Goal: Task Accomplishment & Management: Manage account settings

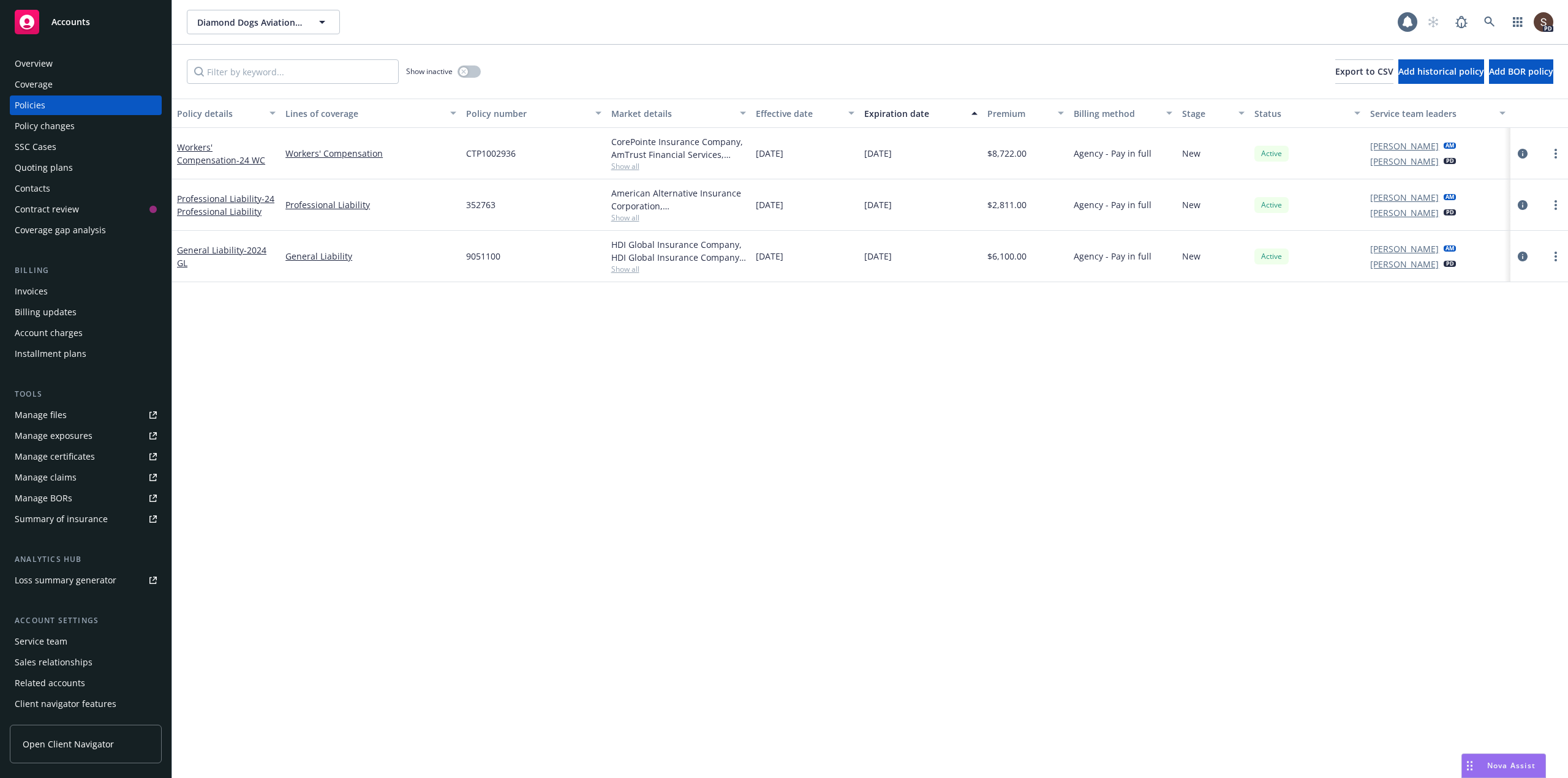
click at [28, 411] on div "Manage files" at bounding box center [40, 414] width 52 height 20
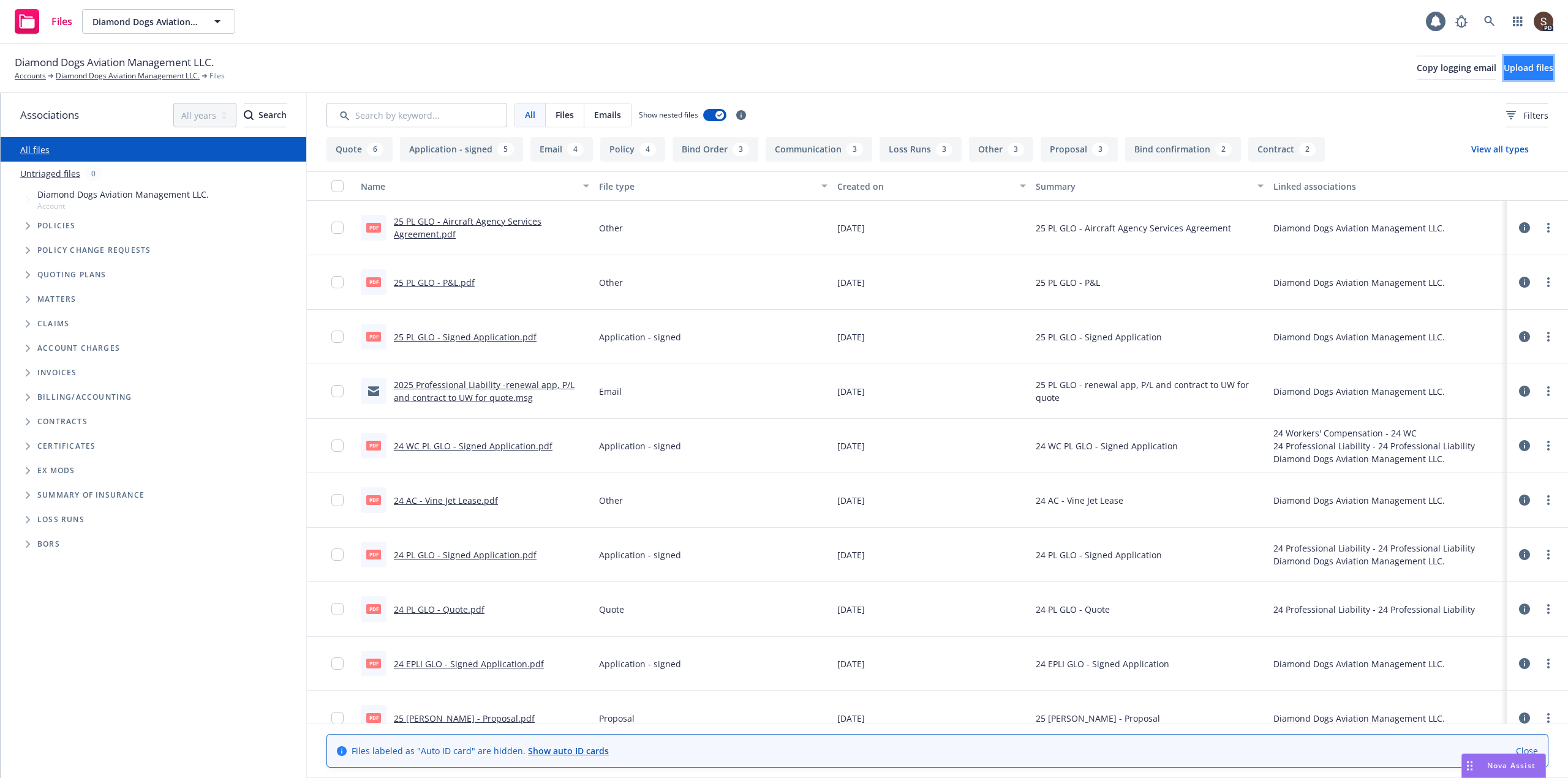
click at [1507, 61] on button "Upload files" at bounding box center [1528, 68] width 49 height 25
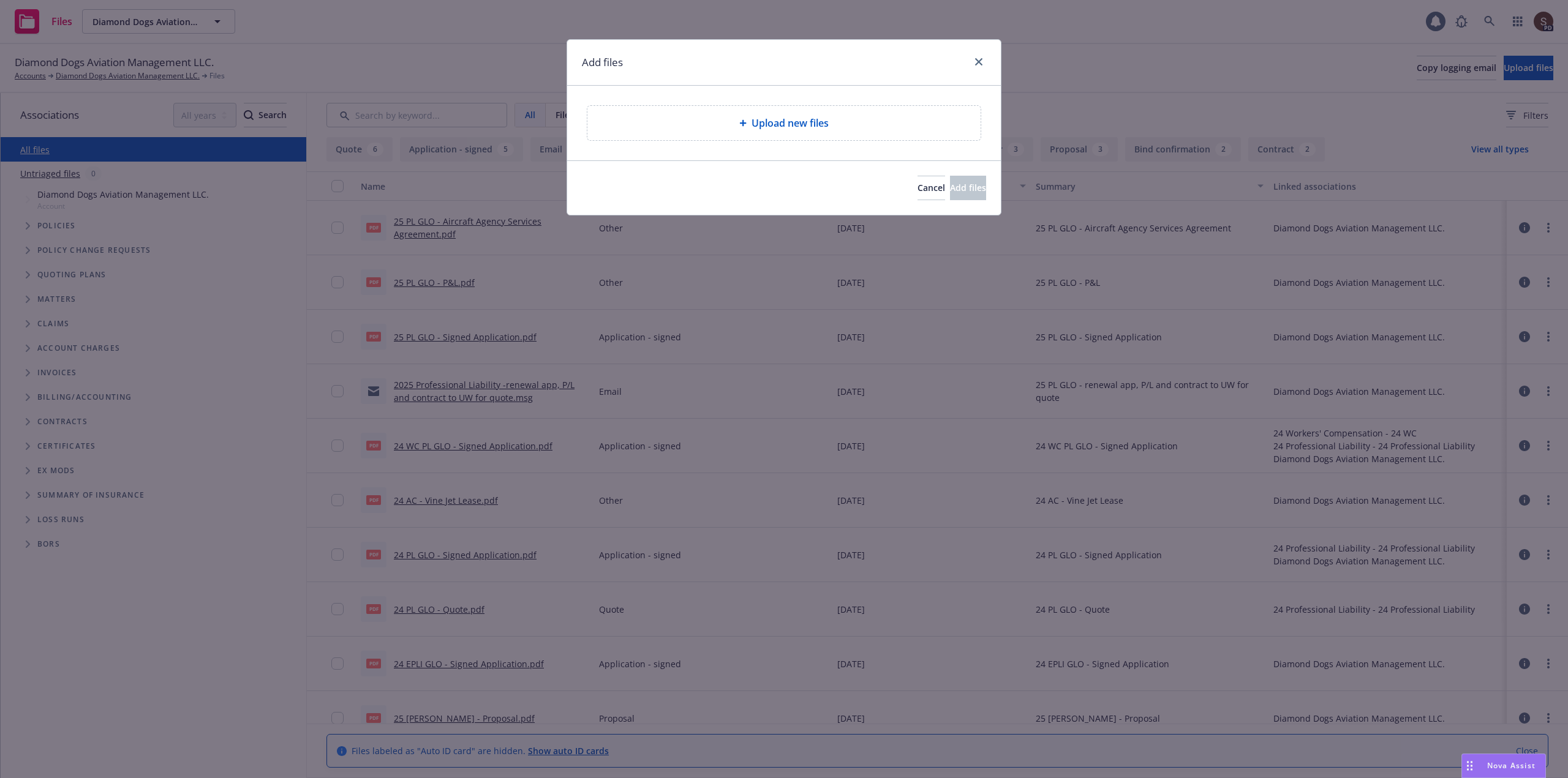
click at [662, 132] on div "Upload new files" at bounding box center [783, 123] width 393 height 34
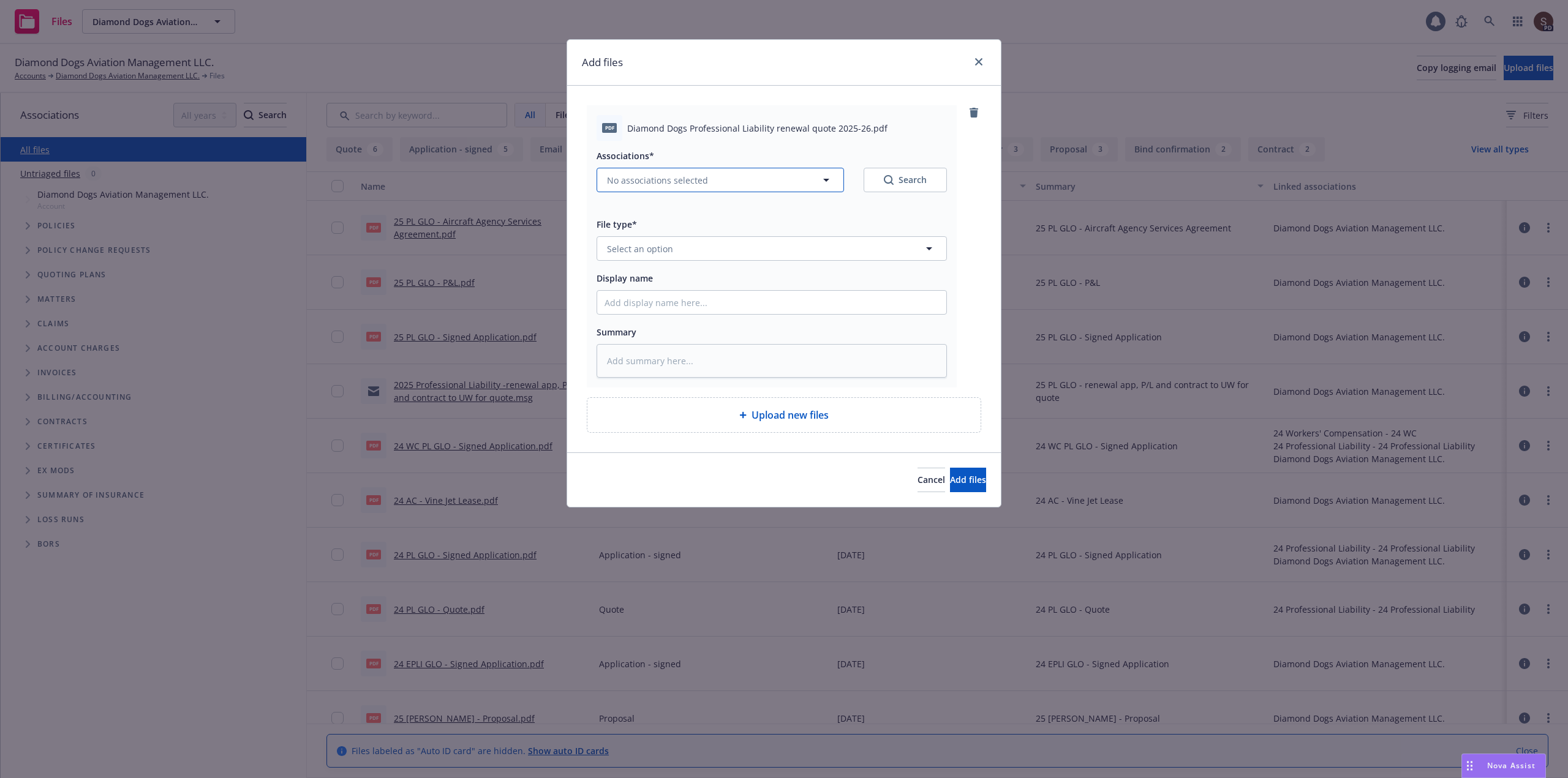
click at [832, 176] on icon "button" at bounding box center [826, 179] width 14 height 14
type textarea "x"
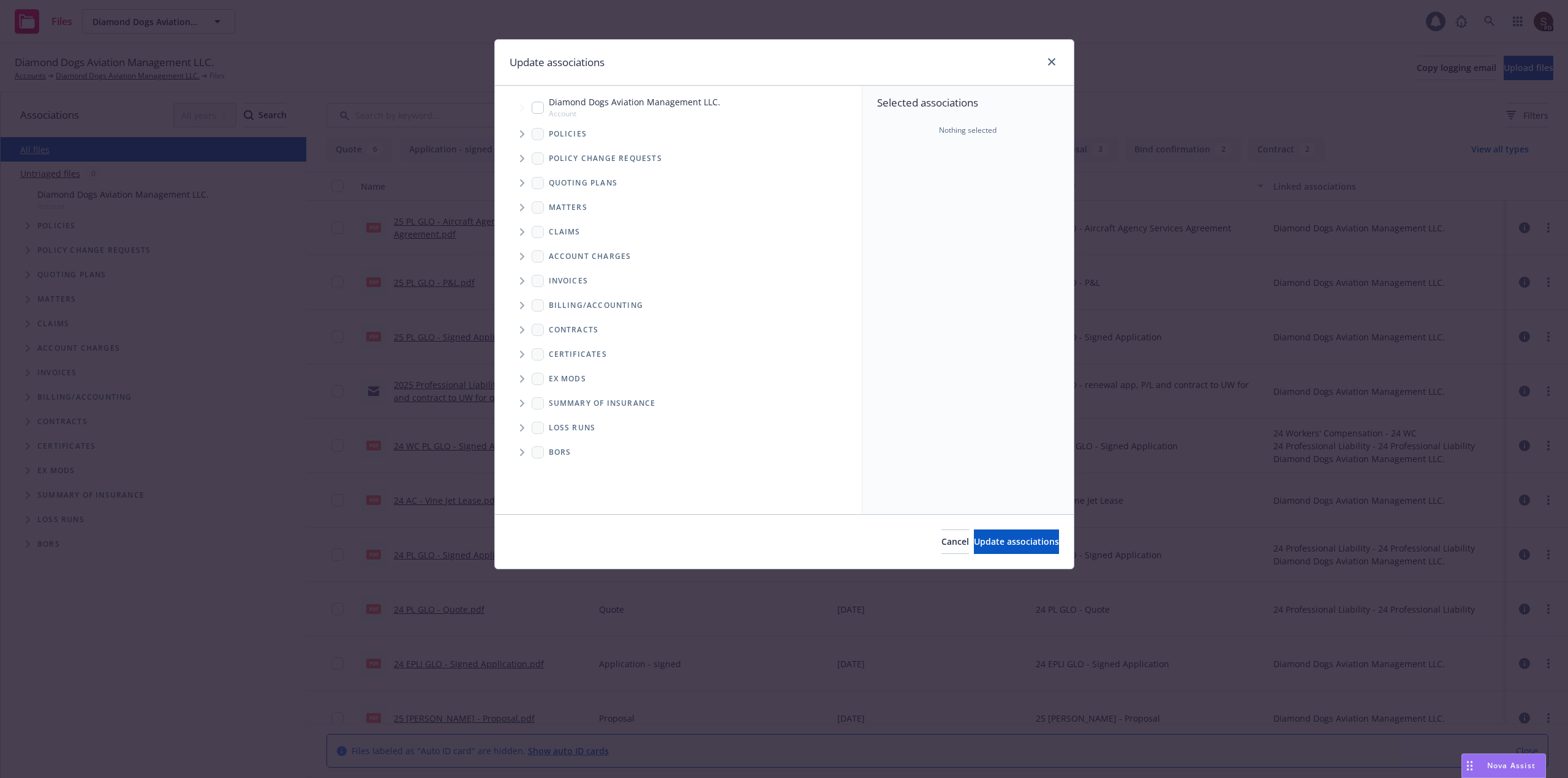
click at [539, 108] on input "Tree Example" at bounding box center [538, 108] width 12 height 12
checkbox input "true"
click at [1013, 540] on span "Update associations" at bounding box center [1016, 542] width 85 height 12
type textarea "x"
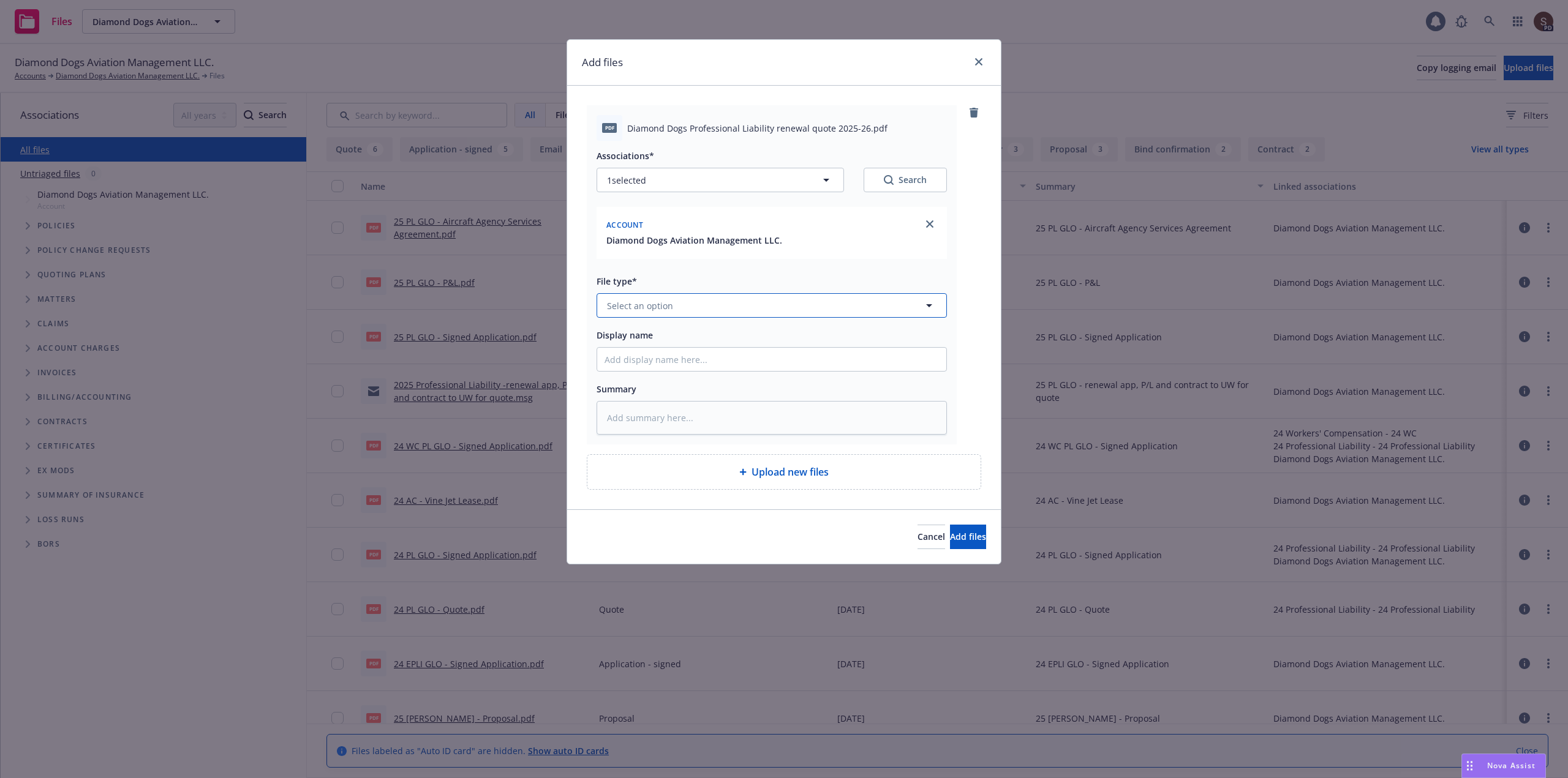
click at [722, 308] on button "Select an option" at bounding box center [771, 305] width 350 height 25
type input "quote"
click at [609, 334] on span "Quote" at bounding box center [622, 339] width 26 height 13
click at [651, 356] on input "Display name" at bounding box center [771, 358] width 349 height 23
type textarea "x"
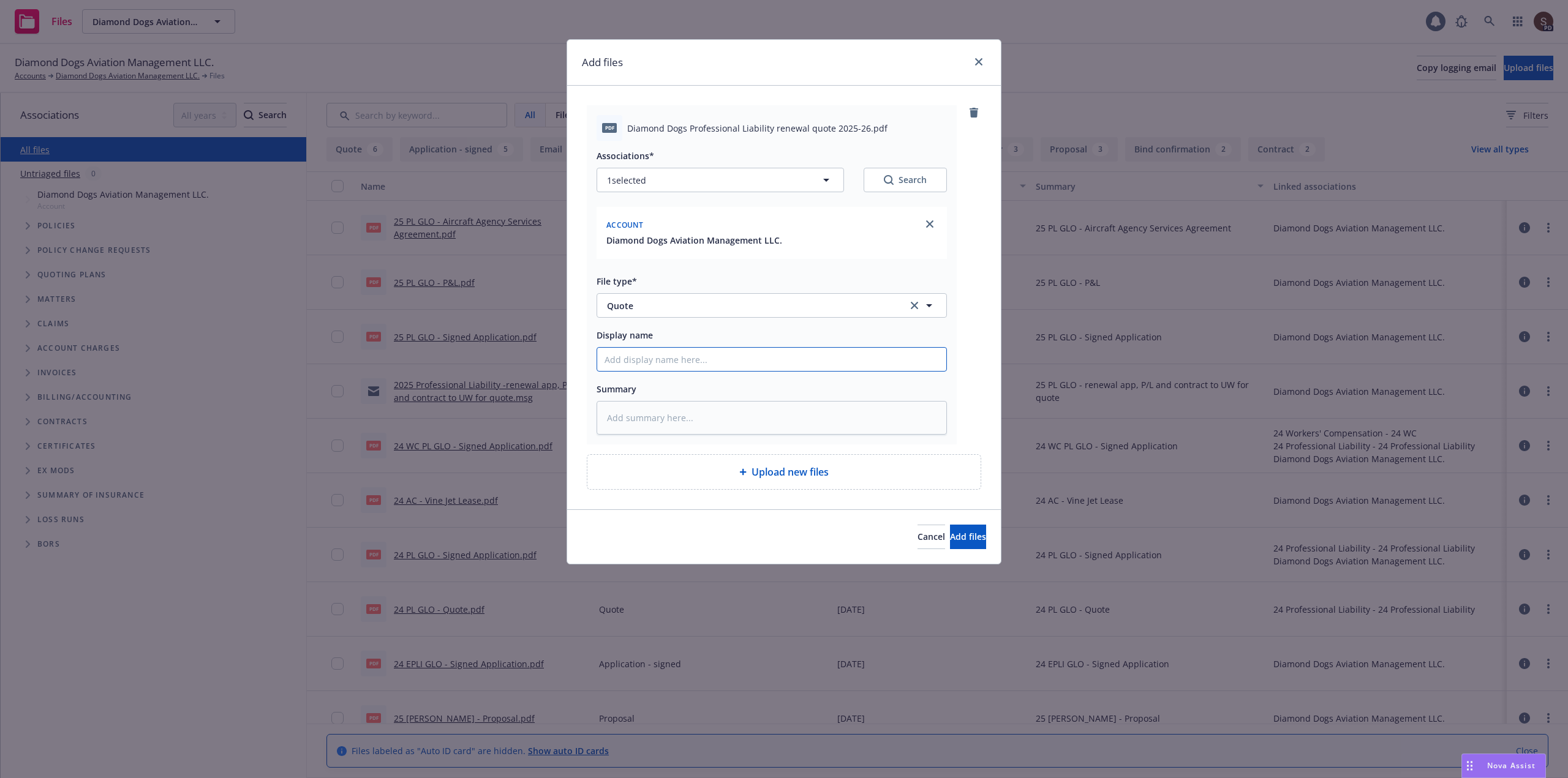
type input "2"
type textarea "x"
type input "20"
type textarea "x"
type input "202"
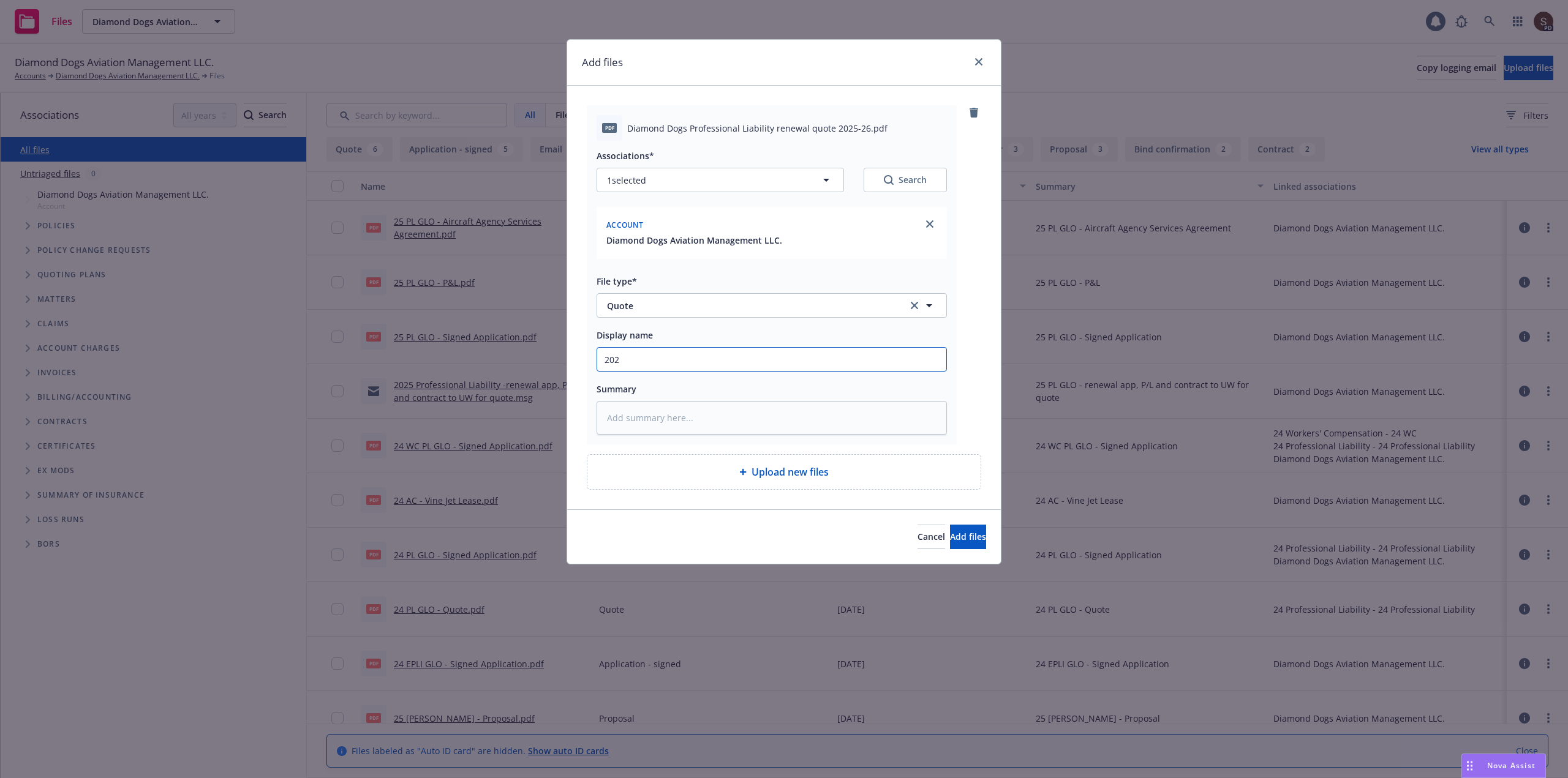
type textarea "x"
type input "2025"
type textarea "x"
type input "2025"
type textarea "x"
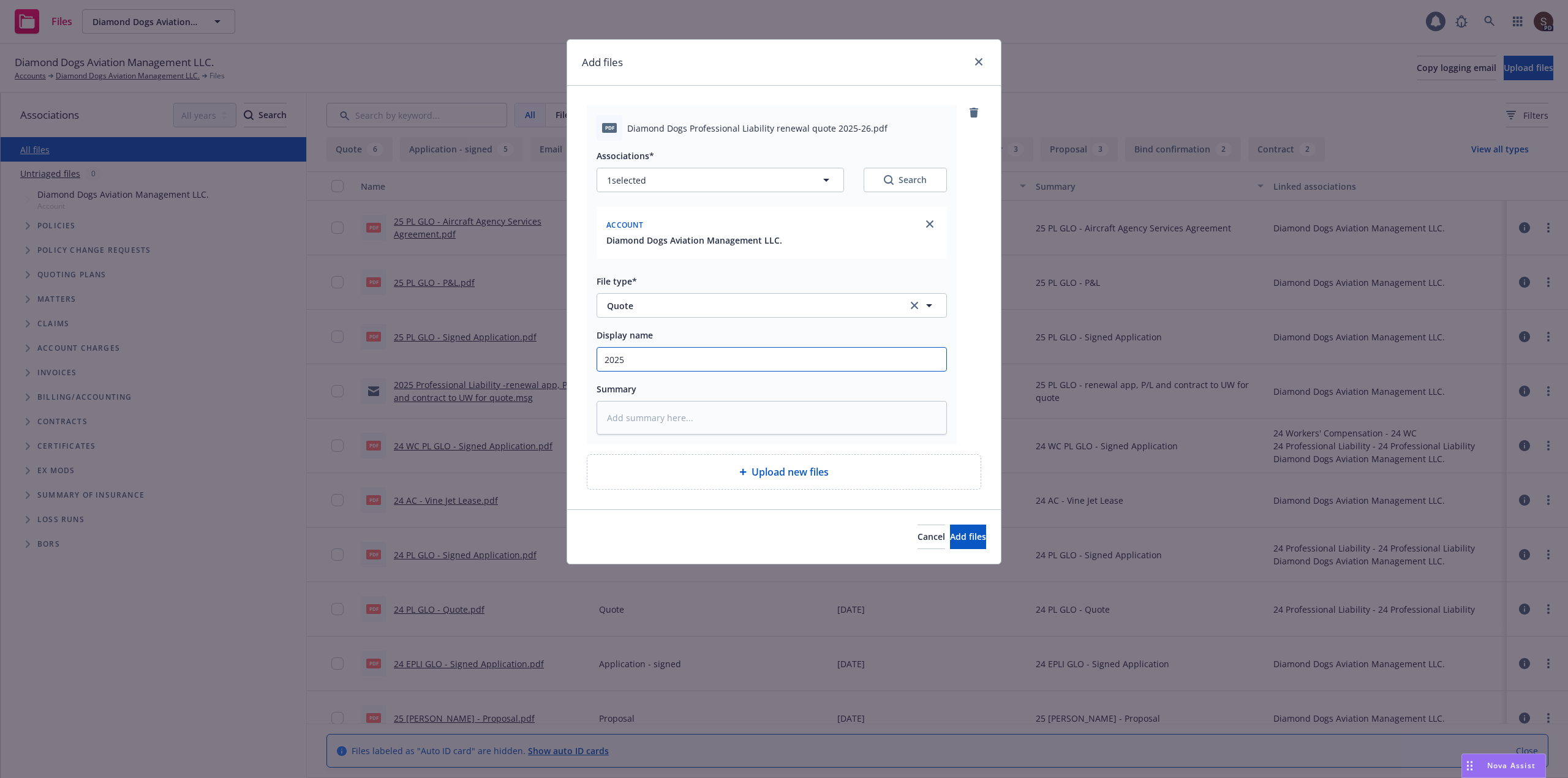
type input "2025 P"
type textarea "x"
type input "2025 Pr"
type textarea "x"
type input "2025 Pro"
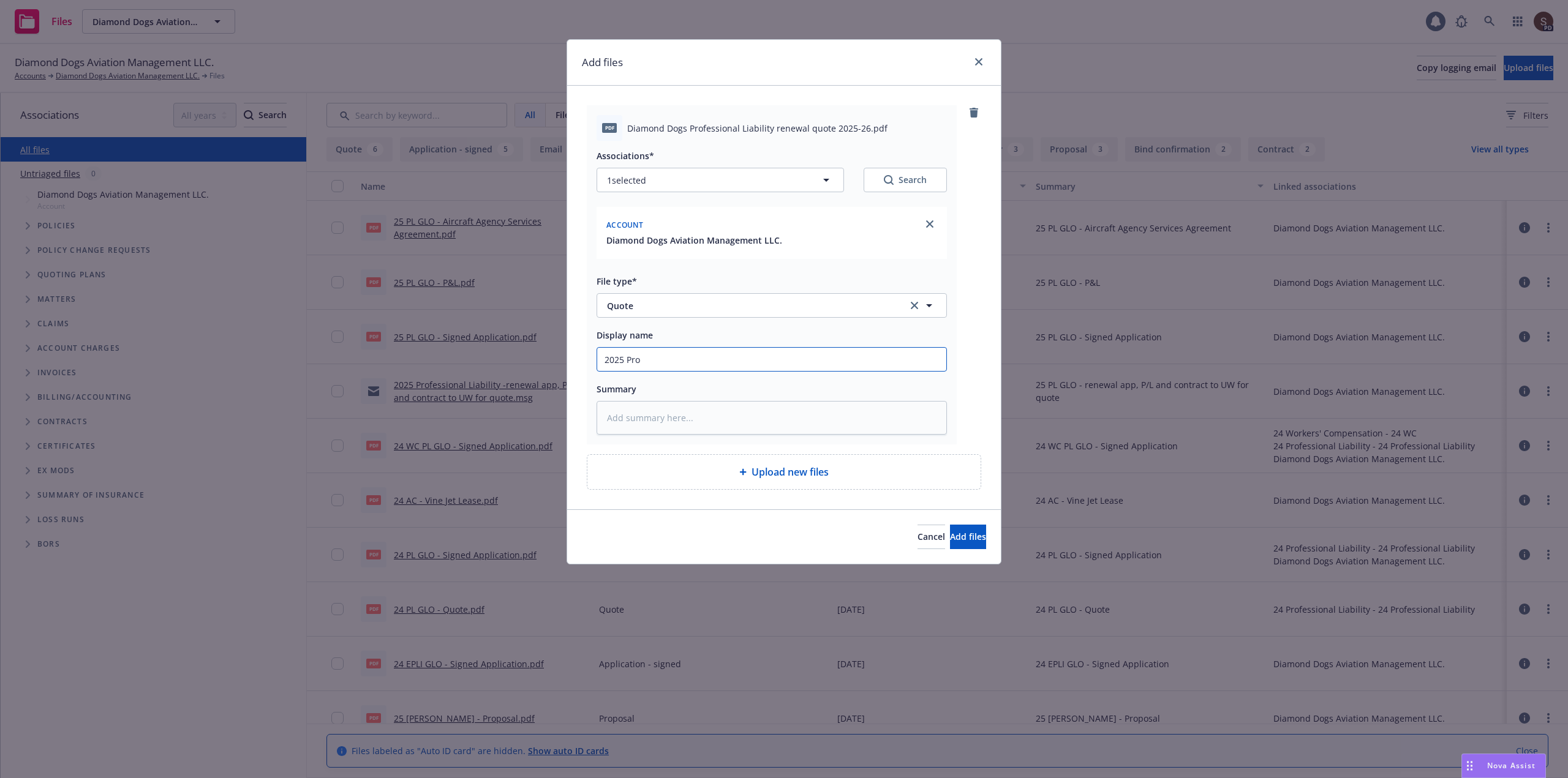
type textarea "x"
type input "2025 Prof"
type textarea "x"
type input "2025 Profe"
type textarea "x"
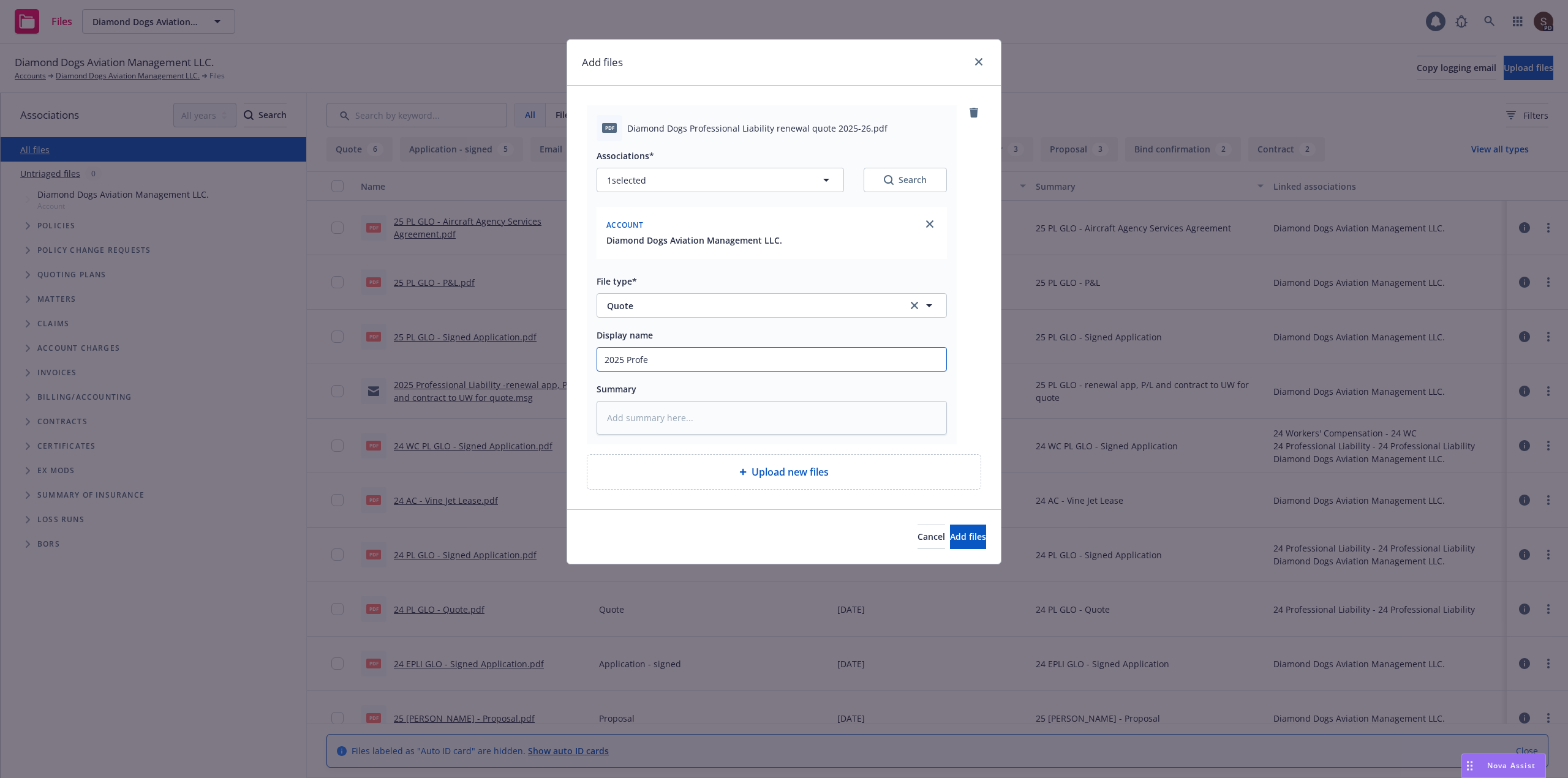
type input "2025 Profes"
type textarea "x"
type input "2025 Profess"
type textarea "x"
type input "2025 Professi"
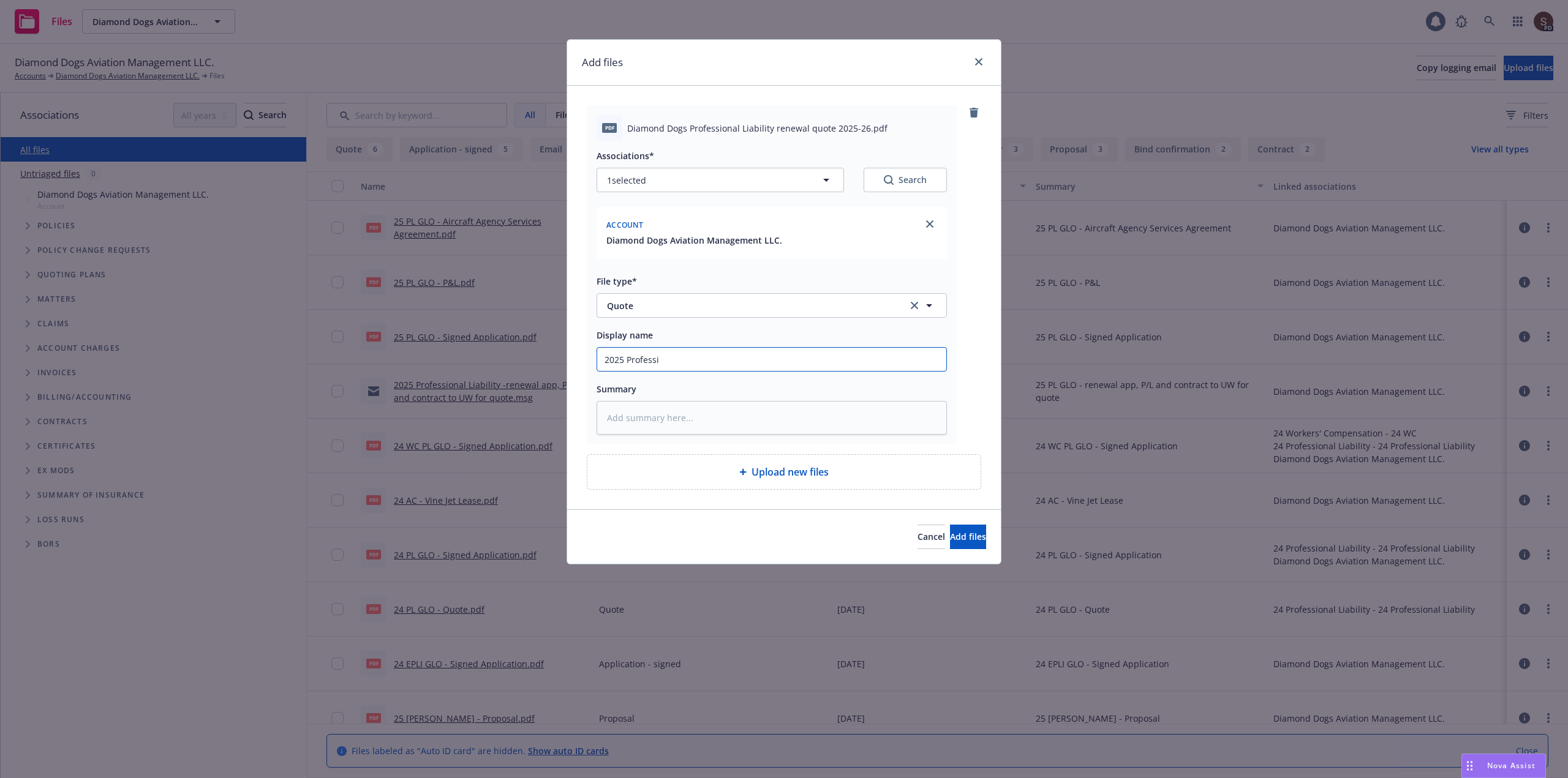
type textarea "x"
type input "2025 Professio"
type textarea "x"
type input "2025 Profession"
type textarea "x"
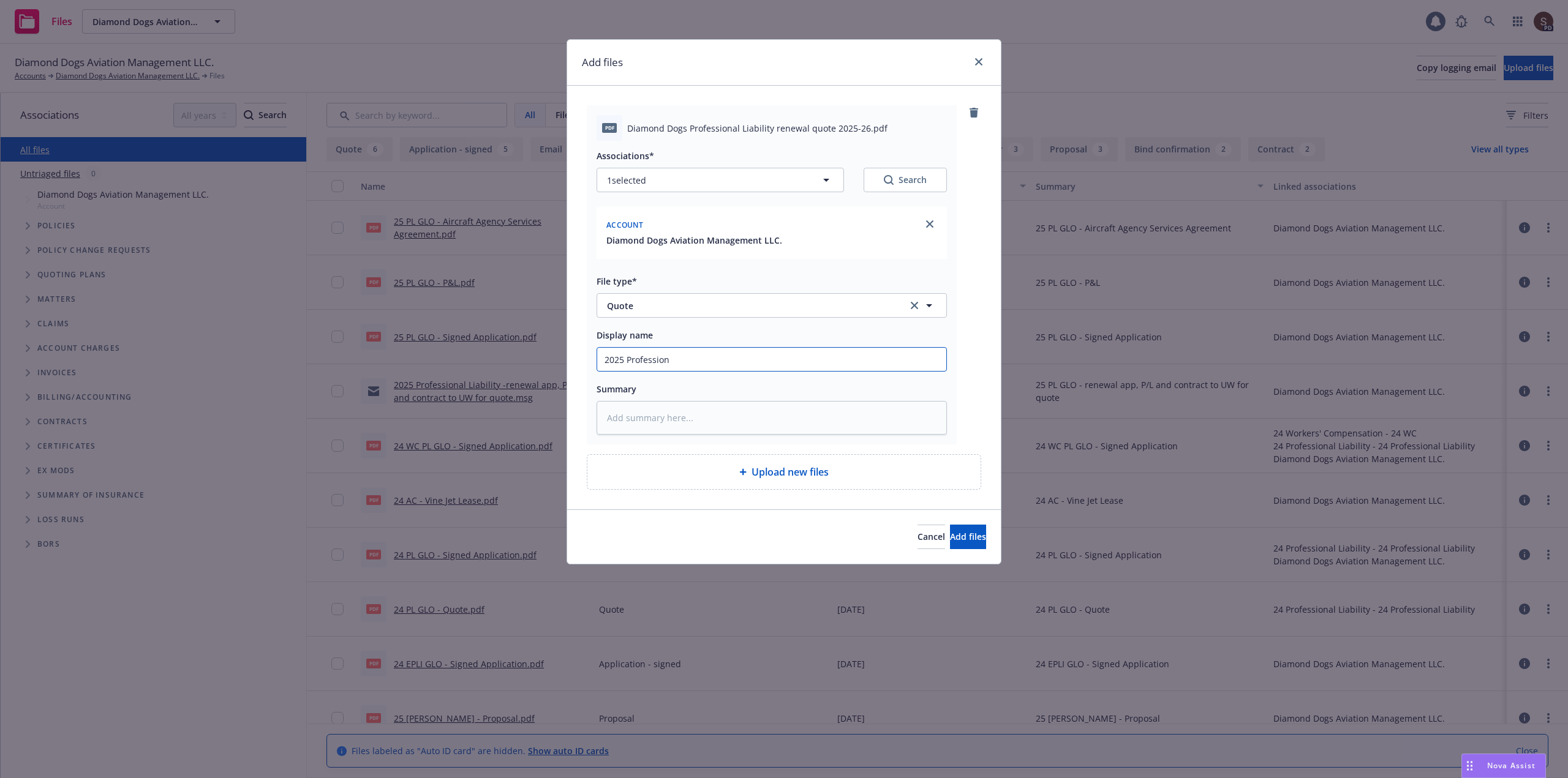
type input "2025 Professiona"
type textarea "x"
type input "2025 Professional"
type textarea "x"
type input "2025 Professional"
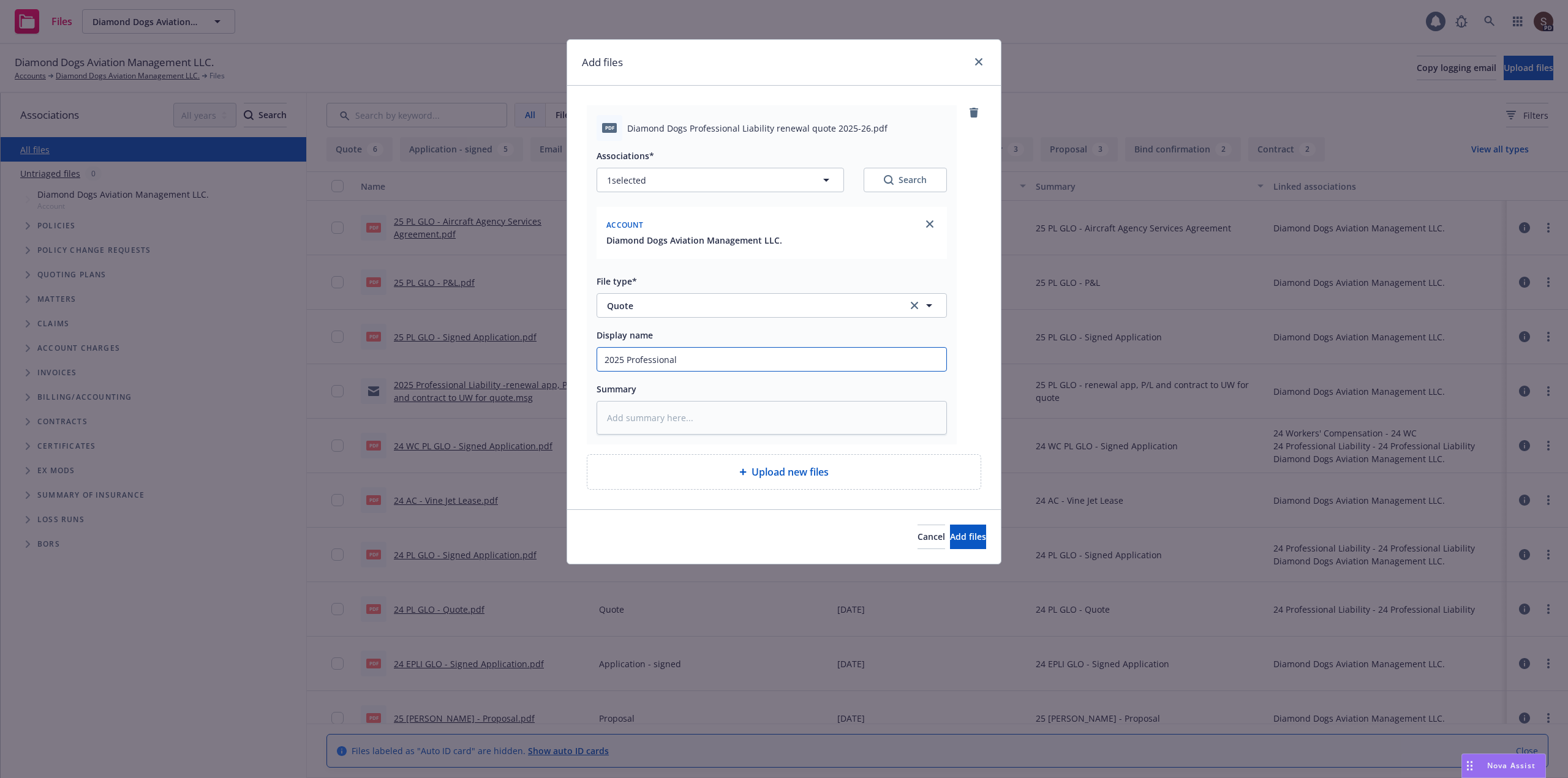
type textarea "x"
type input "2025 Professional L"
type textarea "x"
type input "2025 Professional Li"
type textarea "x"
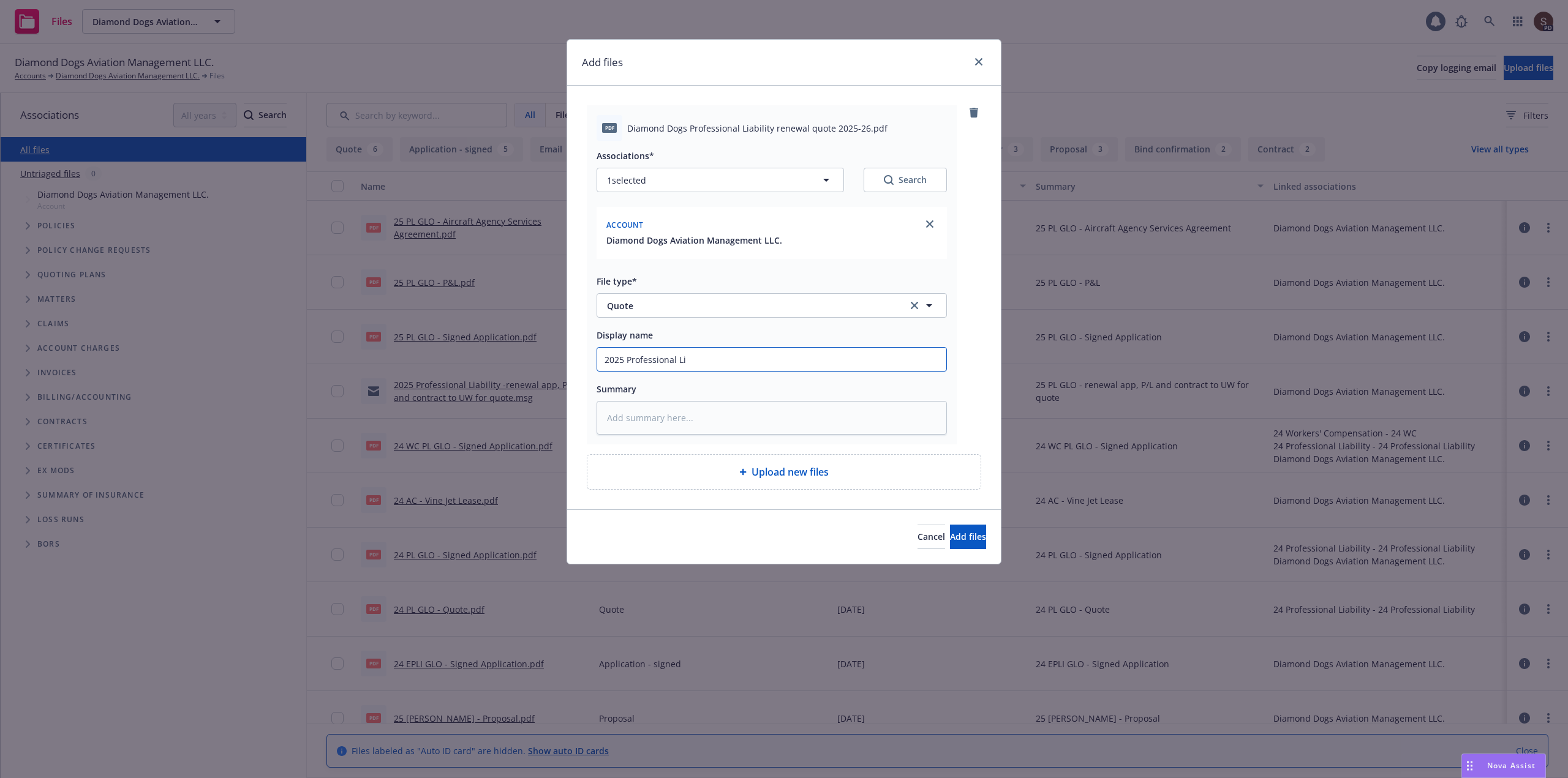
type input "2025 Professional Lia"
type textarea "x"
type input "2025 Professional Liab"
type textarea "x"
type input "2025 Professional Liabi"
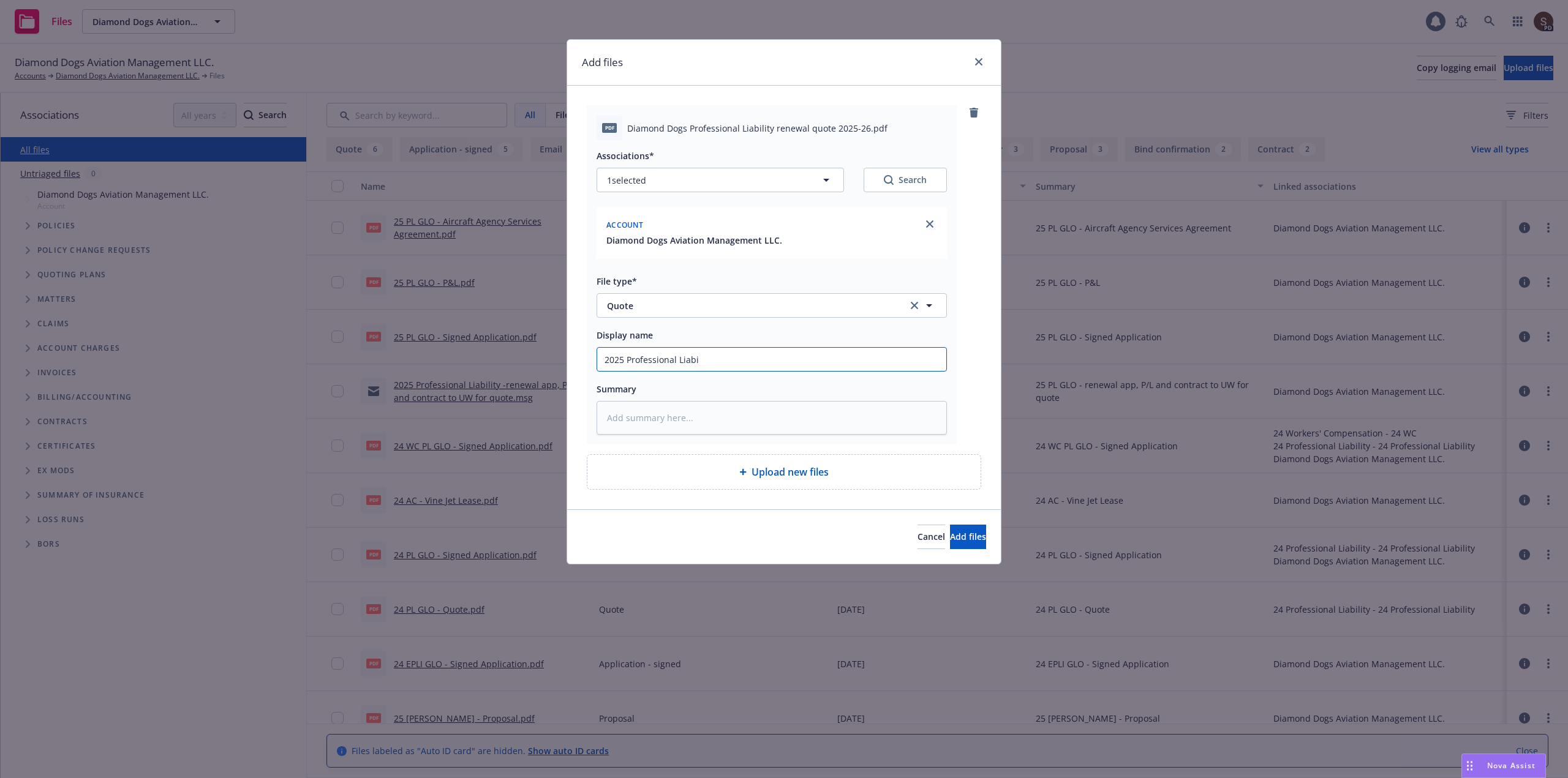
type textarea "x"
type input "2025 Professional Liabil"
type textarea "x"
type input "2025 Professional Liabili"
type textarea "x"
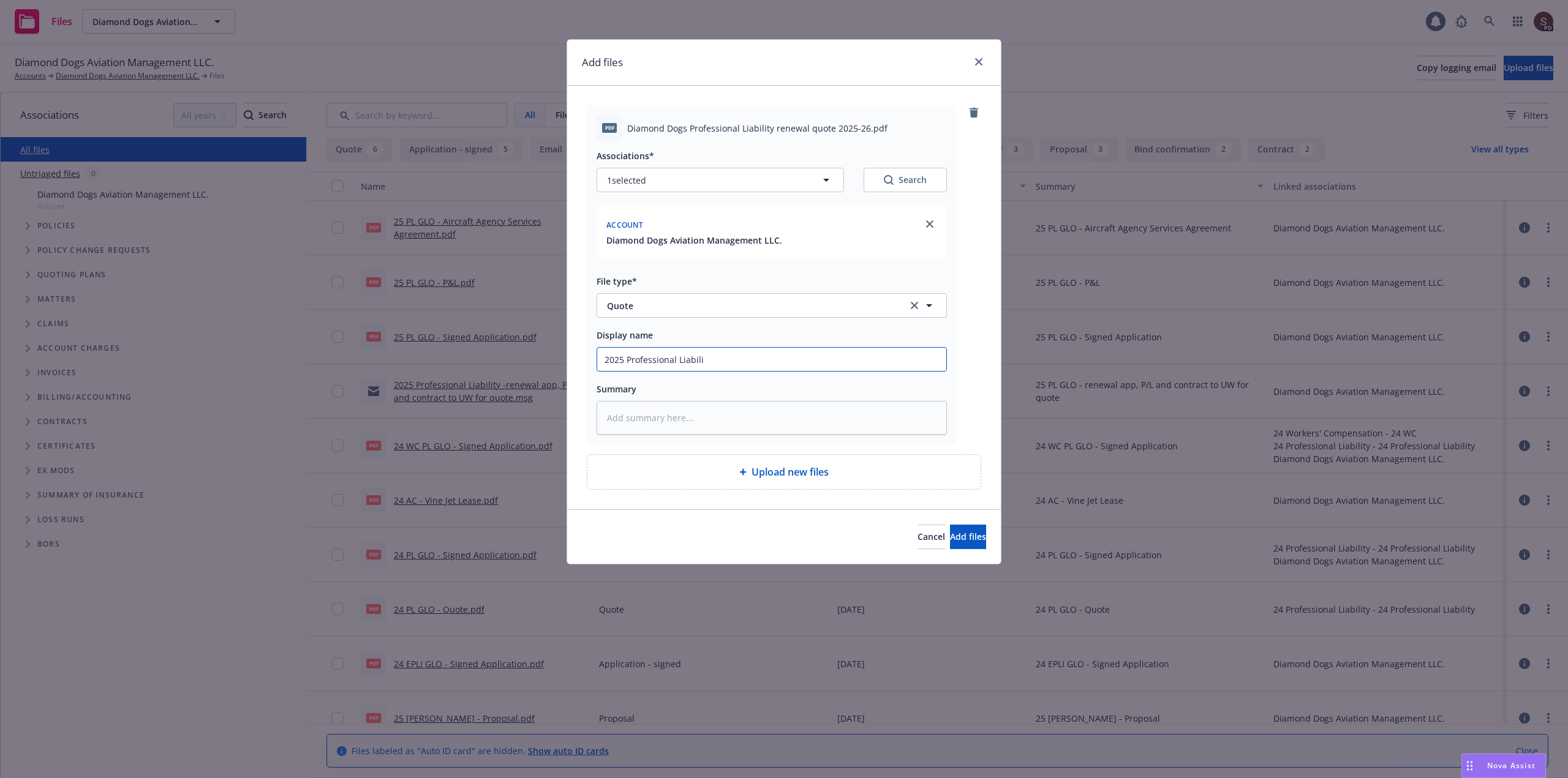
type input "2025 Professional Liabilit"
type textarea "x"
type input "2025 Professional Liability"
type textarea "x"
type input "2025 Professional Liability"
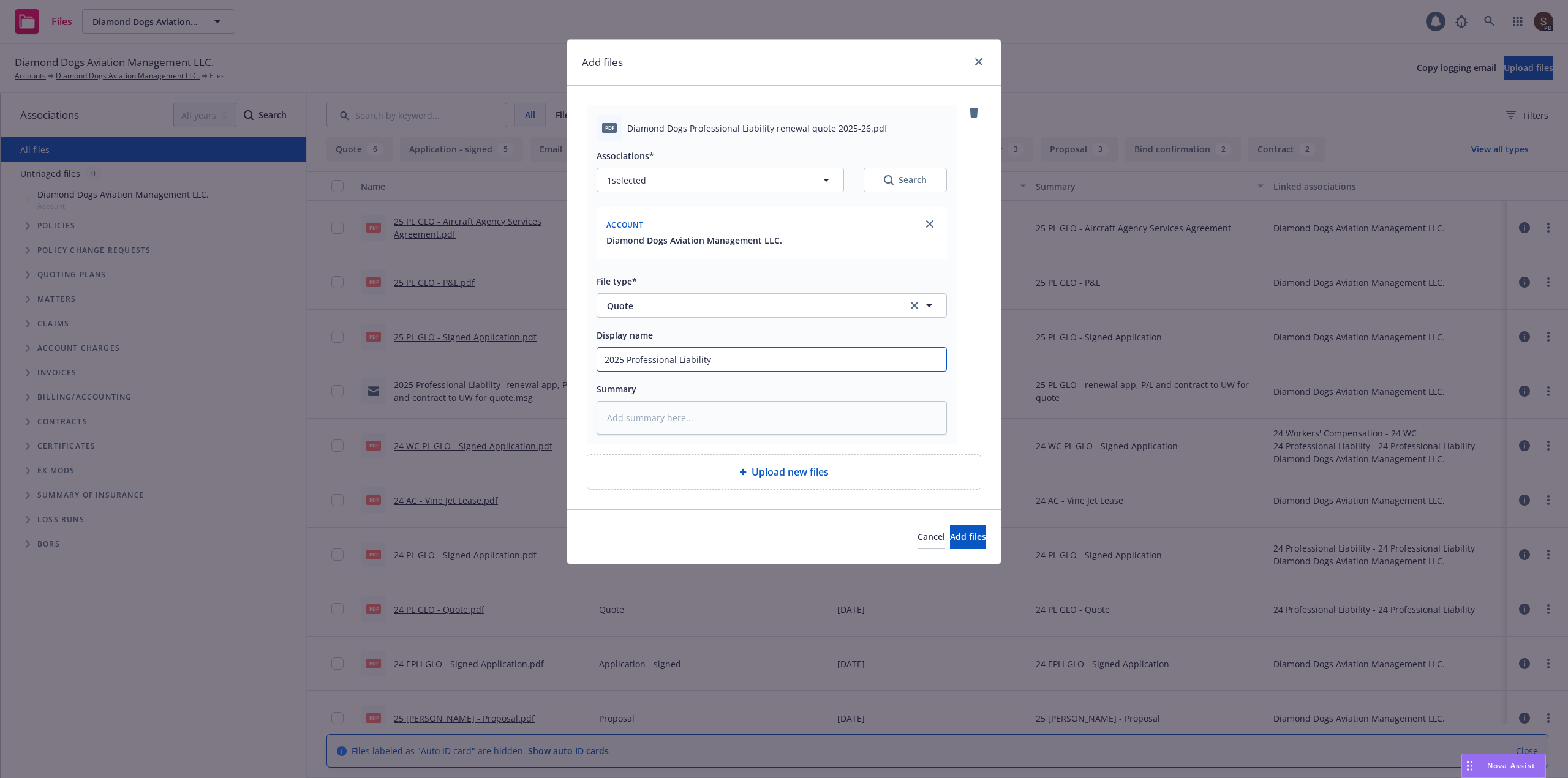
type textarea "x"
type input "2025 Professional Liability -"
type textarea "x"
type input "2025 Professional Liability -"
type textarea "x"
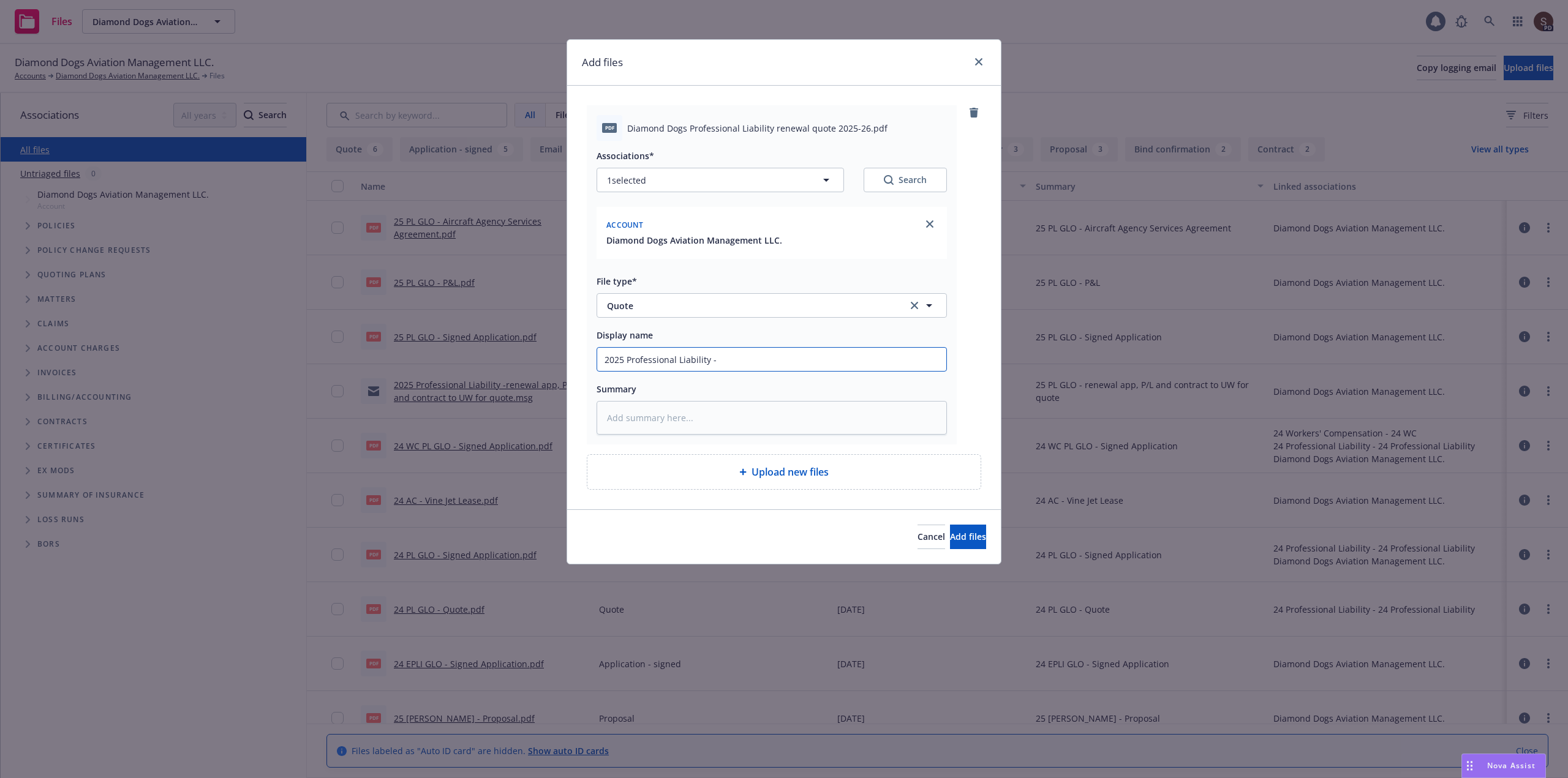
type input "2025 Professional Liability - r"
type textarea "x"
type input "2025 Professional Liability - re"
type textarea "x"
type input "2025 Professional Liability - ren"
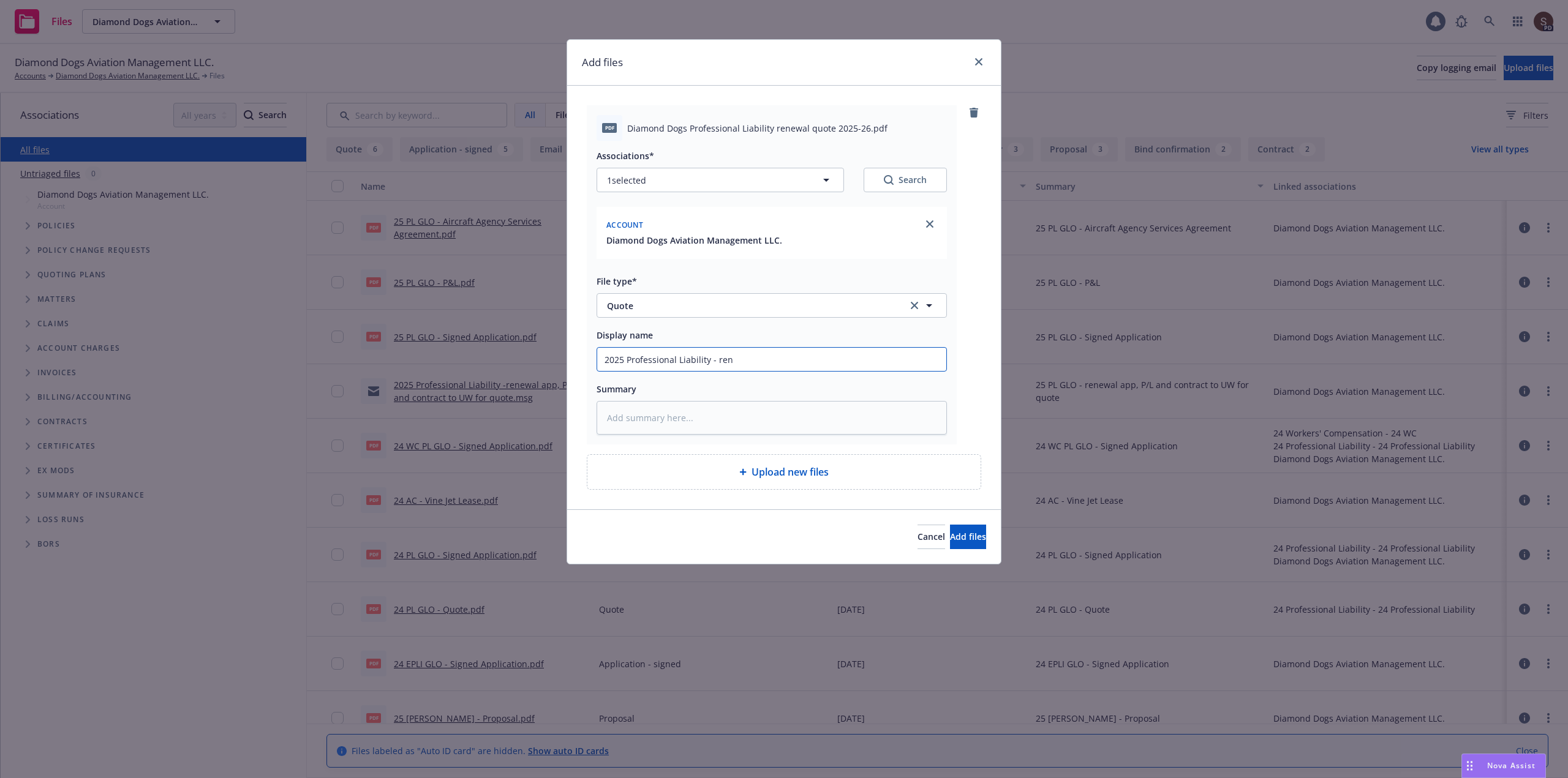
type textarea "x"
type input "2025 Professional Liability - [PERSON_NAME]"
type textarea "x"
type input "2025 Professional Liability - renew"
type textarea "x"
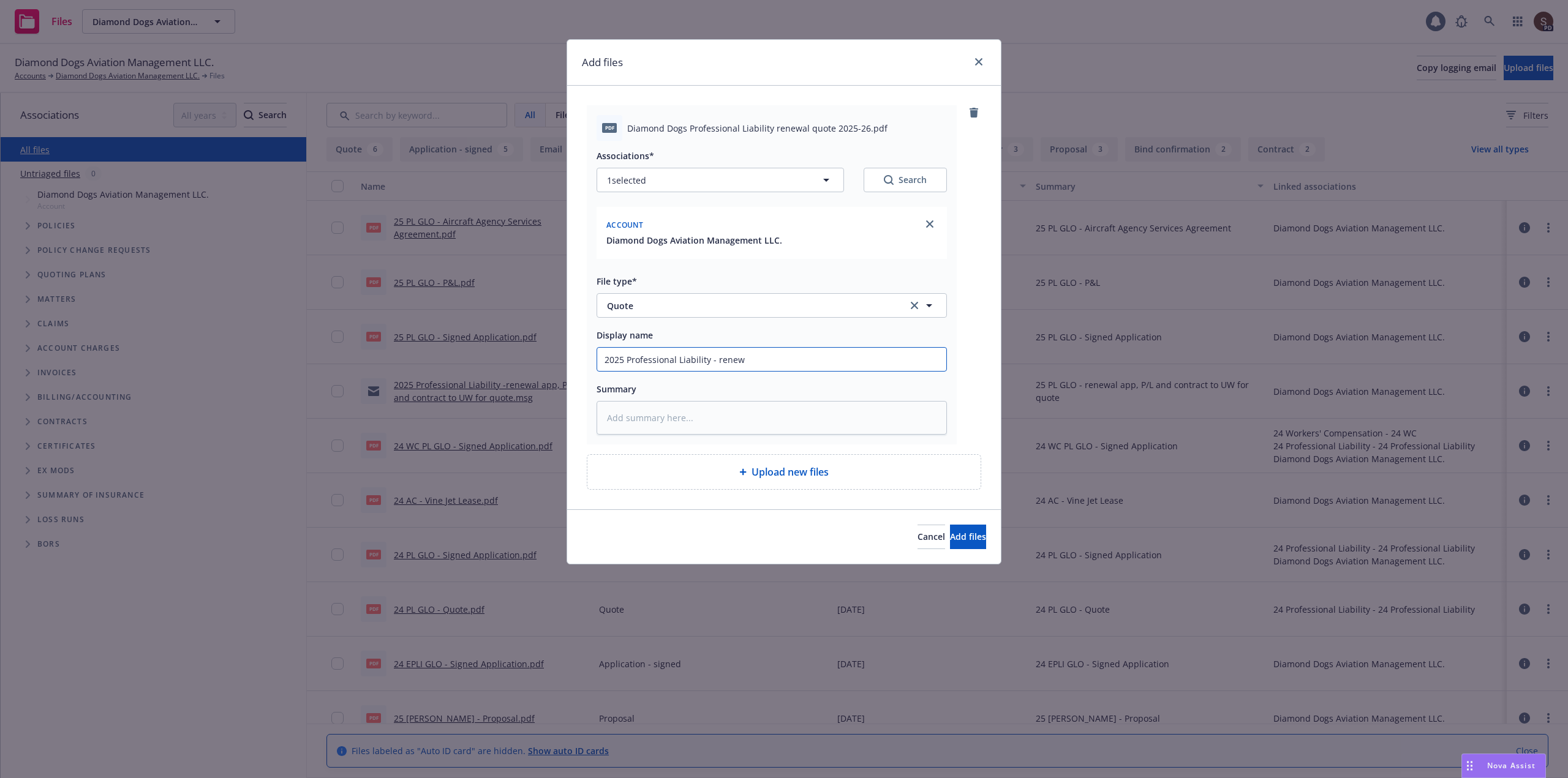
type input "2025 Professional Liability - renewa"
type textarea "x"
type input "2025 Professional Liability - renewal"
type textarea "x"
type input "2025 Professional Liability - renewalk"
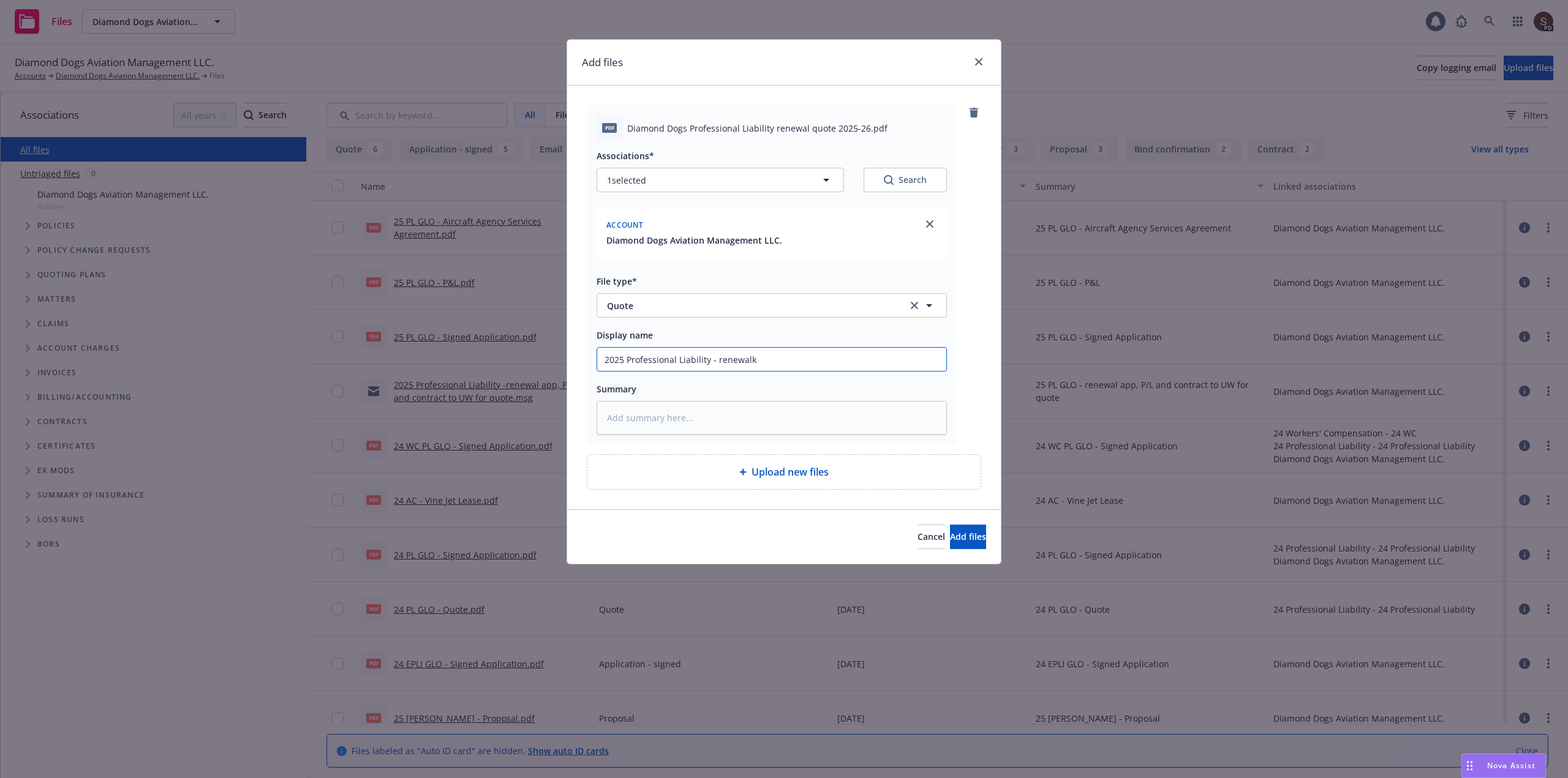
type textarea "x"
type input "2025 Professional Liability - renewalk"
type textarea "x"
type input "2025 Professional Liability - renewalk"
type textarea "x"
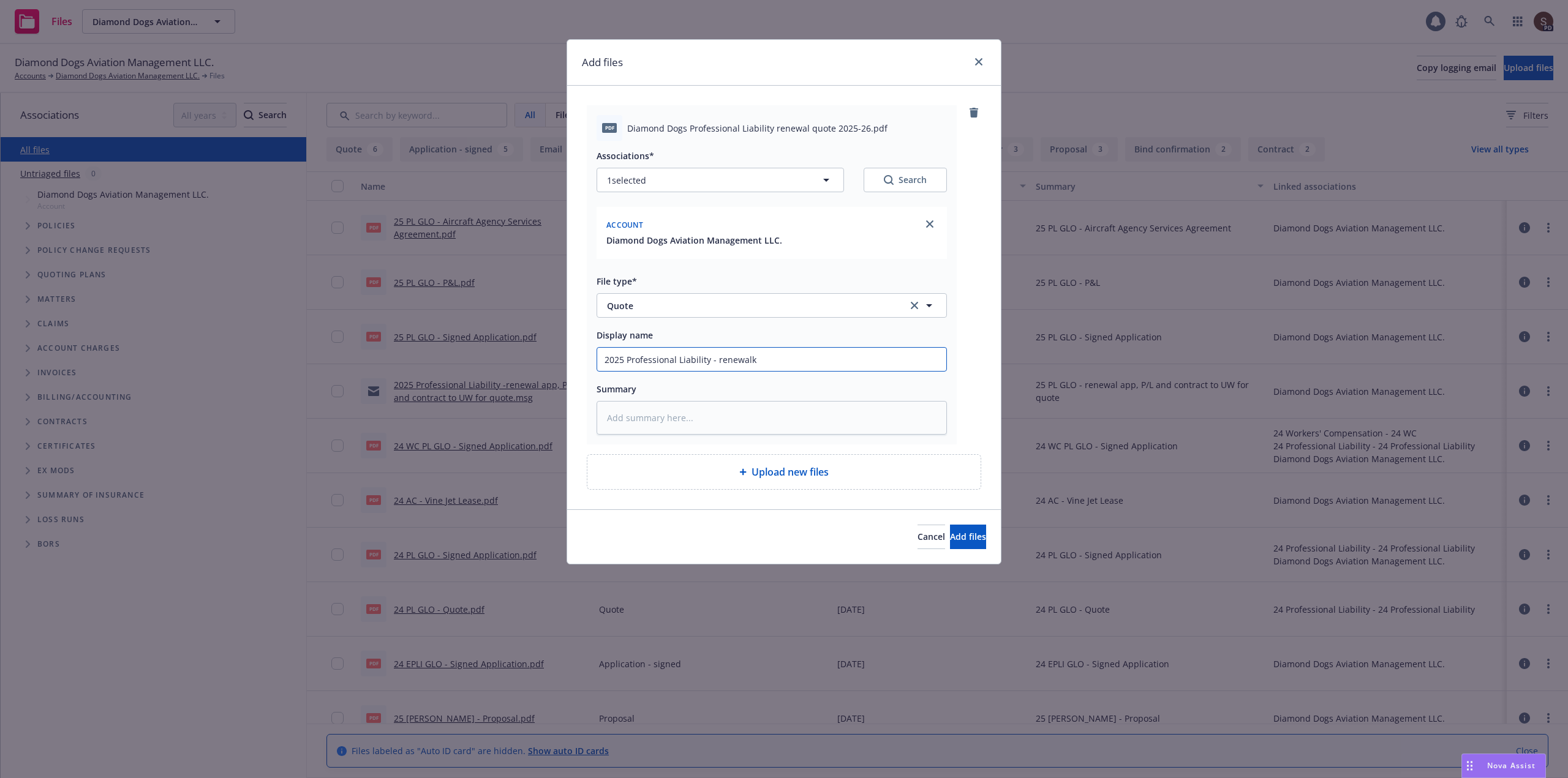
type input "2025 Professional Liability - renewal"
type textarea "x"
type input "2025 Professional Liability - renewal"
type textarea "x"
type input "2025 Professional Liability - renewal q"
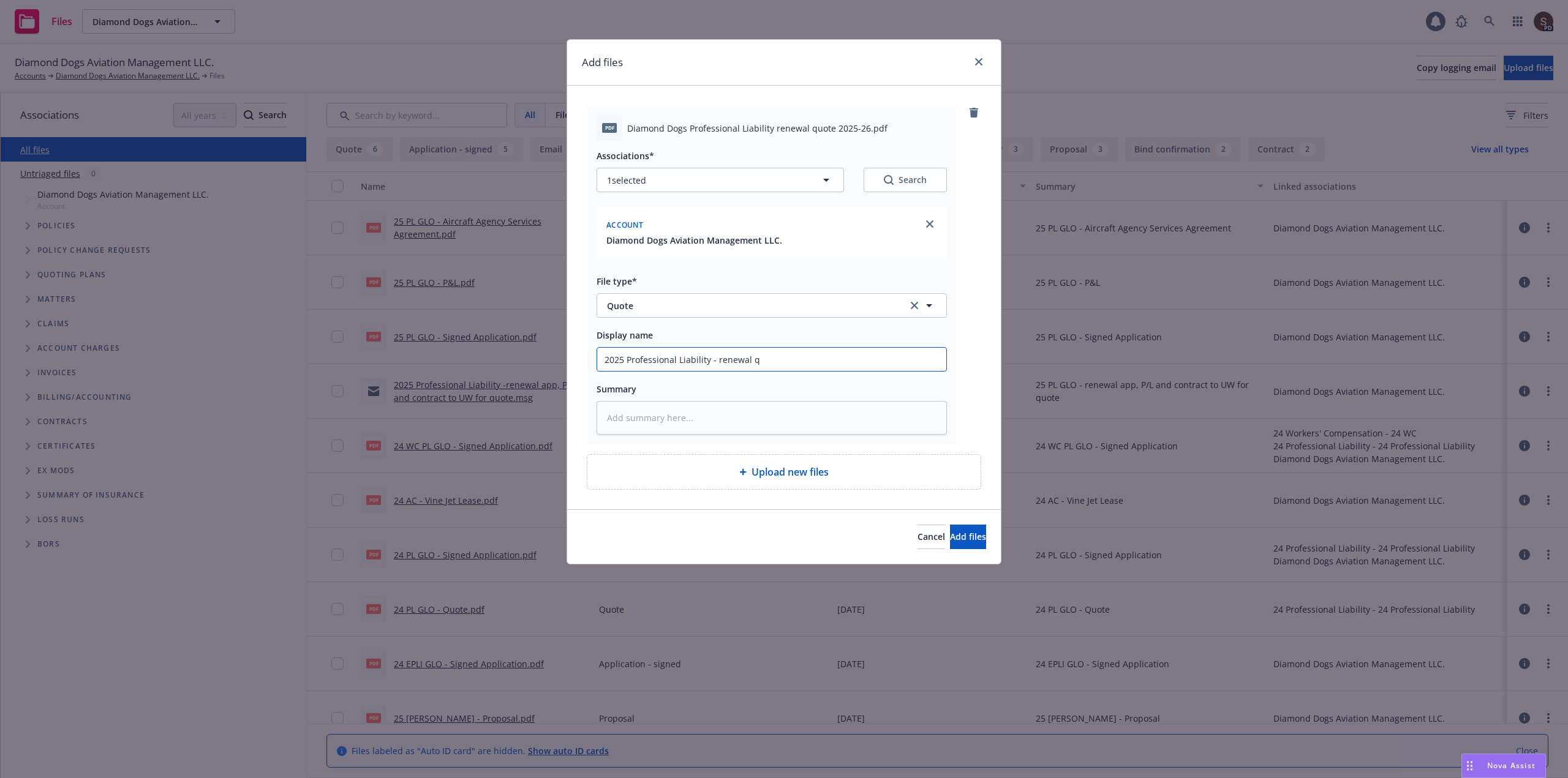
type textarea "x"
type input "2025 Professional Liability - renewal qu"
type textarea "x"
type input "2025 Professional Liability - renewal quo"
type textarea "x"
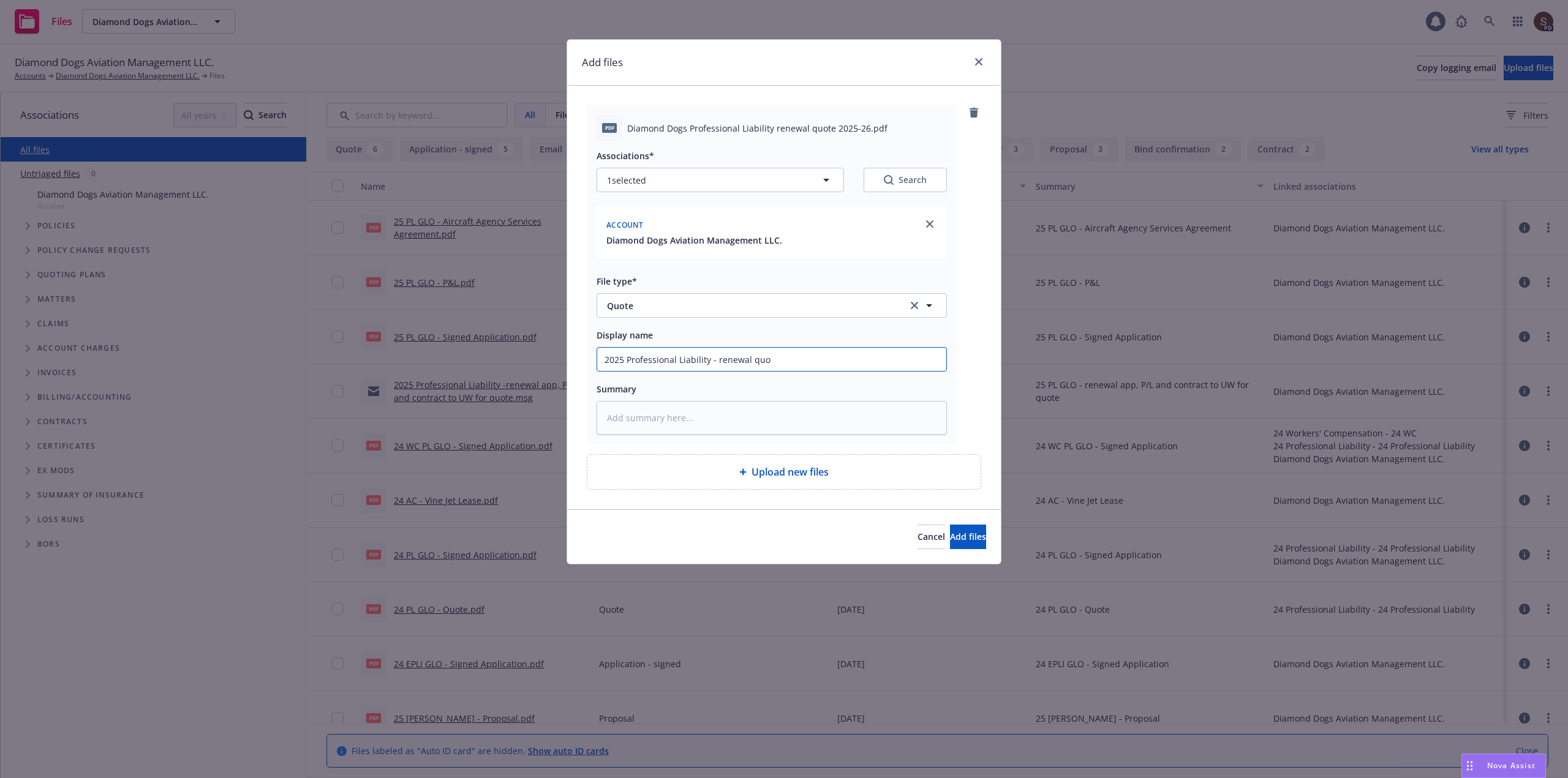
type input "2025 Professional Liability - renewal quot"
type textarea "x"
type input "2025 Professional Liability - renewal quote"
type textarea "x"
type textarea "2"
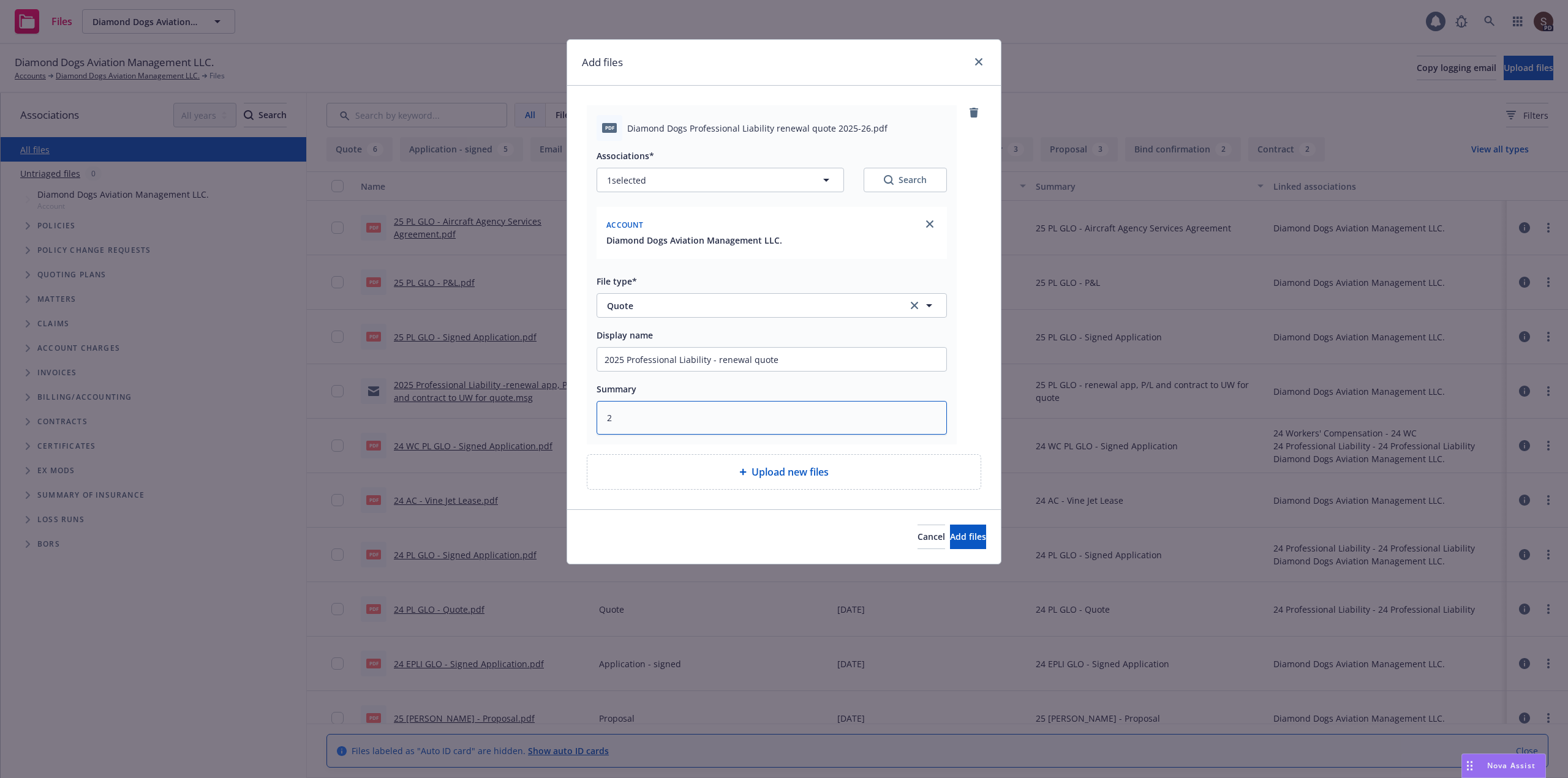
type textarea "x"
type textarea "25"
type textarea "x"
type textarea "25"
type textarea "x"
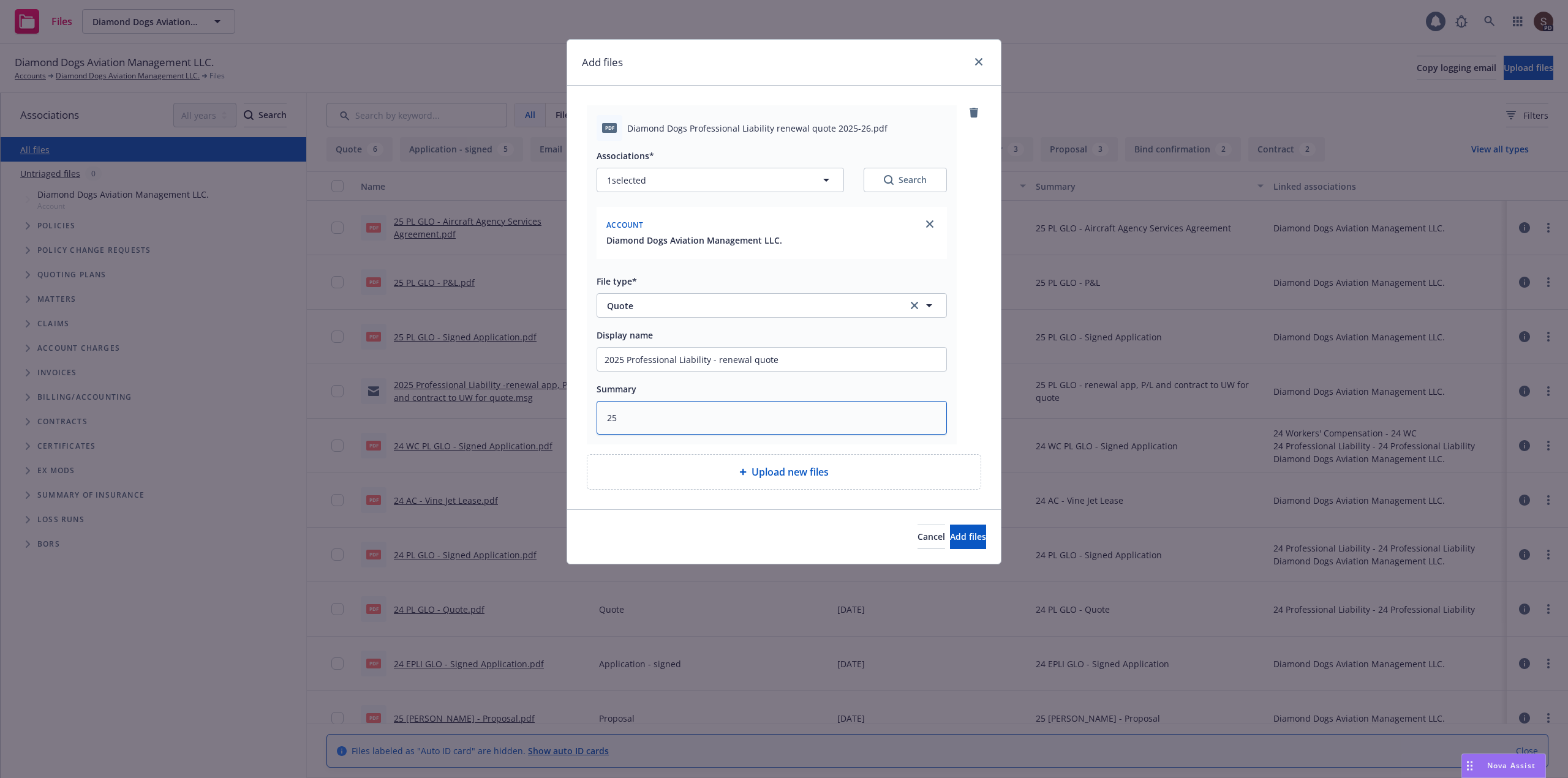
type textarea "25 P"
type textarea "x"
type textarea "25 PL"
type textarea "x"
type textarea "25 PL"
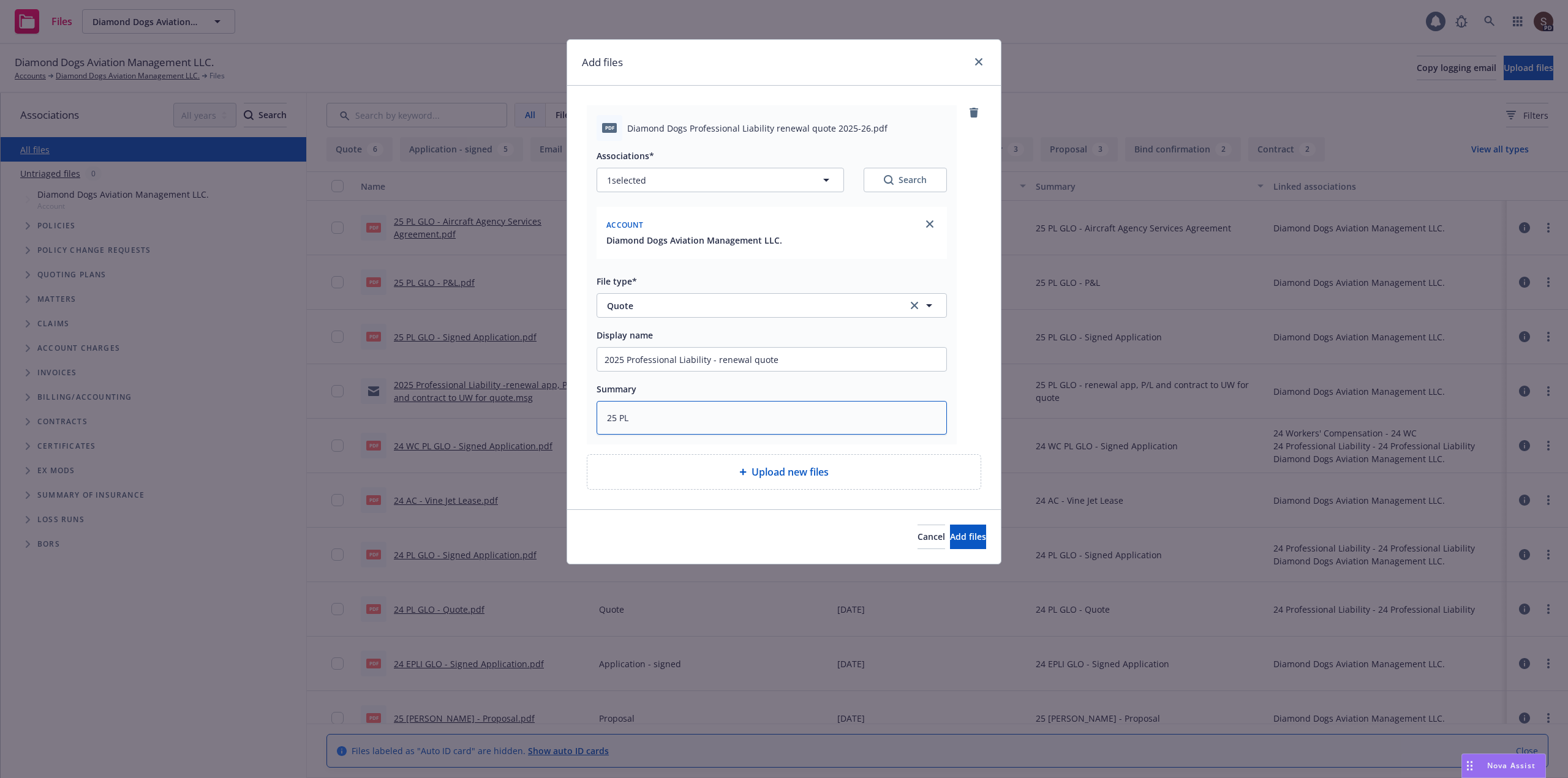
type textarea "x"
type textarea "25 PL C"
type textarea "x"
type textarea "25 PL CH"
type textarea "x"
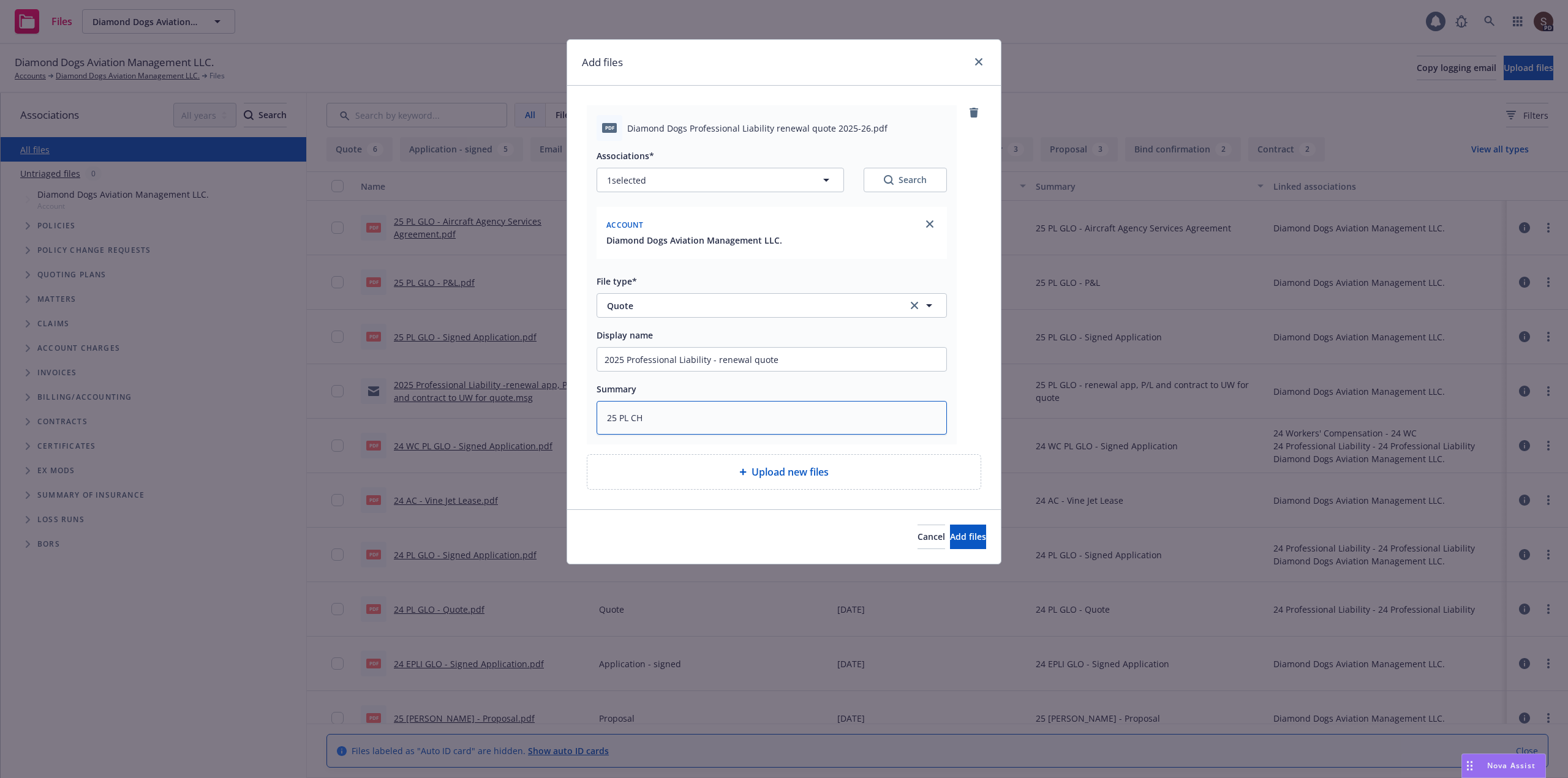
type textarea "25 [PERSON_NAME]"
type textarea "x"
type textarea "25 PL CHUB"
type textarea "x"
type textarea "25 [PERSON_NAME]"
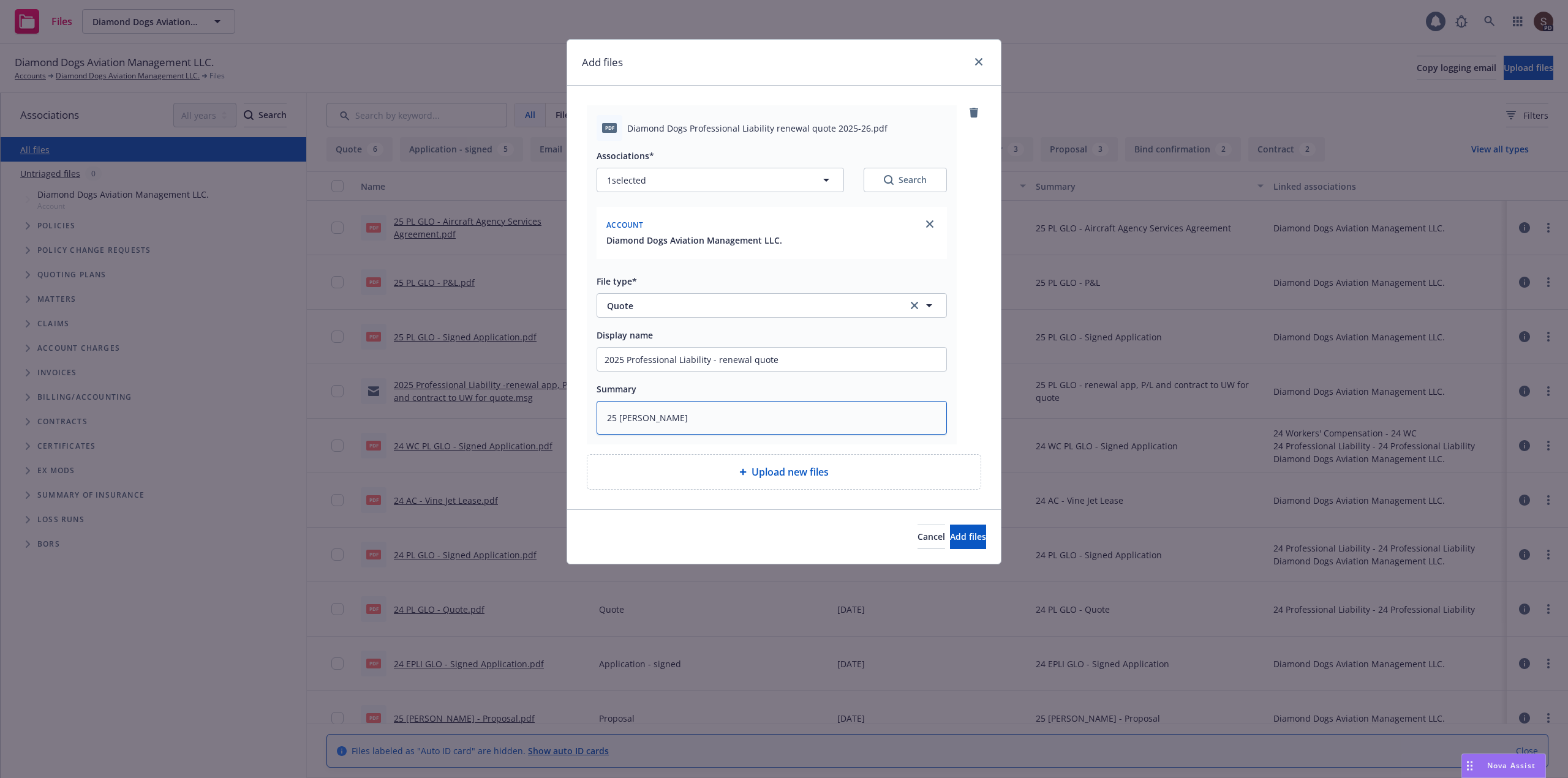
type textarea "x"
type textarea "25 PL CHUB"
type textarea "x"
type textarea "25 [PERSON_NAME]"
type textarea "x"
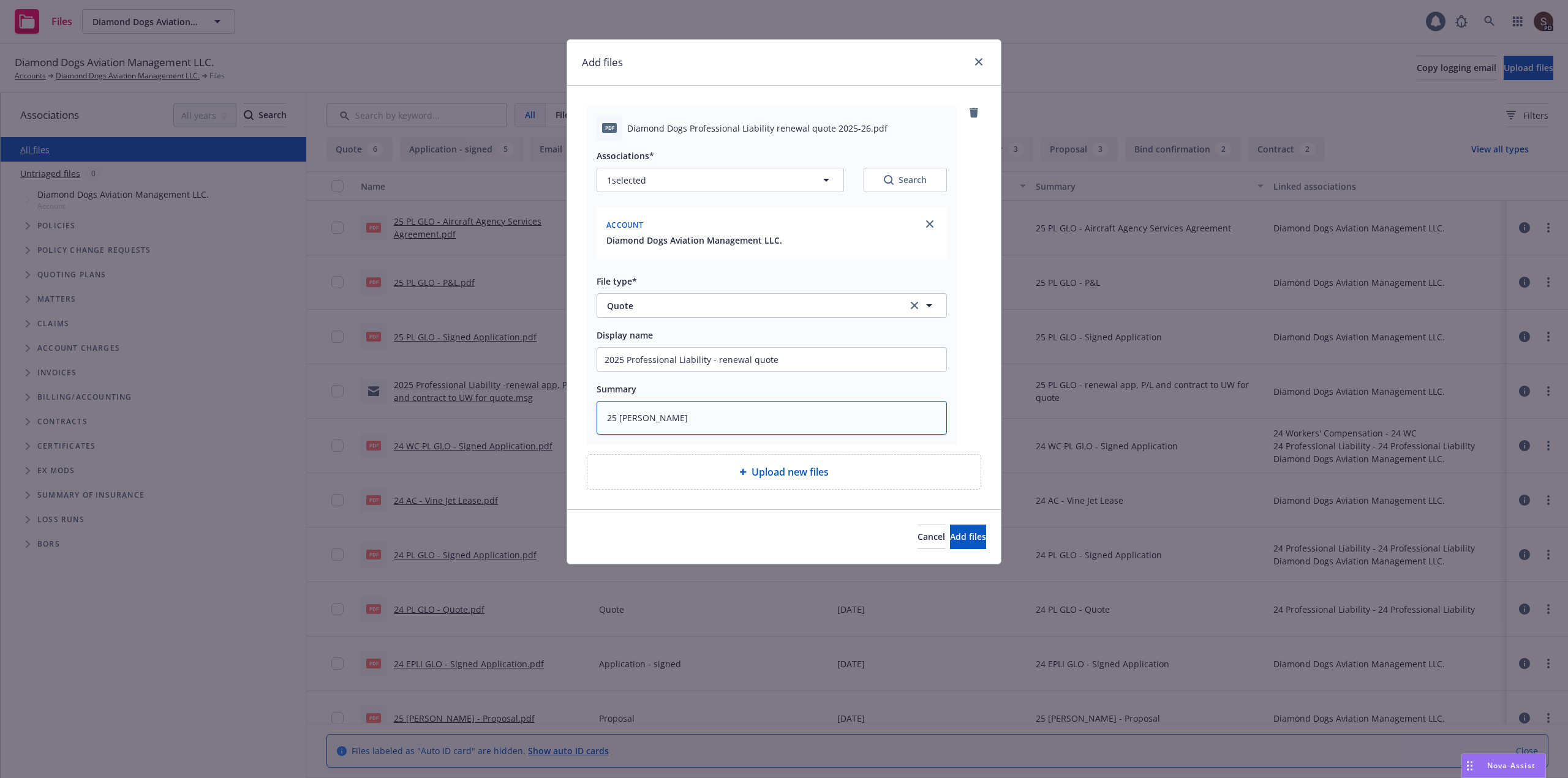
type textarea "25 PL CH"
type textarea "x"
type textarea "25 PL C"
type textarea "x"
type textarea "25 PL"
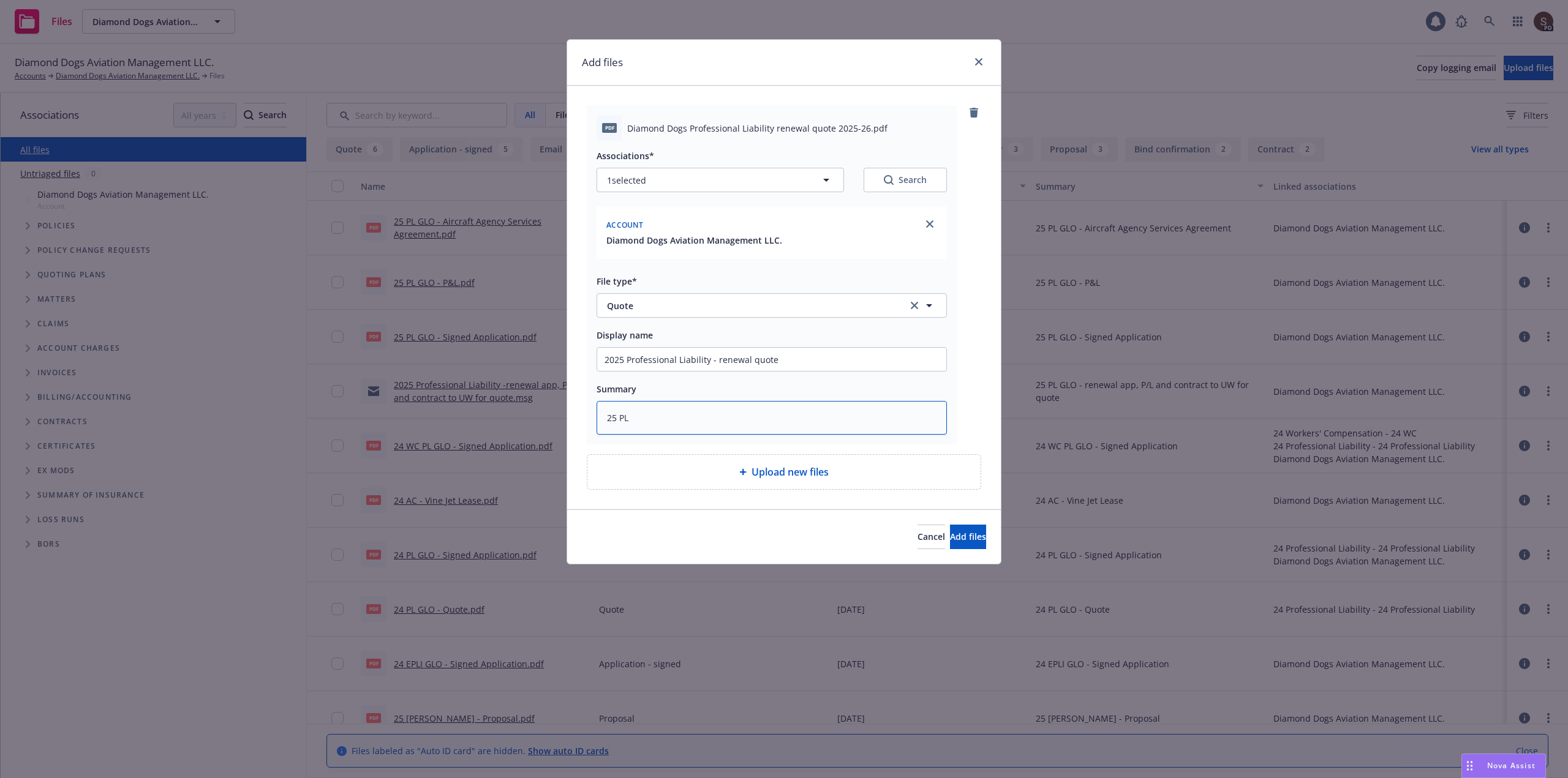
type textarea "x"
type textarea "25 PL G"
type textarea "x"
type textarea "25 PL GL"
type textarea "x"
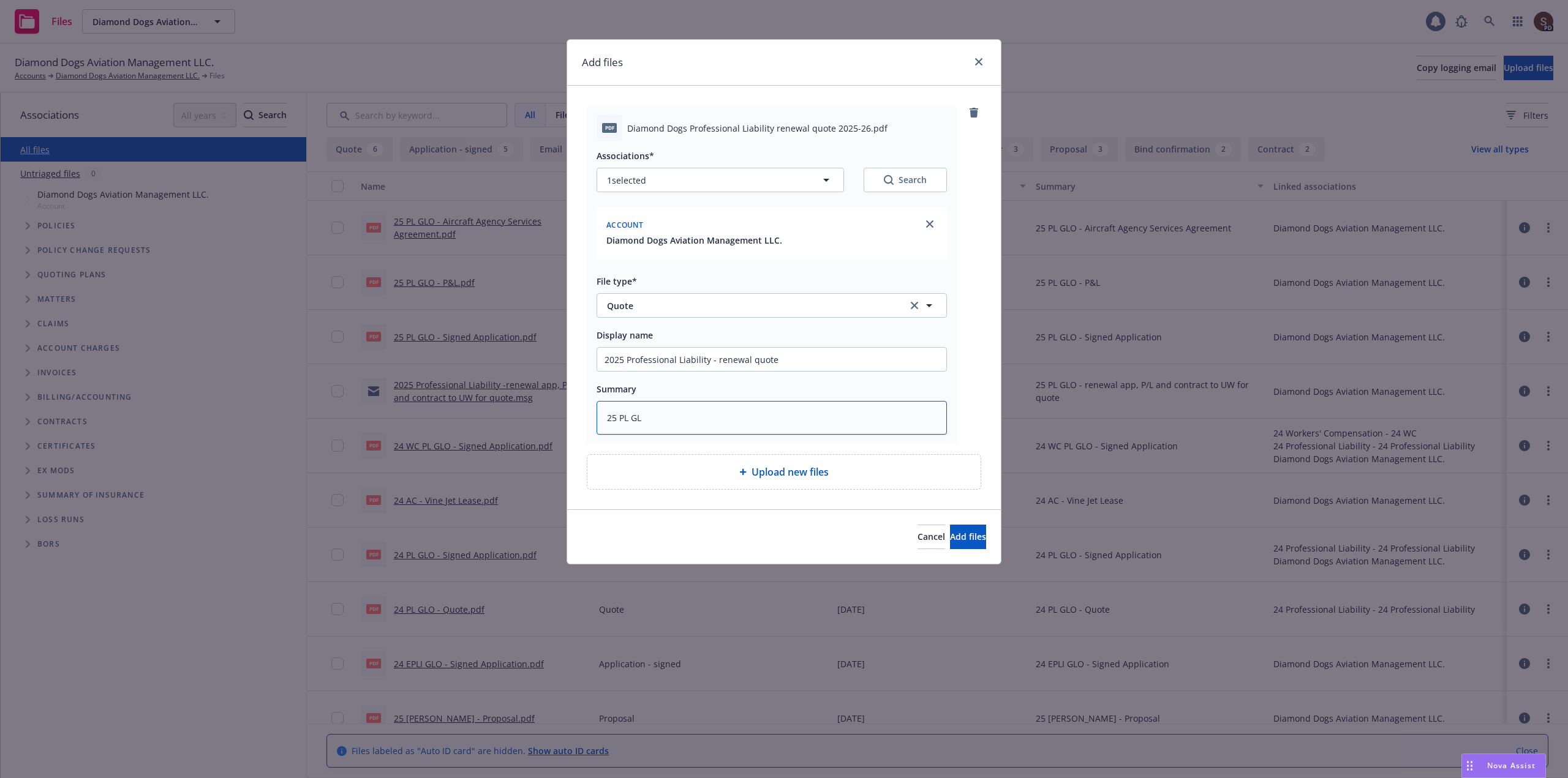
type textarea "25 PL GLO"
type textarea "x"
type textarea "25 PL GLO"
type textarea "x"
type textarea "25 PL GLO -"
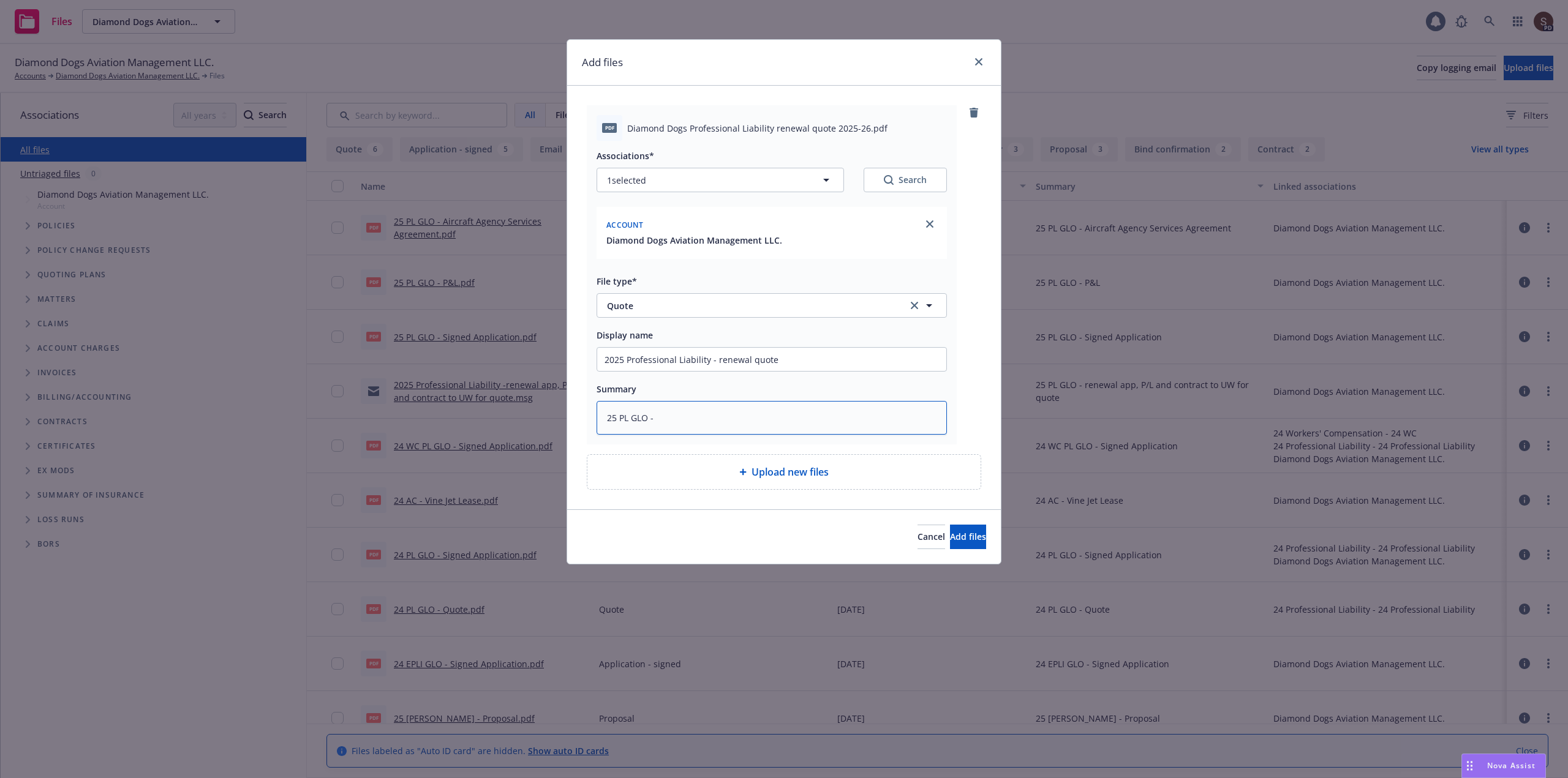
type textarea "x"
type textarea "25 PL GLO -"
type textarea "x"
type textarea "25 PL GLO - r"
type textarea "x"
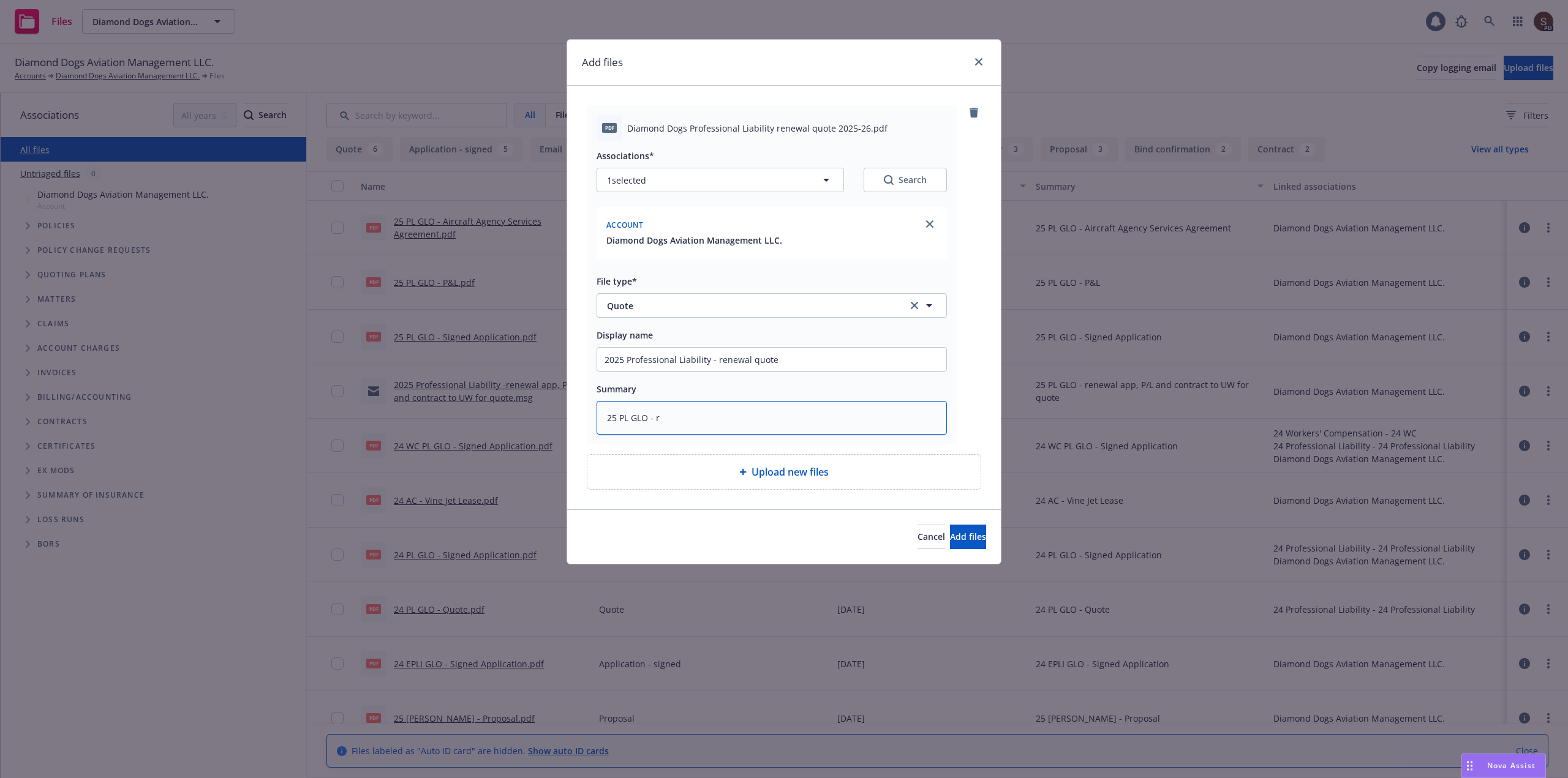
type textarea "25 PL GLO - re"
type textarea "x"
type textarea "25 PL GLO - ren"
type textarea "x"
type textarea "25 PL GLO - [PERSON_NAME]"
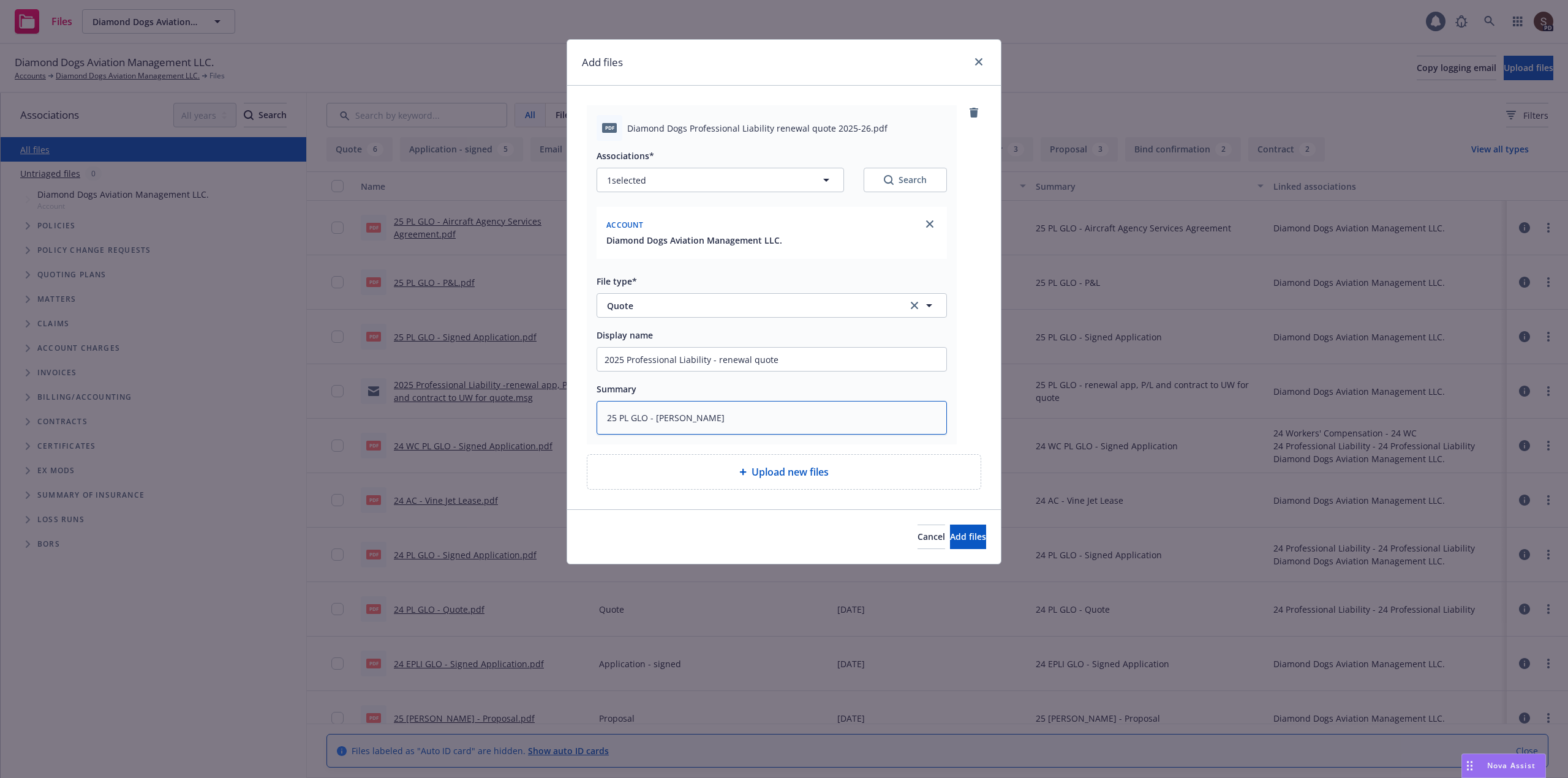
type textarea "x"
type textarea "25 PL GLO - renew"
type textarea "x"
type textarea "25 PL GLO - renewa"
type textarea "x"
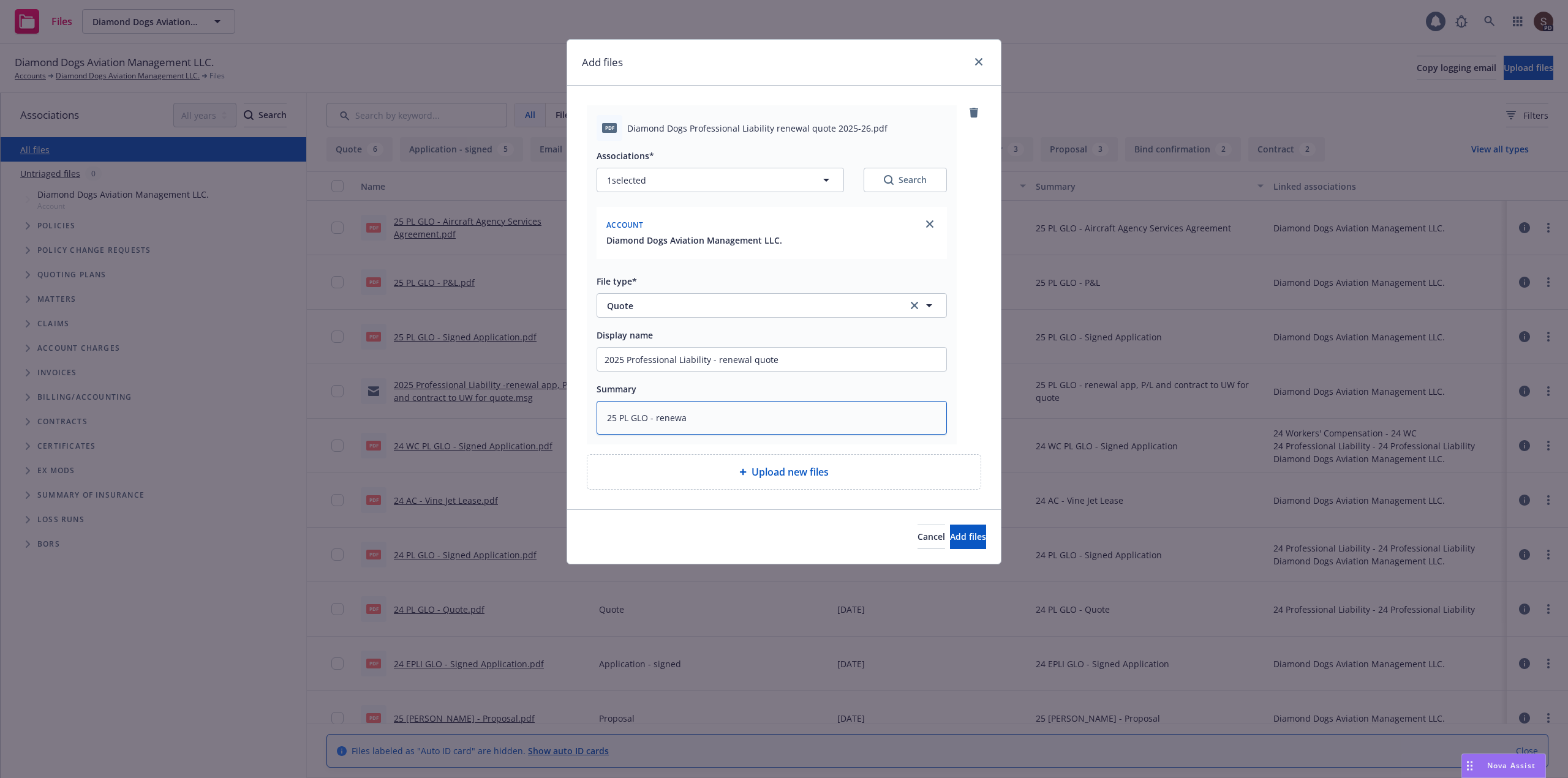
type textarea "25 PL GLO - renewal"
type textarea "x"
type textarea "25 PL GLO - renewal"
type textarea "x"
type textarea "25 PL GLO - renewal q"
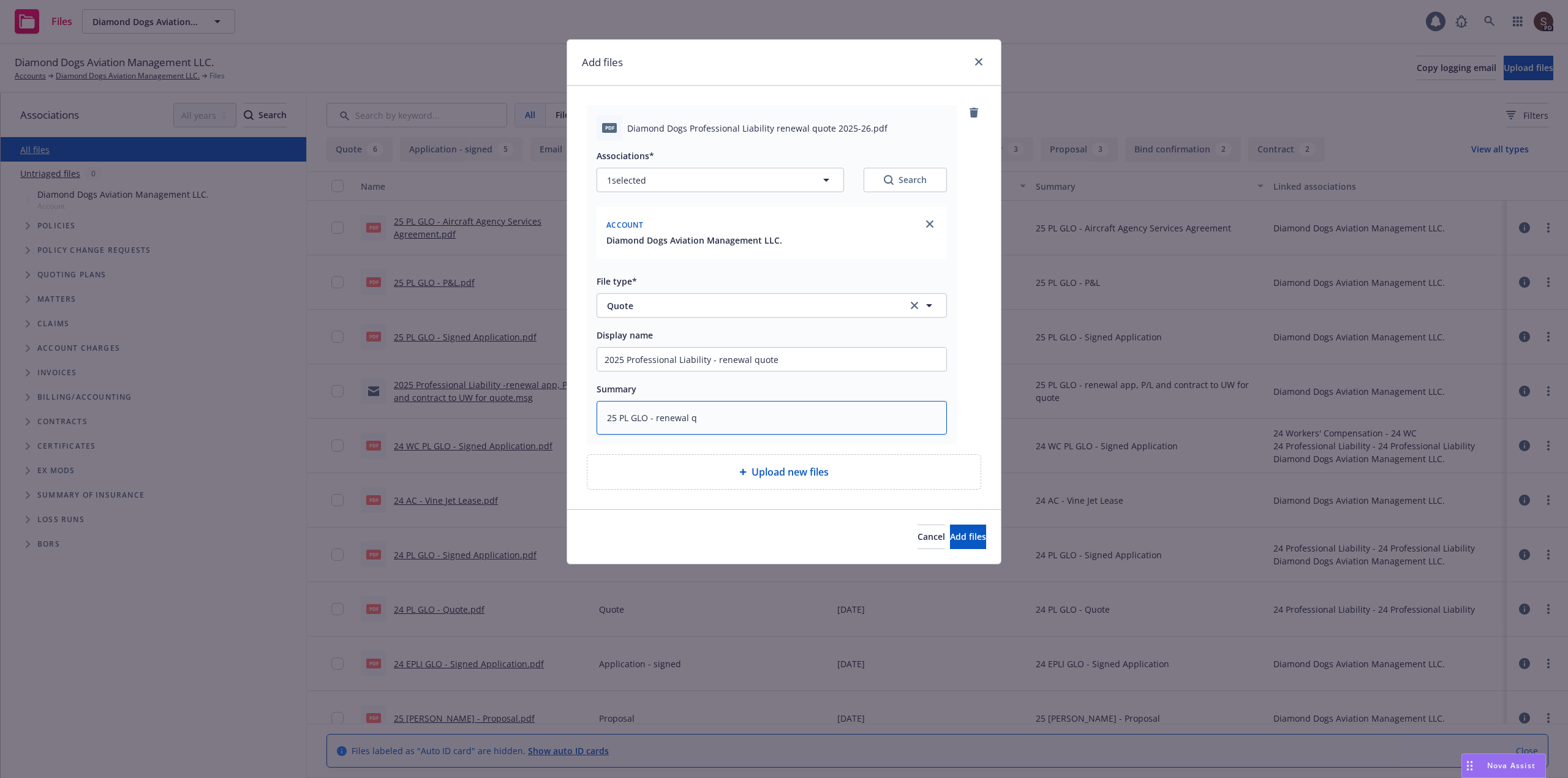
type textarea "x"
type textarea "25 PL GLO - renewal qu"
type textarea "x"
type textarea "25 PL GLO - renewal quo"
type textarea "x"
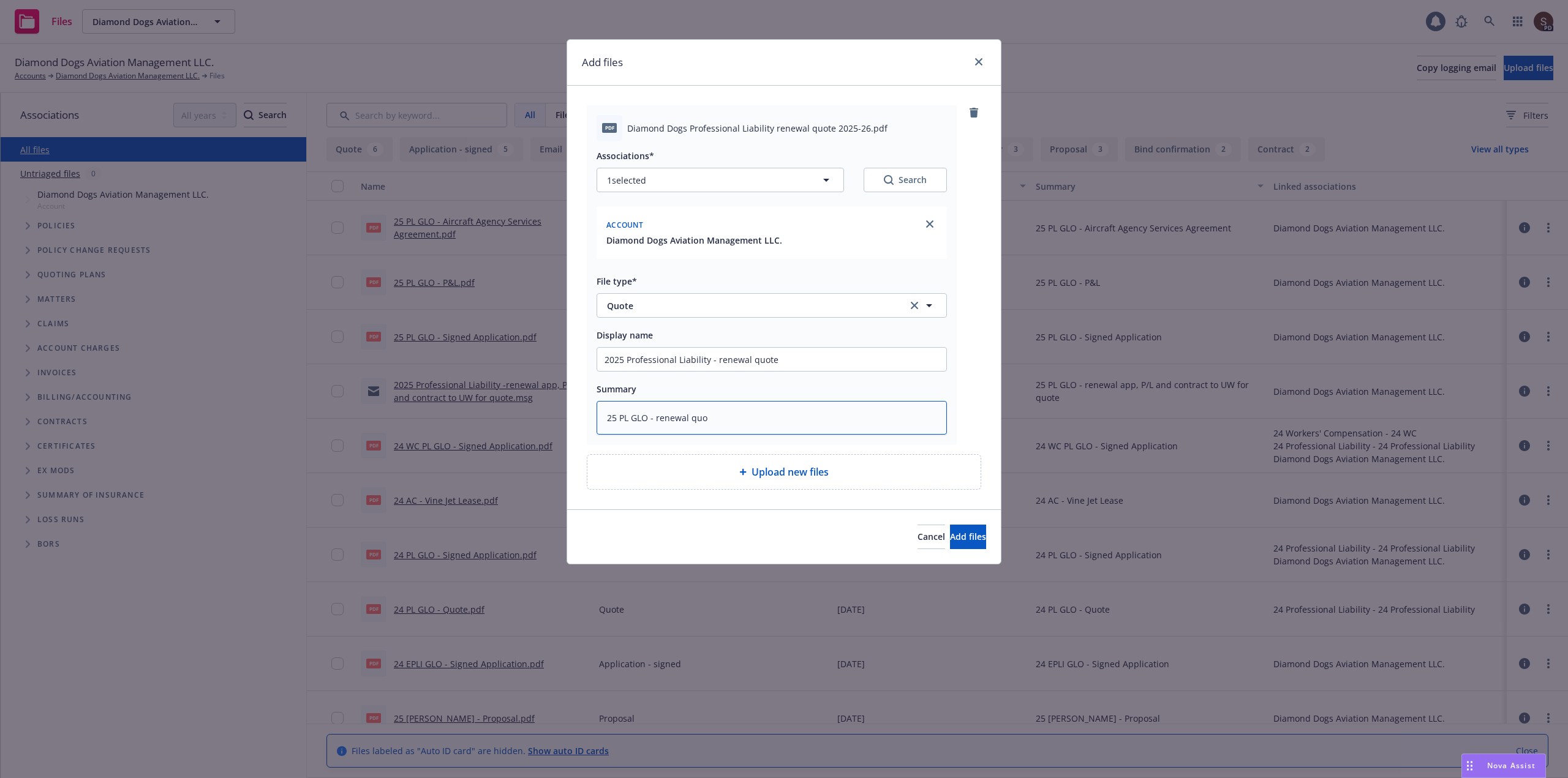
type textarea "25 PL GLO - renewal quot"
type textarea "x"
type textarea "25 PL GLO - renewal quote"
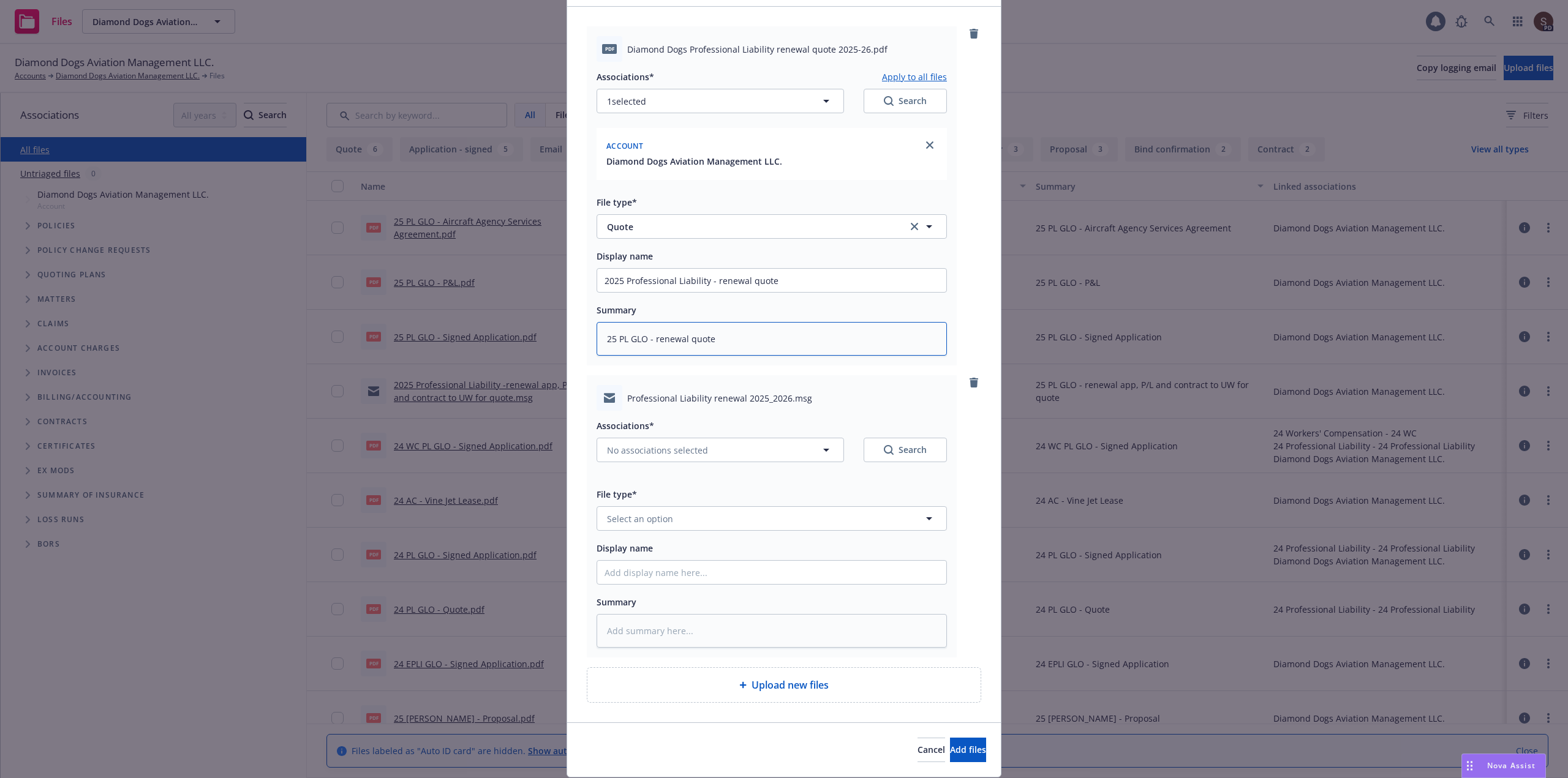
scroll to position [117, 0]
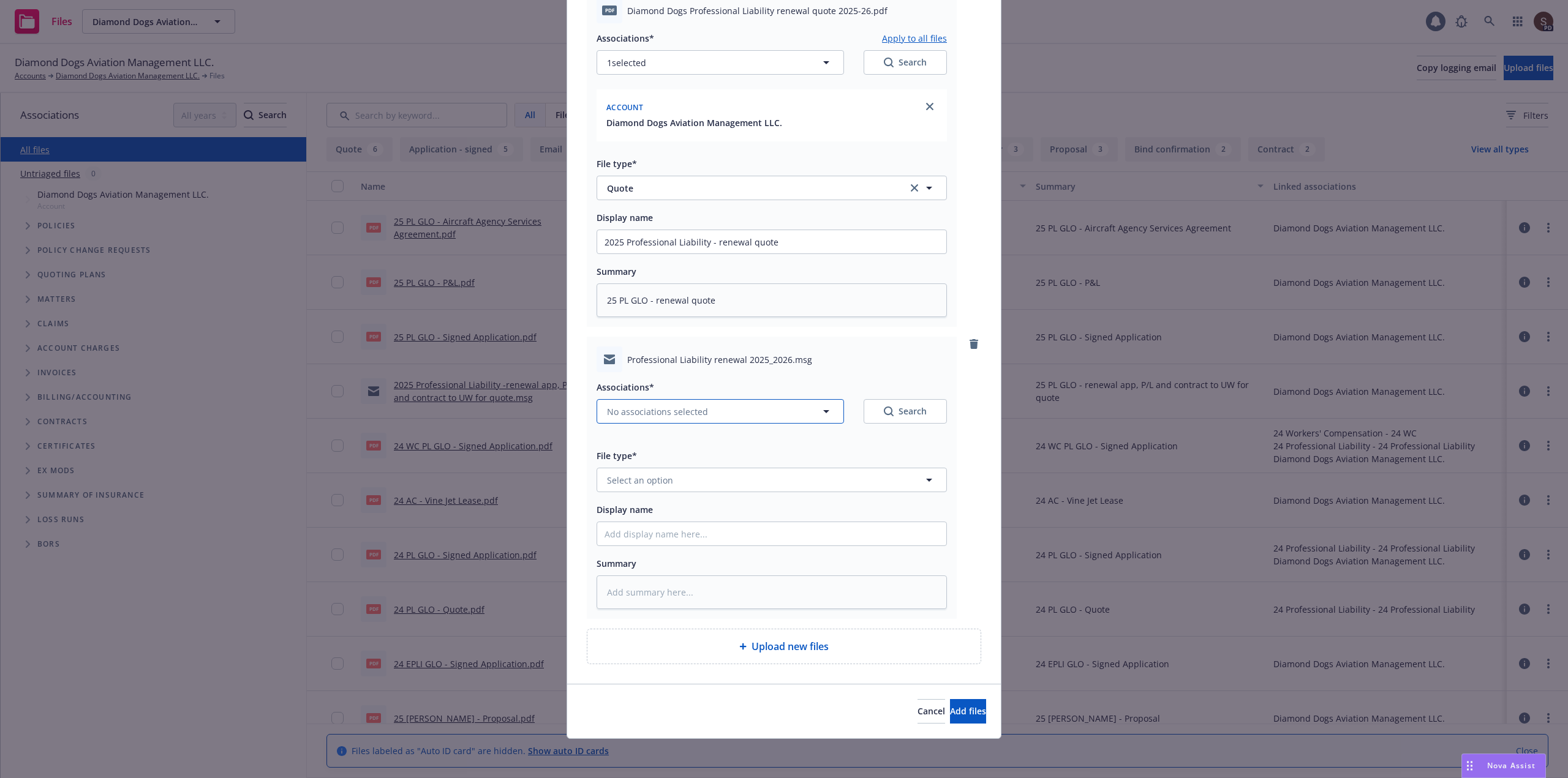
click at [820, 410] on icon "button" at bounding box center [826, 411] width 14 height 14
type textarea "x"
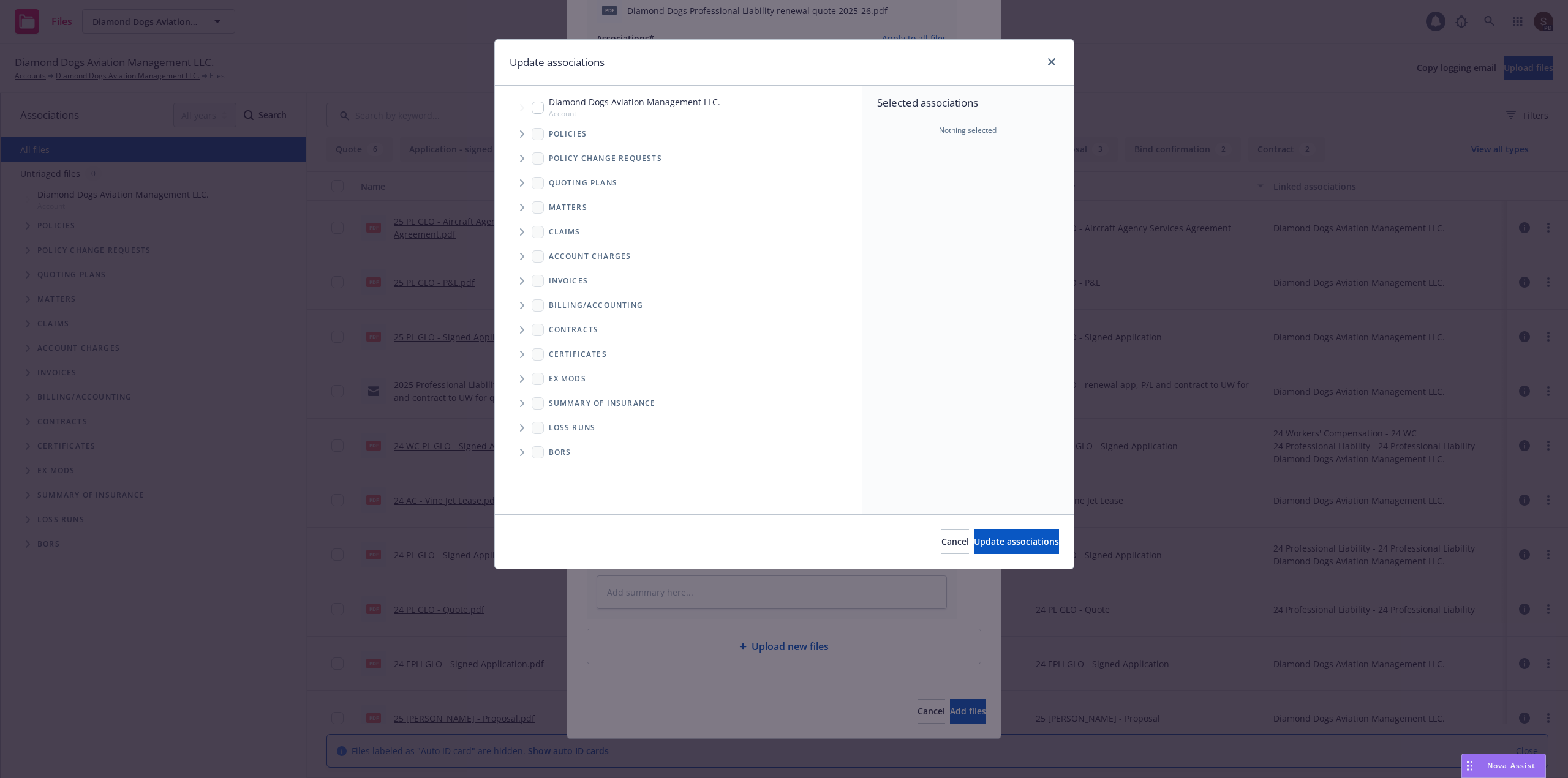
click at [541, 105] on input "Tree Example" at bounding box center [538, 108] width 12 height 12
checkbox input "true"
click at [989, 541] on span "Update associations" at bounding box center [1016, 542] width 85 height 12
type textarea "x"
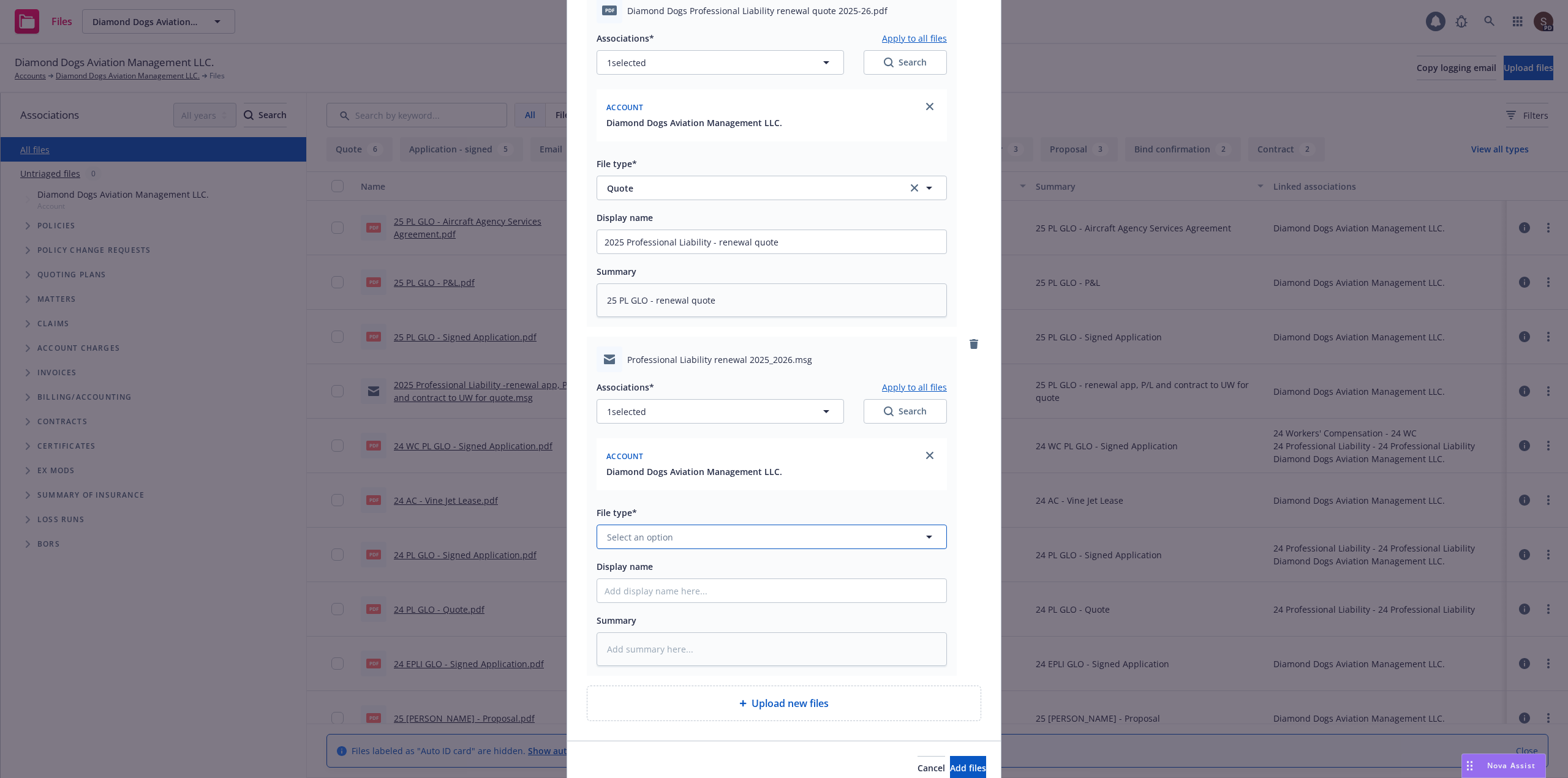
click at [674, 542] on button "Select an option" at bounding box center [771, 537] width 350 height 25
type input "email"
click at [650, 493] on div "Email" at bounding box center [771, 503] width 349 height 32
drag, startPoint x: 774, startPoint y: 242, endPoint x: 416, endPoint y: 256, distance: 358.3
click at [418, 256] on div "Add files pdf Diamond Dogs Professional Liability renewal quote 2025-26.pdf Ass…" at bounding box center [784, 389] width 1568 height 778
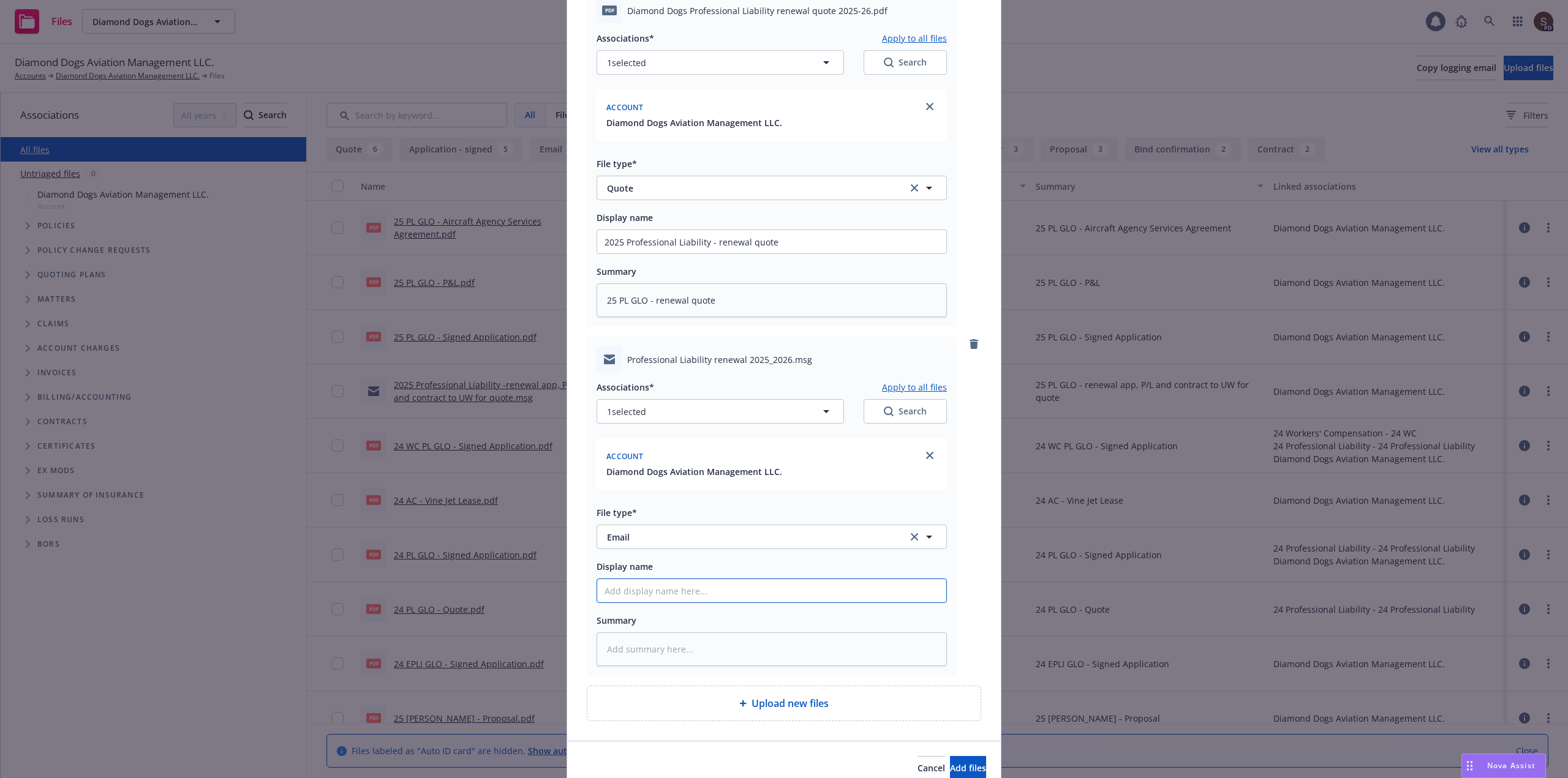
click at [662, 253] on input "Display name" at bounding box center [771, 241] width 349 height 23
paste input "2025 Professional Liability - renewal quote"
type textarea "x"
type input "2025 Professional Liability - renewal quote"
type textarea "x"
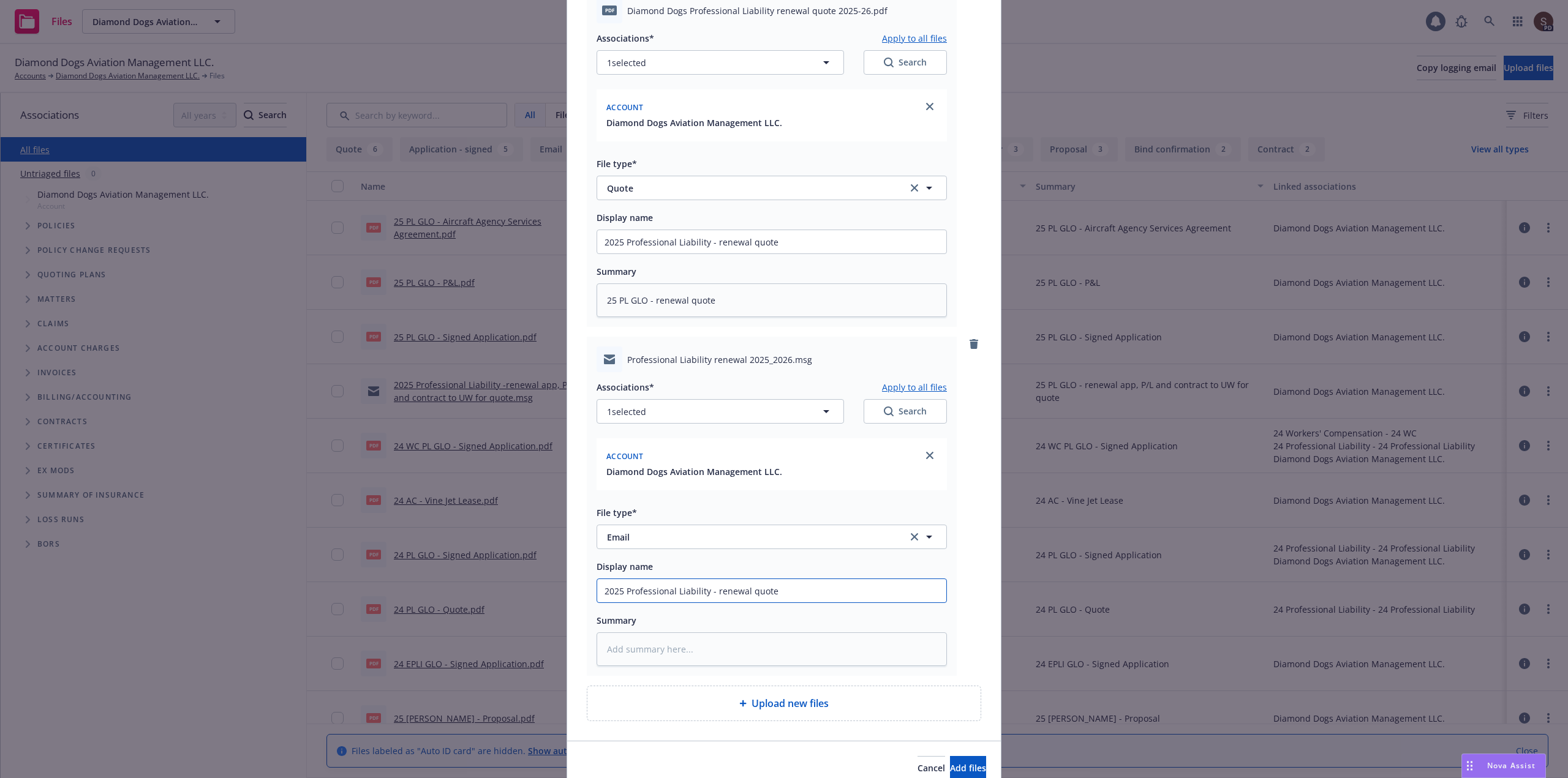
type input "2025 Professional Liability - renewal quote"
type textarea "x"
type input "2025 Professional Liability - renewal quote t"
type textarea "x"
type input "2025 Professional Liability - renewal quote to"
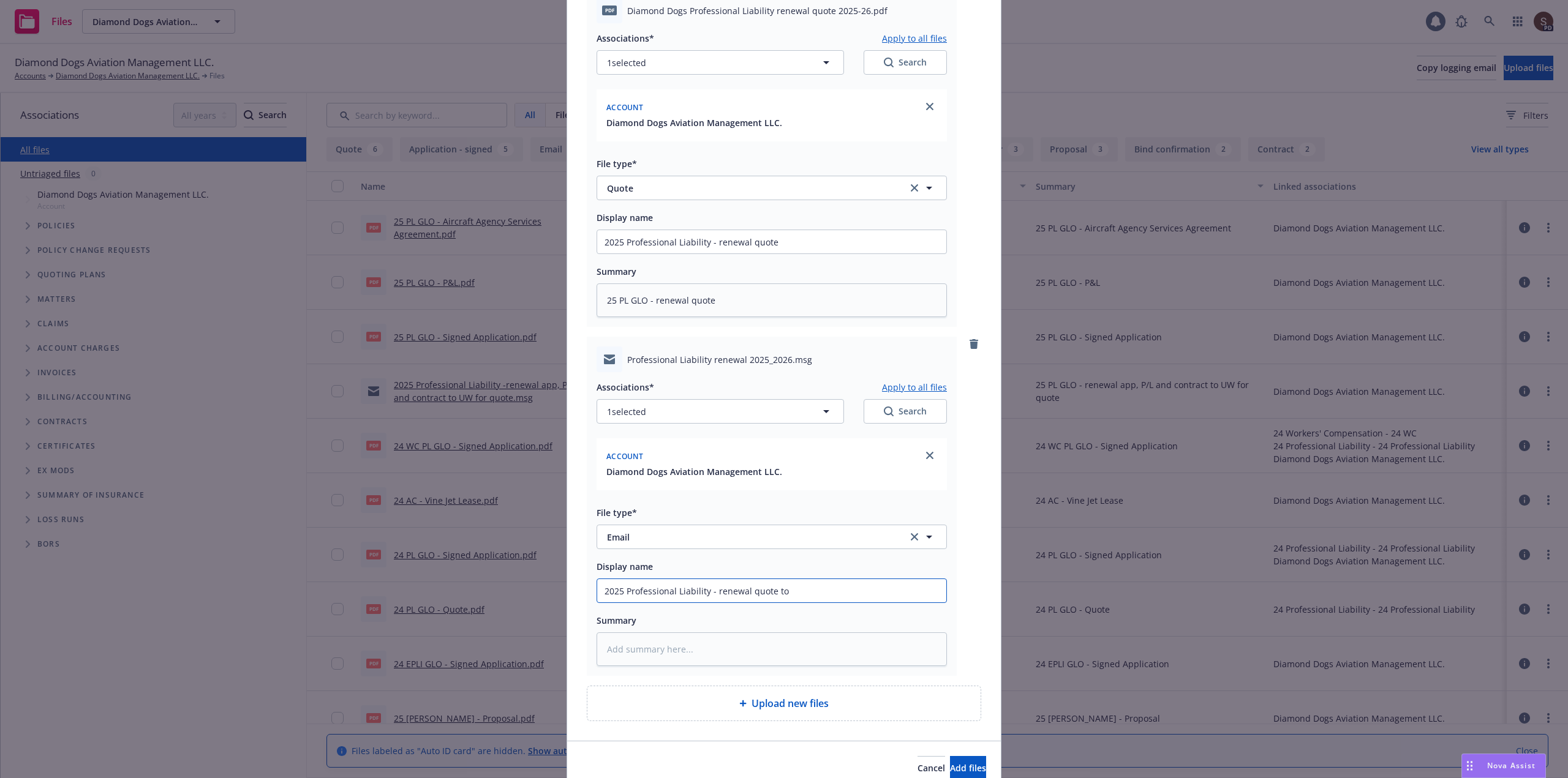
type textarea "x"
type input "2025 Professional Liability - renewal quote to"
type textarea "x"
type input "2025 Professional Liability - renewal quote to i"
type textarea "x"
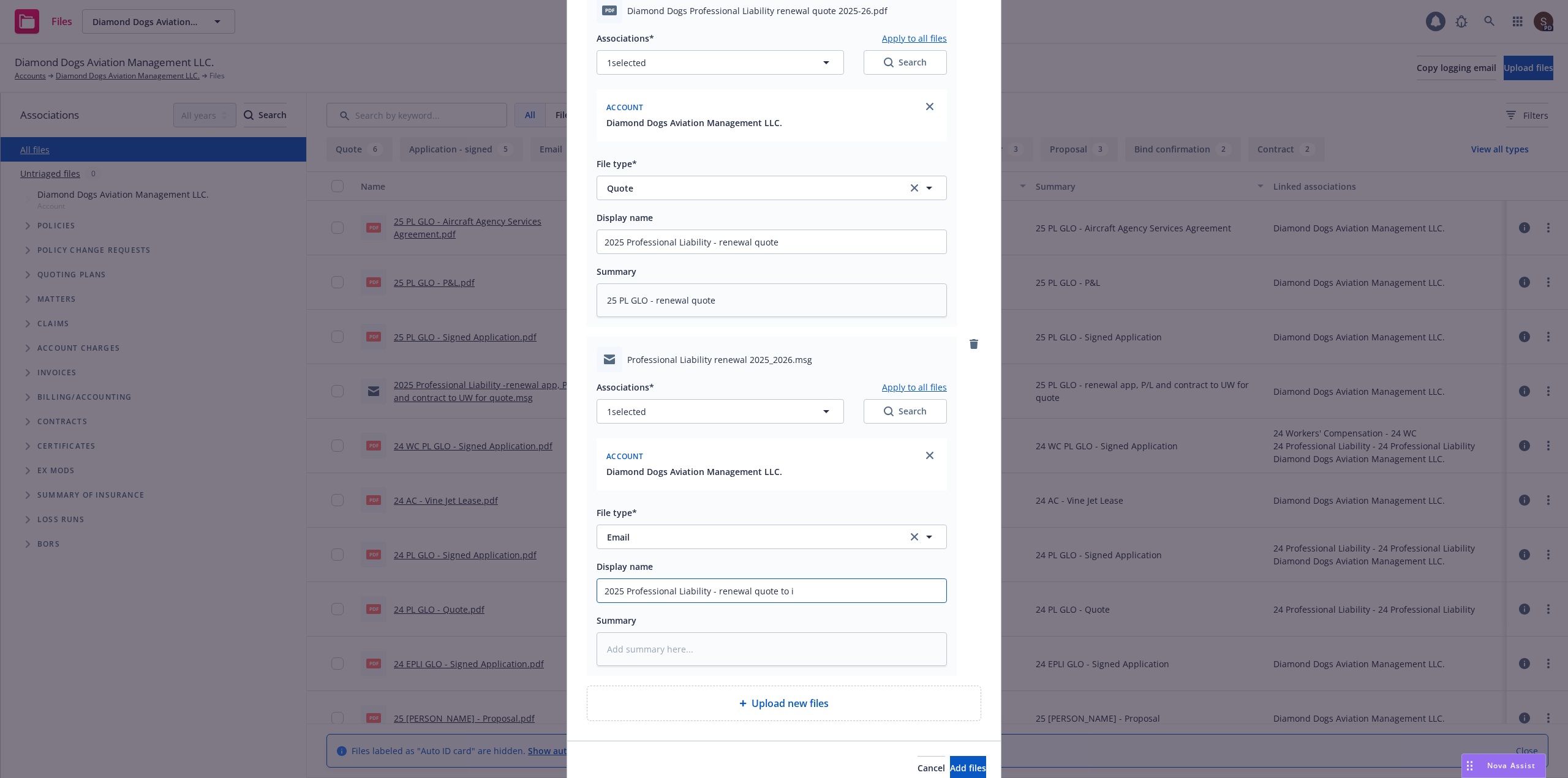
type input "2025 Professional Liability - renewal quote to in"
type textarea "x"
type input "2025 Professional Liability - renewal quote to ins"
type textarea "x"
type input "2025 Professional Liability - renewal quote to insu"
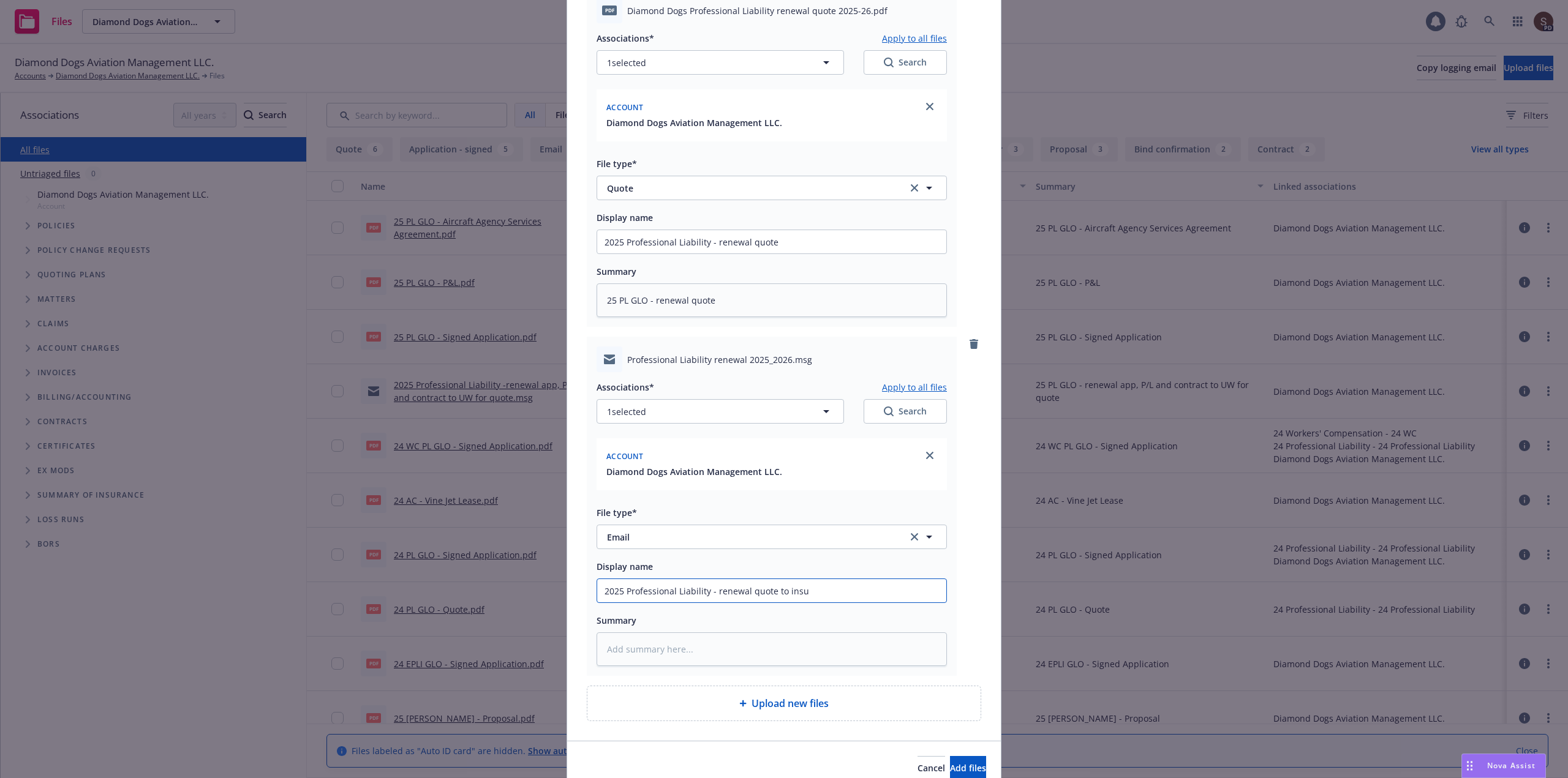
type textarea "x"
type input "2025 Professional Liability - renewal quote to insur"
type textarea "x"
type input "2025 Professional Liability - renewal quote to insure"
type textarea "x"
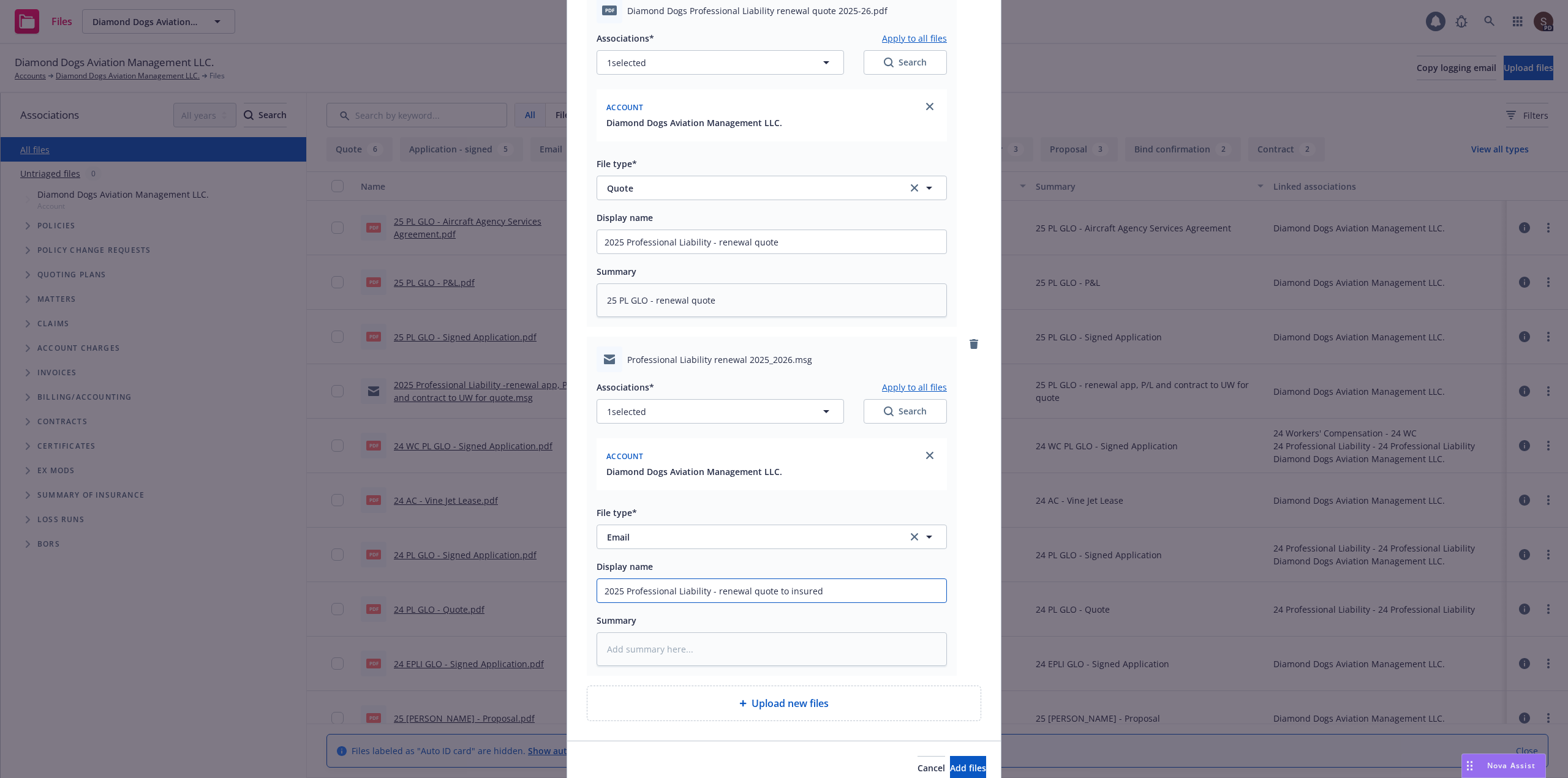
type input "2025 Professional Liability - renewal quote to insured"
drag, startPoint x: 736, startPoint y: 290, endPoint x: 460, endPoint y: 307, distance: 276.5
click at [460, 307] on div "Add files pdf Diamond Dogs Professional Liability renewal quote 2025-26.pdf Ass…" at bounding box center [784, 389] width 1568 height 778
click at [629, 657] on textarea at bounding box center [771, 650] width 350 height 34
paste textarea "25 PL GLO - renewal quote"
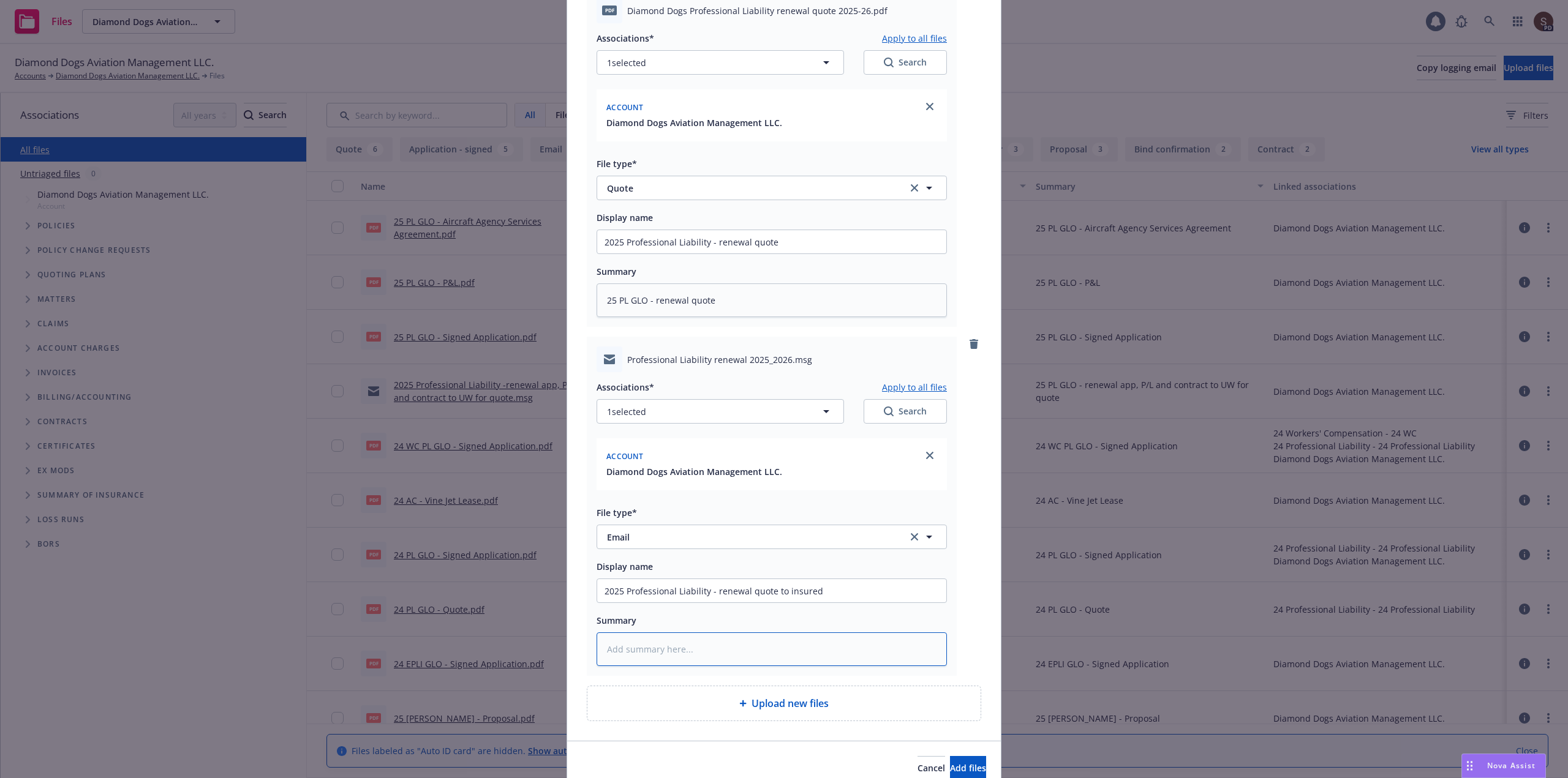
type textarea "x"
type textarea "25 PL GLO - renewal quote"
type textarea "x"
type textarea "25 PL GLO - renewal quote"
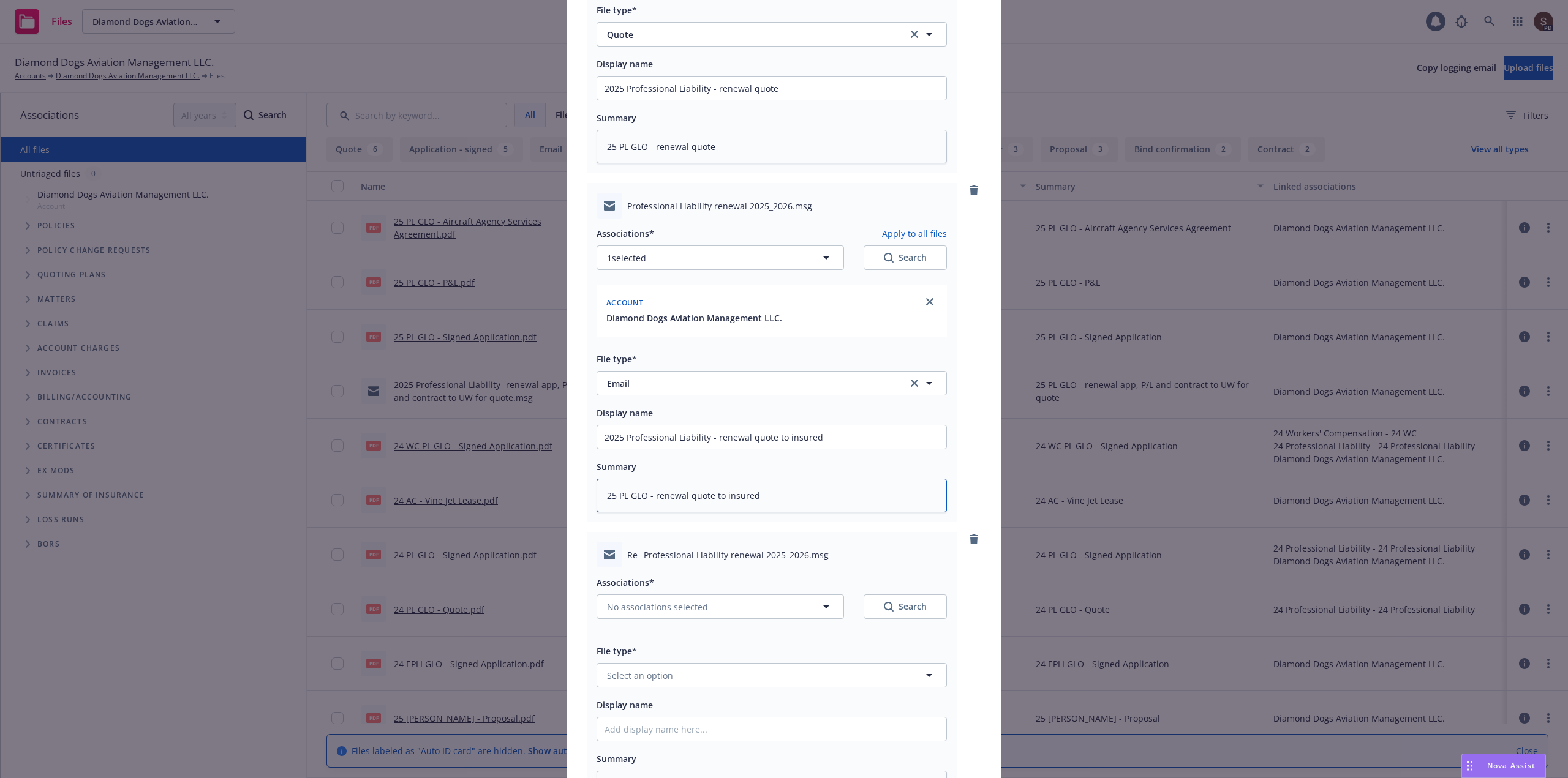
scroll to position [420, 0]
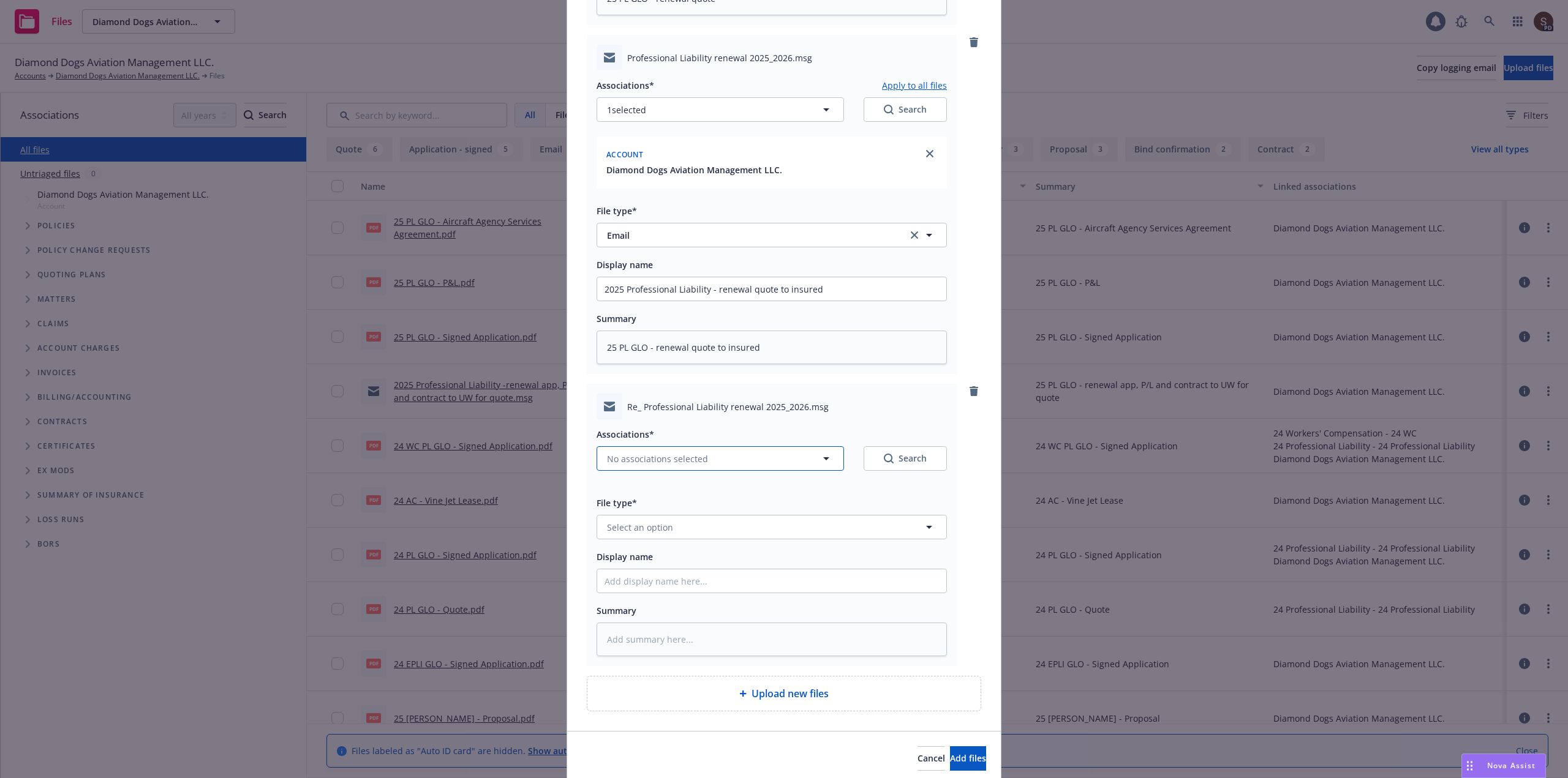
click at [820, 453] on icon "button" at bounding box center [826, 458] width 14 height 14
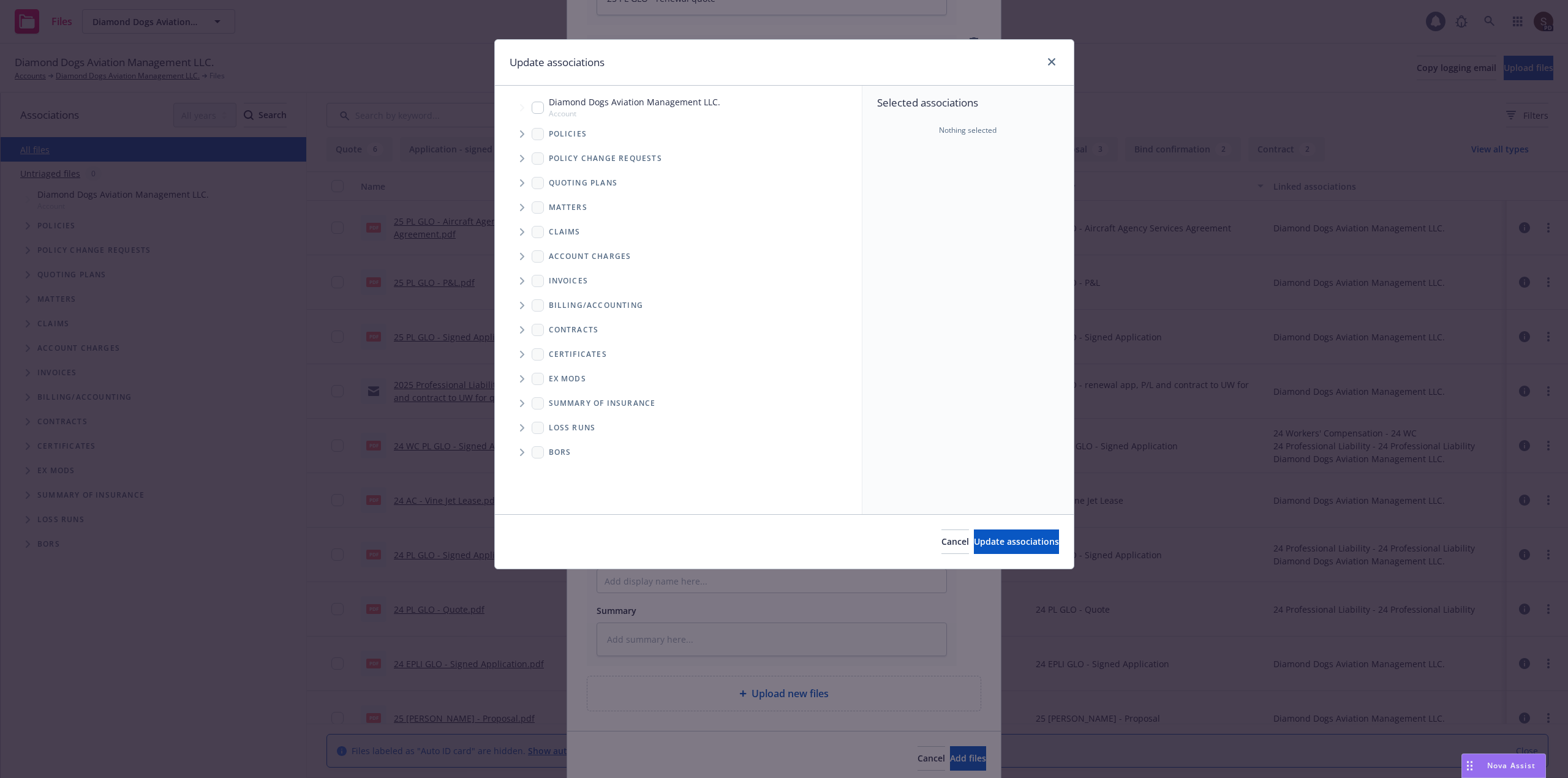
click at [540, 110] on input "Tree Example" at bounding box center [538, 108] width 12 height 12
click at [973, 541] on span "Update associations" at bounding box center [1016, 542] width 85 height 12
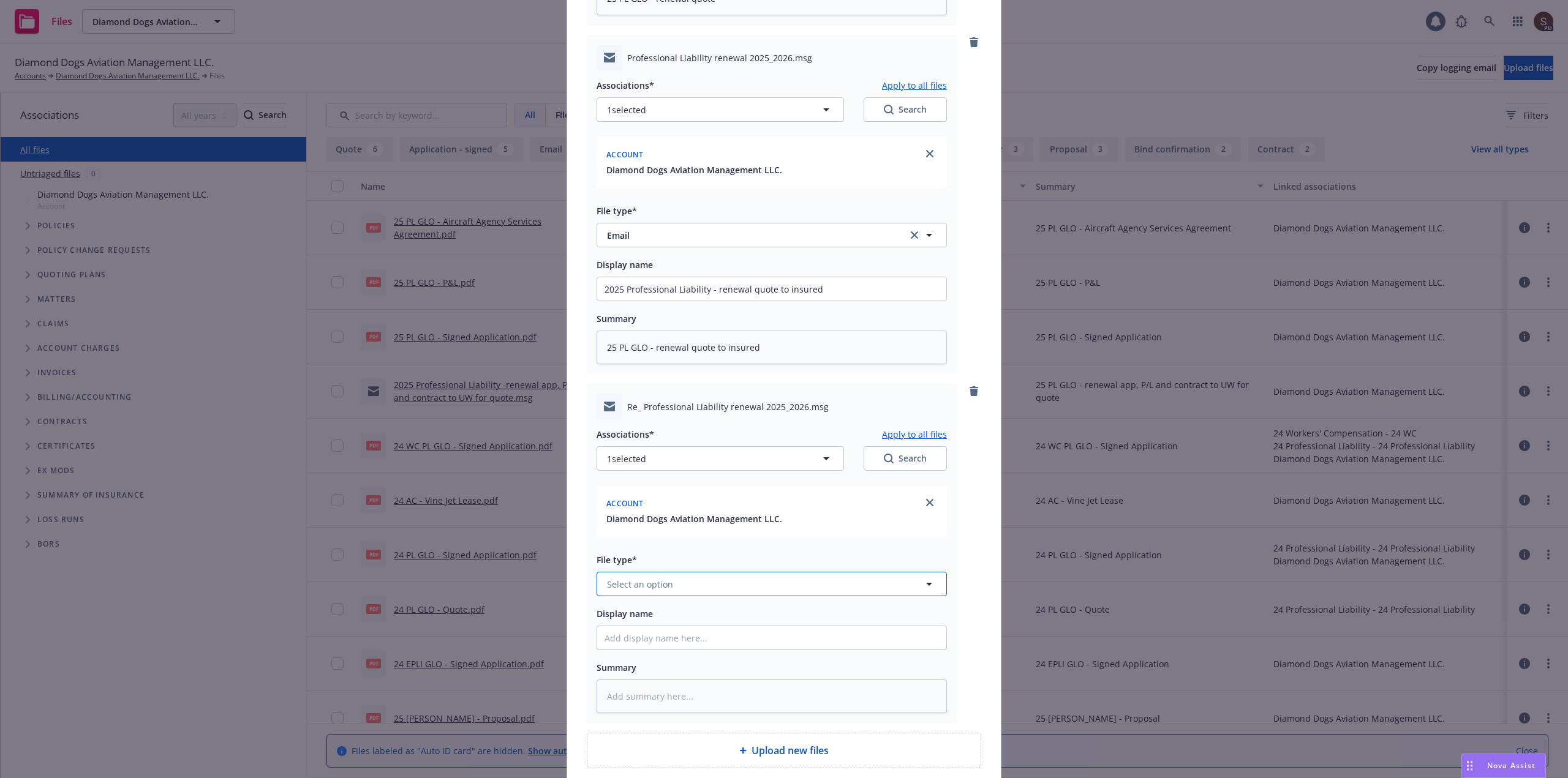
click at [734, 580] on button "Select an option" at bounding box center [771, 584] width 350 height 25
click at [599, 556] on div "Bind Order" at bounding box center [771, 550] width 349 height 32
drag, startPoint x: 706, startPoint y: 289, endPoint x: 550, endPoint y: 286, distance: 156.0
click at [551, 286] on div "Add files pdf Diamond Dogs Professional Liability renewal quote 2025-26.pdf Ass…" at bounding box center [784, 389] width 1568 height 778
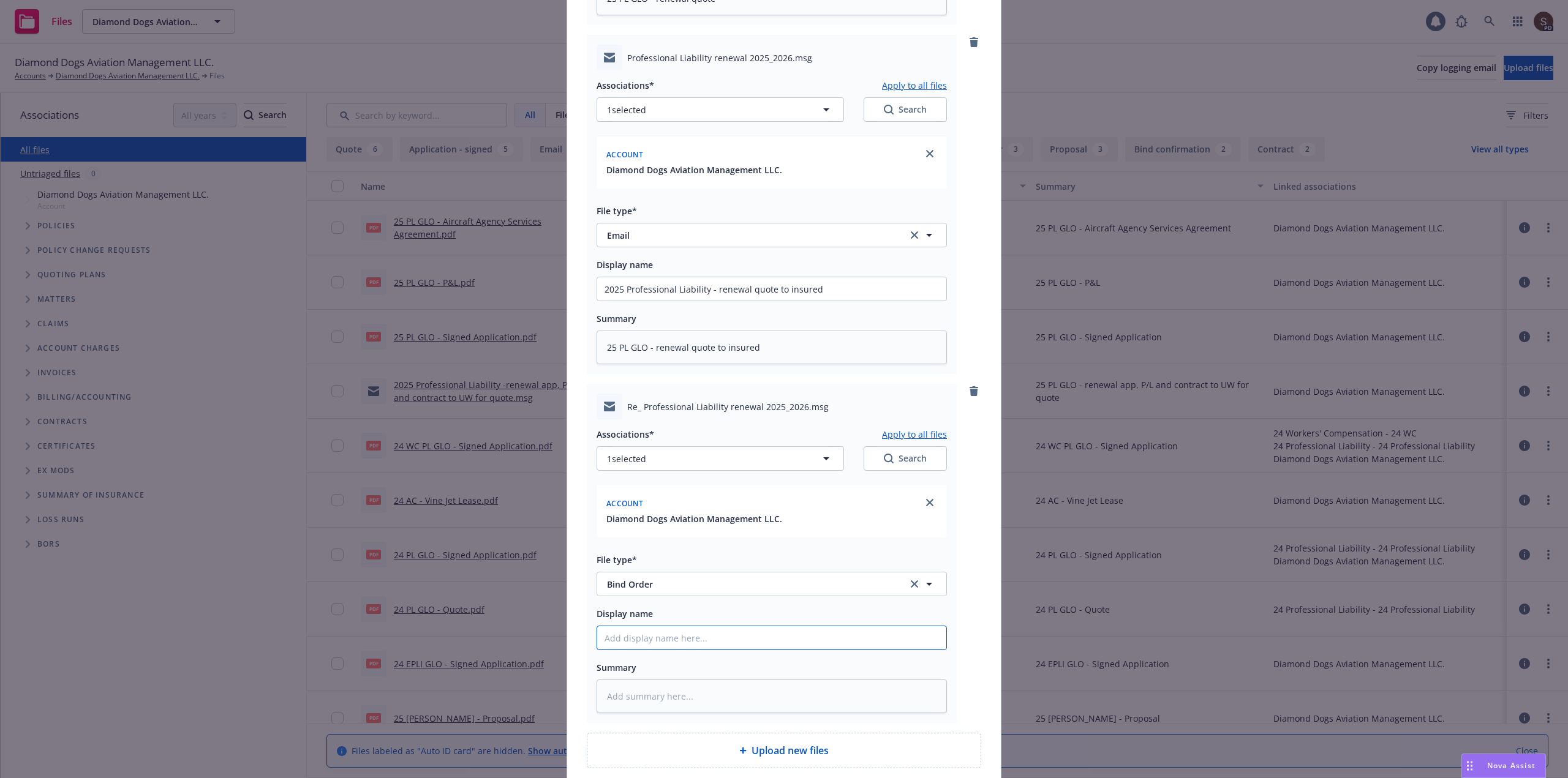
paste input "2025 Professional Liability"
drag, startPoint x: 708, startPoint y: 638, endPoint x: 860, endPoint y: 644, distance: 152.1
click at [651, 692] on textarea at bounding box center [771, 696] width 350 height 34
paste textarea "bind order form insured"
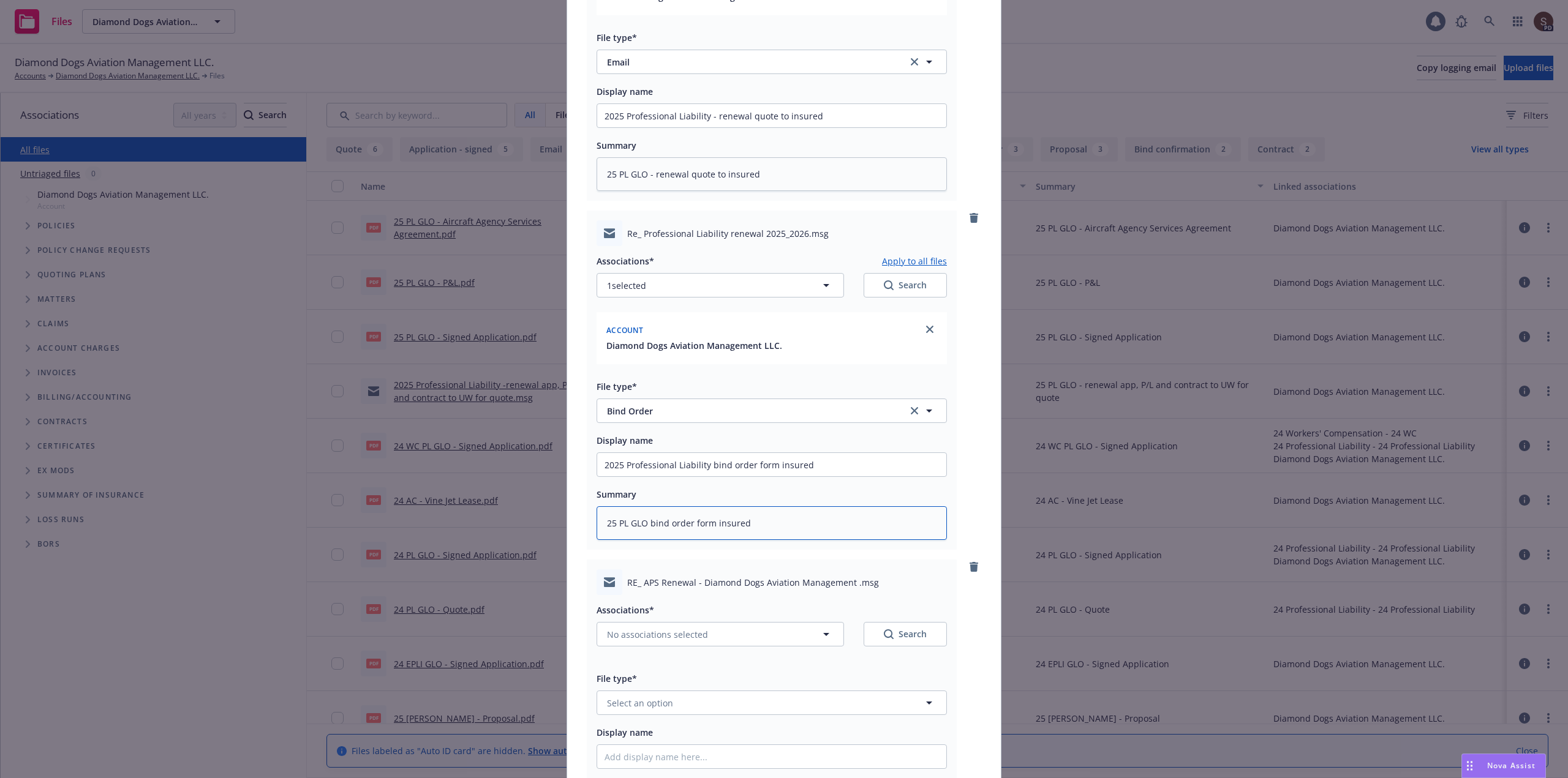
scroll to position [725, 0]
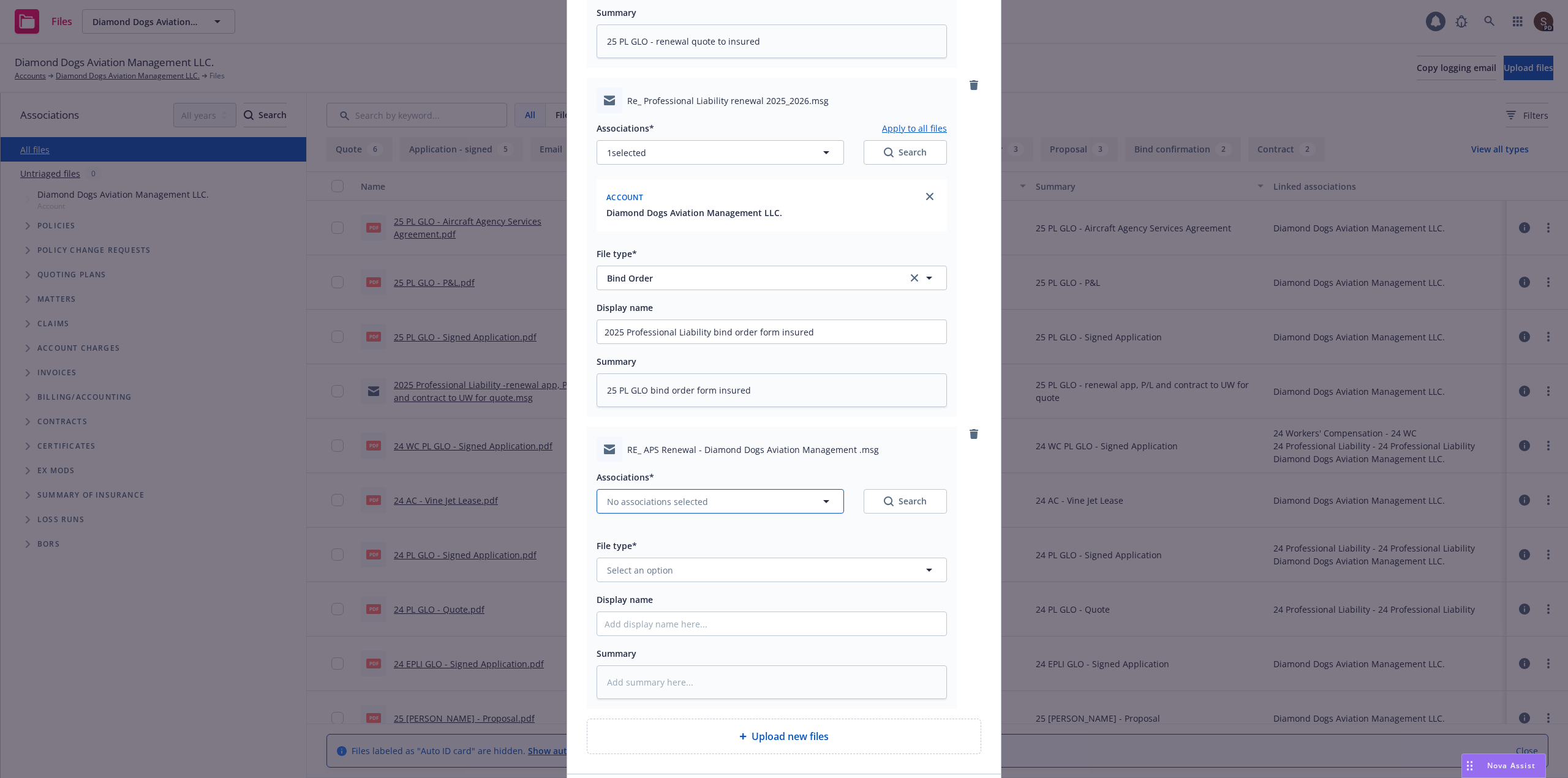
click at [825, 499] on icon "button" at bounding box center [826, 501] width 14 height 14
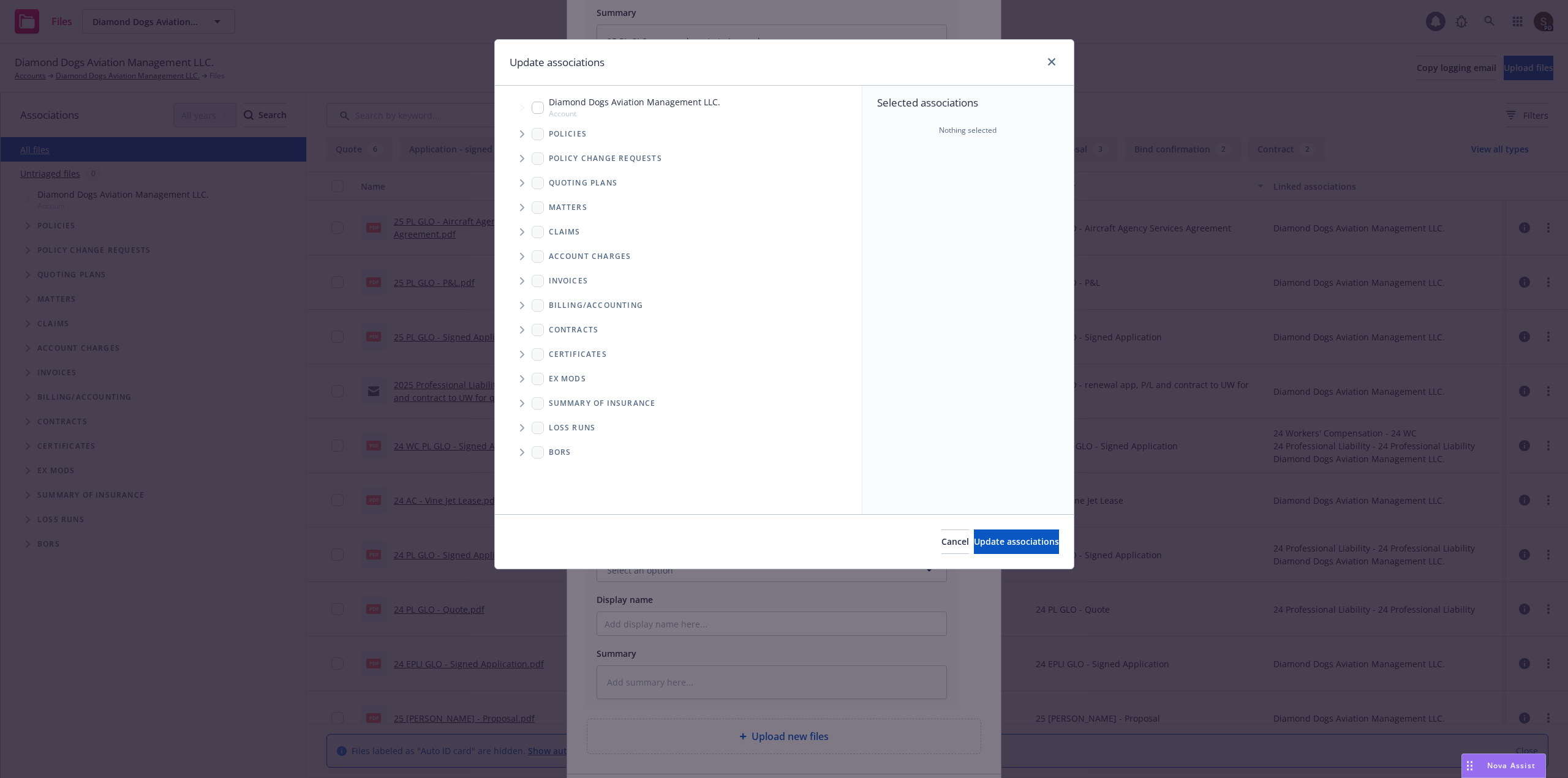
drag, startPoint x: 534, startPoint y: 108, endPoint x: 544, endPoint y: 137, distance: 30.7
click at [535, 108] on input "Tree Example" at bounding box center [538, 108] width 12 height 12
click at [1014, 541] on span "Update associations" at bounding box center [1016, 542] width 85 height 12
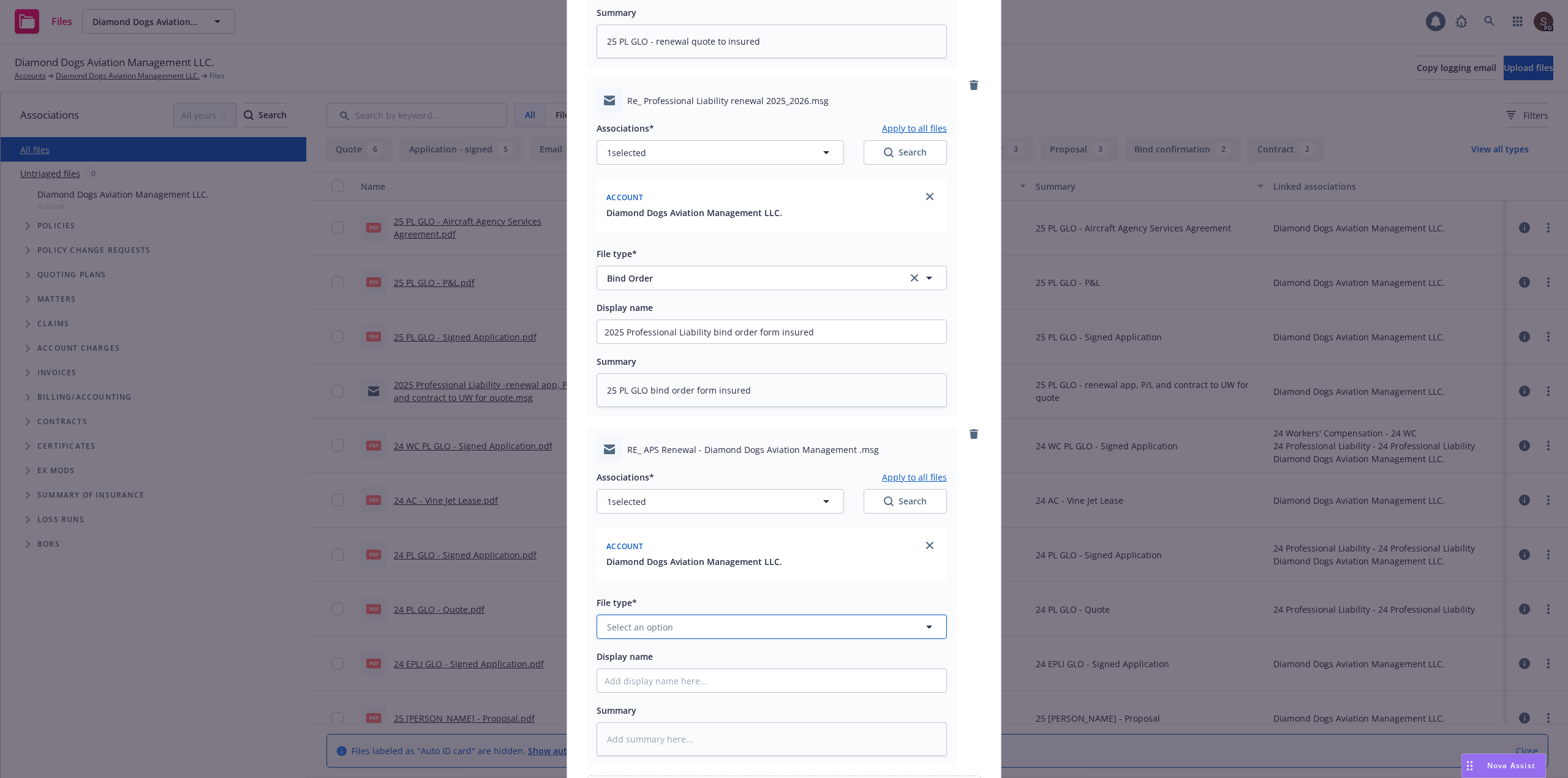
click at [697, 625] on button "Select an option" at bounding box center [771, 627] width 350 height 25
click at [635, 521] on div "Bind Order" at bounding box center [631, 527] width 54 height 18
drag, startPoint x: 749, startPoint y: 332, endPoint x: 548, endPoint y: 305, distance: 202.8
click at [550, 305] on div "Add files pdf Diamond Dogs Professional Liability renewal quote 2025-26.pdf Ass…" at bounding box center [784, 389] width 1568 height 778
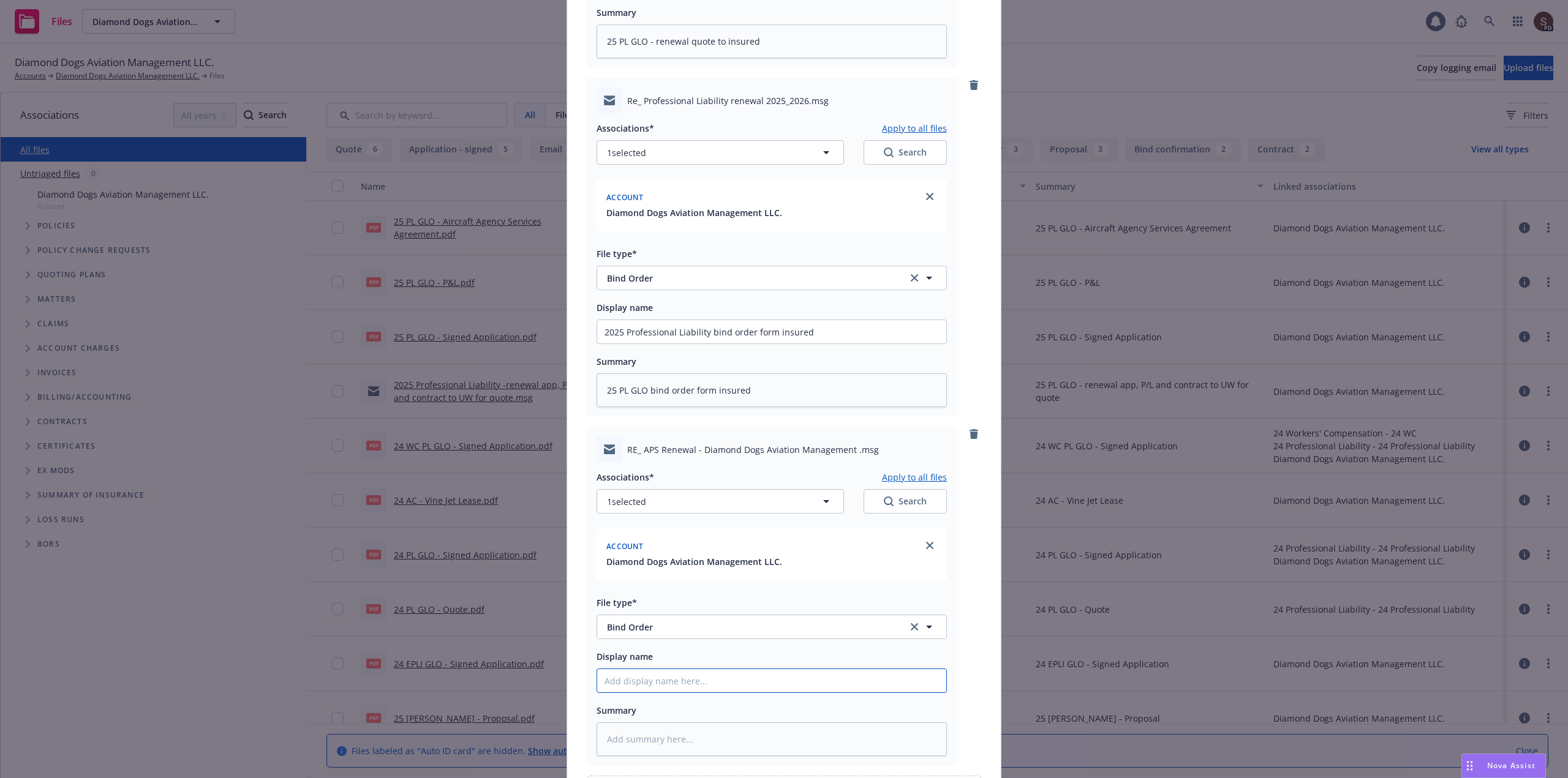
paste input "2025 Professional Liability bind order"
paste textarea "2025 Professional Liability bind order"
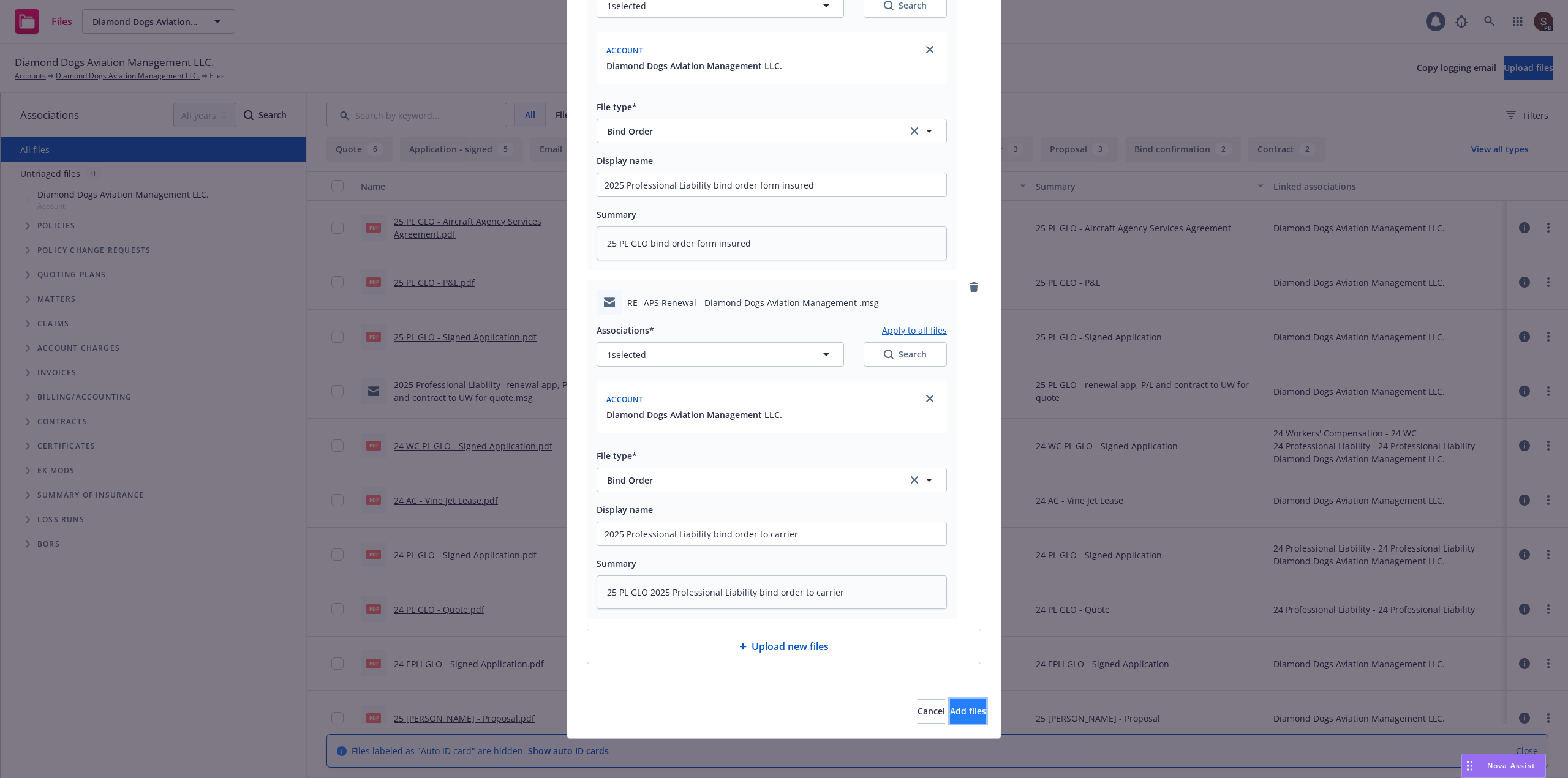
click at [956, 708] on span "Add files" at bounding box center [967, 711] width 37 height 12
